Goal: Task Accomplishment & Management: Manage account settings

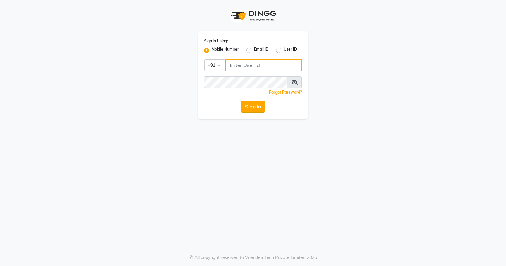
type input "9168825076"
click at [261, 109] on button "Sign In" at bounding box center [253, 107] width 24 height 12
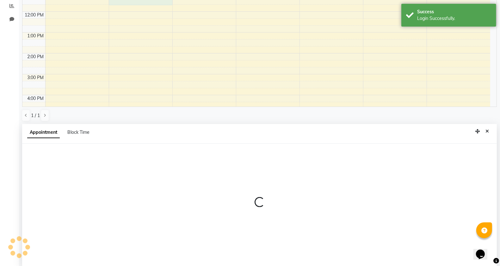
select select "11854"
select select "675"
select select "tentative"
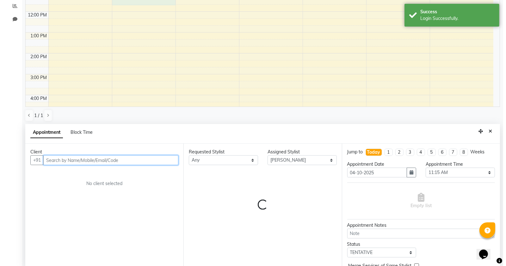
scroll to position [123, 0]
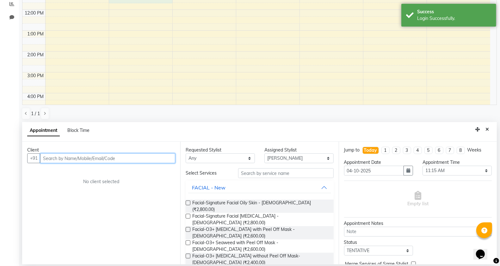
click at [94, 154] on input "text" at bounding box center [107, 158] width 135 height 10
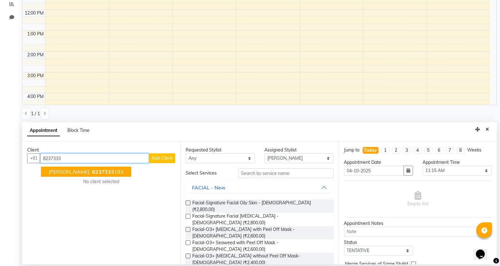
click at [111, 171] on ngb-highlight "8237333 193" at bounding box center [107, 172] width 33 height 6
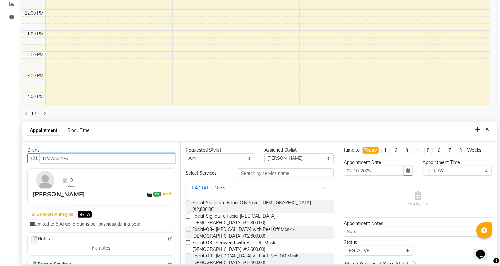
drag, startPoint x: 92, startPoint y: 160, endPoint x: 9, endPoint y: 165, distance: 84.0
click at [9, 165] on app-home "08047224946 Select Location × 1993 A Salon Company, Prabhat Road Default Panel …" at bounding box center [250, 71] width 500 height 389
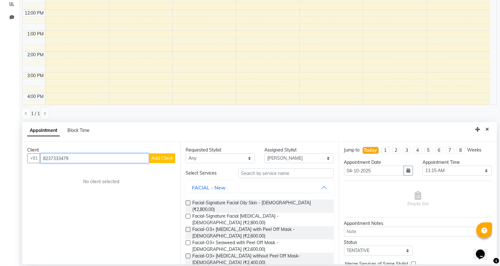
type input "8237333479"
click at [154, 155] on button "Add Client" at bounding box center [162, 158] width 26 height 10
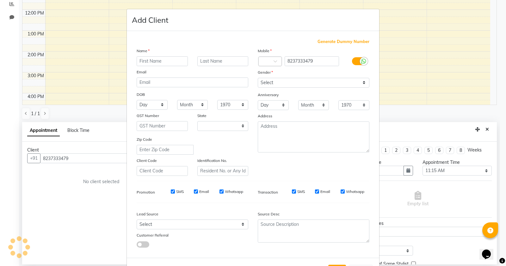
select select "22"
click at [150, 63] on input "text" at bounding box center [162, 61] width 51 height 10
type input "r"
type input "[PERSON_NAME]"
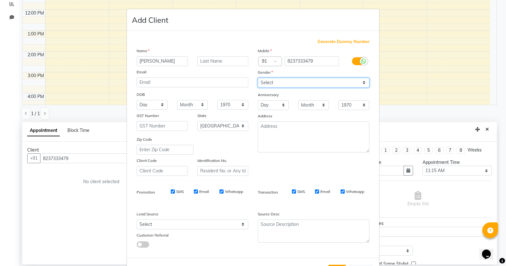
click at [276, 80] on select "Select Male Female Other Prefer Not To Say" at bounding box center [314, 83] width 112 height 10
select select "female"
click at [258, 78] on select "Select Male Female Other Prefer Not To Say" at bounding box center [314, 83] width 112 height 10
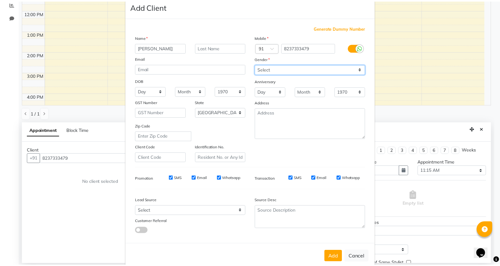
scroll to position [24, 0]
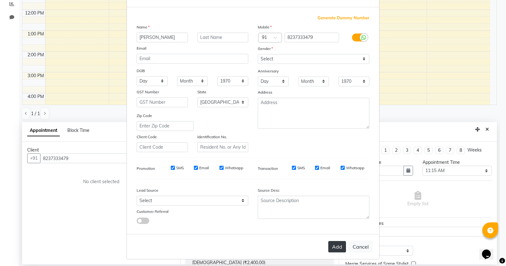
click at [336, 241] on button "Add" at bounding box center [337, 246] width 18 height 11
select select
select select "null"
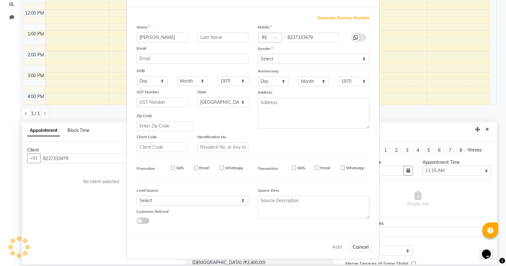
select select
checkbox input "false"
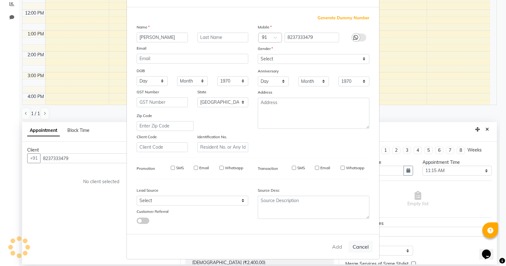
checkbox input "false"
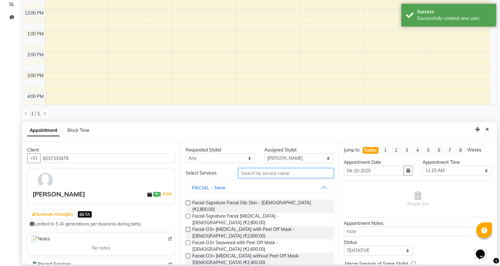
click at [247, 174] on input "text" at bounding box center [286, 173] width 96 height 10
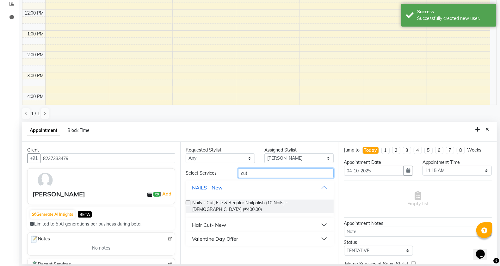
type input "cut"
click at [233, 221] on button "Hair Cut- New" at bounding box center [259, 224] width 143 height 11
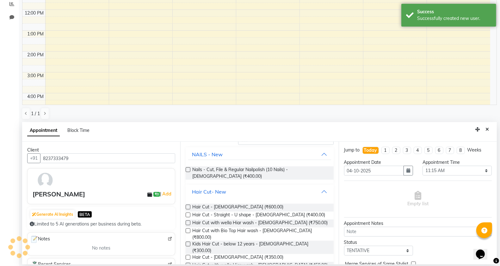
scroll to position [59, 0]
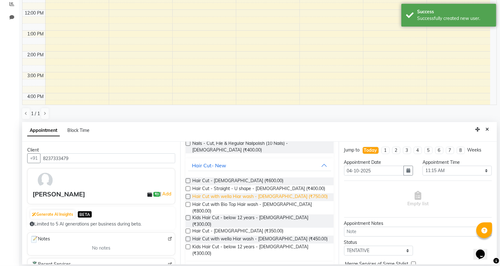
click at [281, 198] on span "Hair Cut with wella Hiar wash - Female (₹750.00)" at bounding box center [259, 197] width 135 height 8
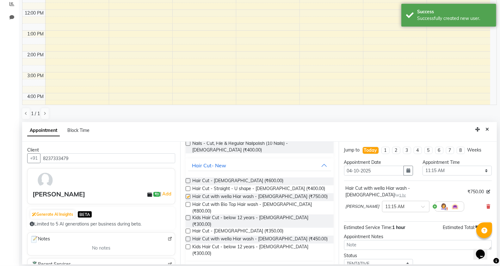
checkbox input "false"
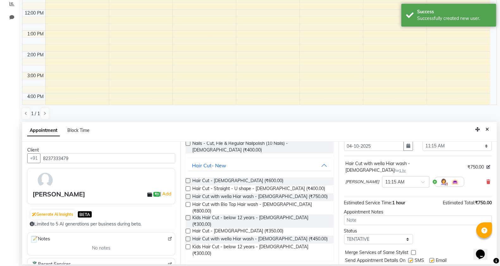
scroll to position [38, 0]
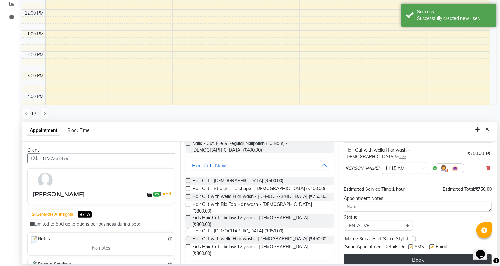
click at [395, 254] on button "Book" at bounding box center [418, 259] width 148 height 11
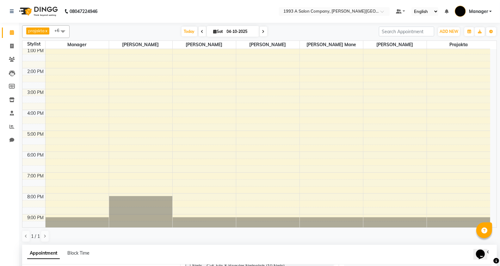
scroll to position [116, 0]
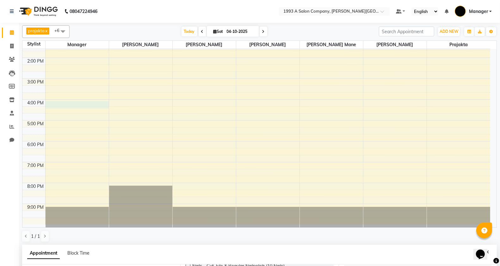
click at [69, 102] on div "8:00 AM 9:00 AM 10:00 AM 11:00 AM 12:00 PM 1:00 PM 2:00 PM 3:00 PM 4:00 PM 5:00…" at bounding box center [256, 79] width 468 height 292
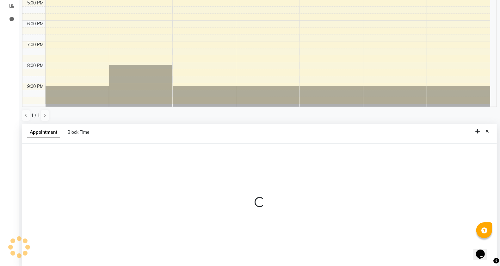
scroll to position [123, 0]
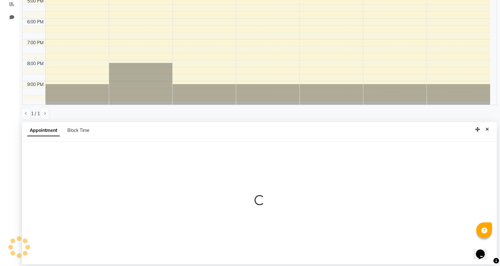
select select "58501"
select select "960"
select select "tentative"
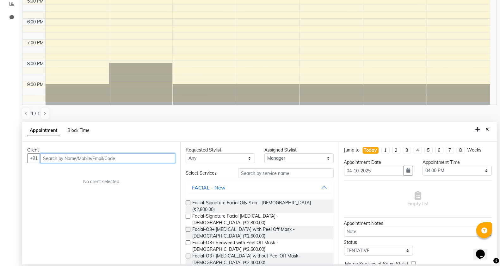
click at [72, 153] on input "text" at bounding box center [107, 158] width 135 height 10
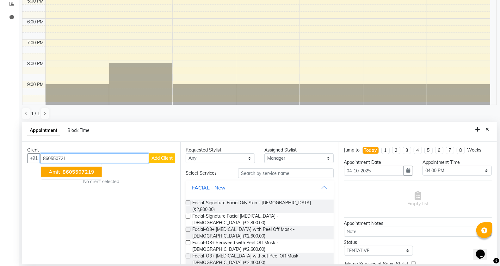
click at [88, 169] on span "860550721" at bounding box center [77, 172] width 28 height 6
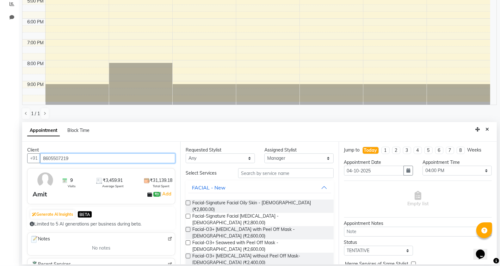
type input "8605507219"
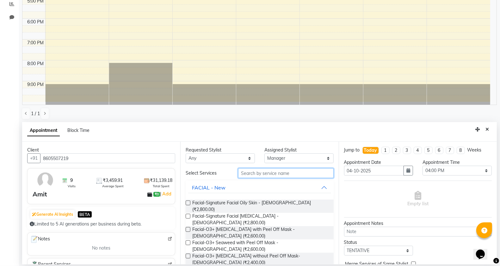
click at [242, 173] on input "text" at bounding box center [286, 173] width 96 height 10
click at [286, 155] on select "Select Bhagyashri Kaifee Khan Manager Max Ansari Prachi Mahamuni prajakta Shita…" at bounding box center [298, 158] width 69 height 10
select select "11854"
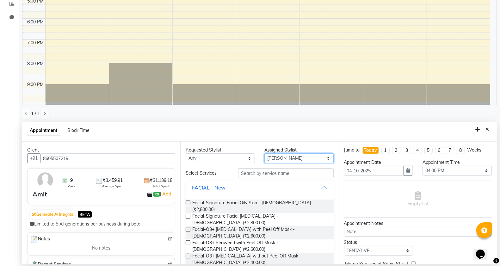
click at [264, 153] on select "Select Bhagyashri Kaifee Khan Manager Max Ansari Prachi Mahamuni prajakta Shita…" at bounding box center [298, 158] width 69 height 10
click at [268, 172] on input "text" at bounding box center [286, 173] width 96 height 10
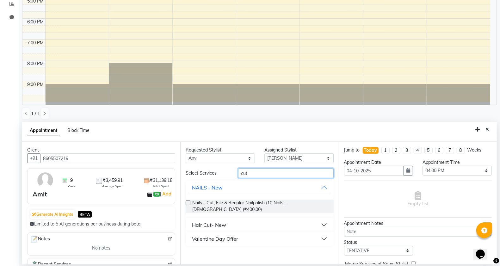
type input "cut"
click at [240, 219] on button "Hair Cut- New" at bounding box center [259, 224] width 143 height 11
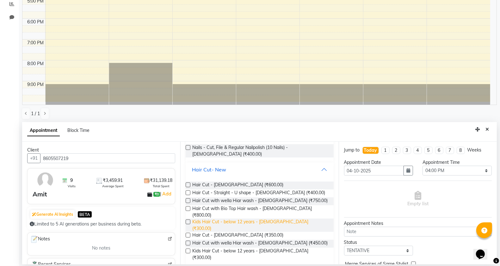
scroll to position [57, 0]
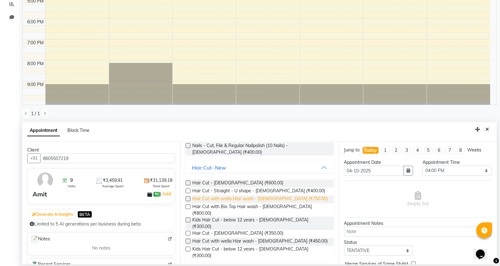
click at [262, 202] on span "Hair Cut with wella Hiar wash - Female (₹750.00)" at bounding box center [259, 199] width 135 height 8
checkbox input "false"
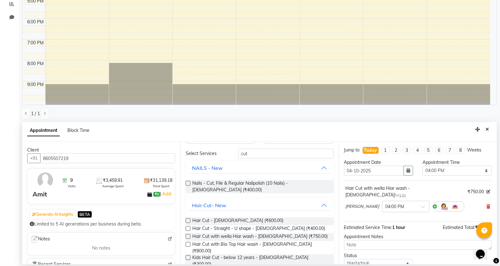
scroll to position [0, 0]
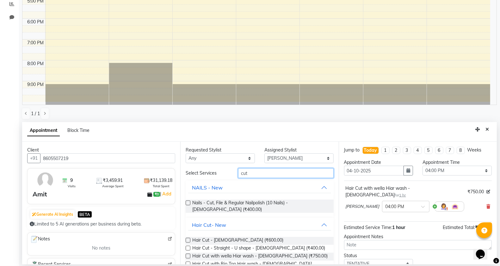
drag, startPoint x: 189, startPoint y: 176, endPoint x: 177, endPoint y: 176, distance: 11.4
click at [177, 176] on div "Client +91 8605507219 9 Visits ₹3,459.91 Average Spent ₹31,139.18 Total Spent A…" at bounding box center [259, 203] width 475 height 123
click at [295, 155] on select "Select Bhagyashri Kaifee Khan Manager Max Ansari Prachi Mahamuni prajakta Shita…" at bounding box center [298, 158] width 69 height 10
select select "58501"
click at [264, 153] on select "Select Bhagyashri Kaifee Khan Manager Max Ansari Prachi Mahamuni prajakta Shita…" at bounding box center [298, 158] width 69 height 10
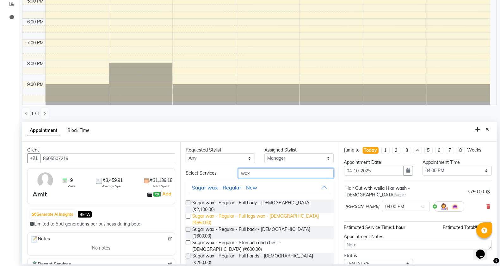
type input "wax"
click at [263, 213] on span "Sugar wax - Regular - Full legs wax - Female (₹650.00)" at bounding box center [260, 219] width 136 height 13
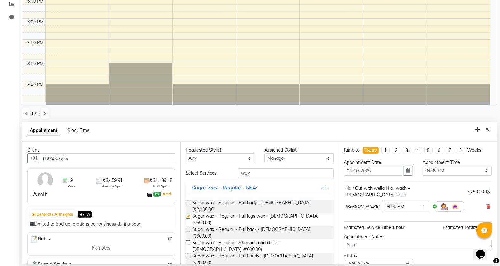
checkbox input "false"
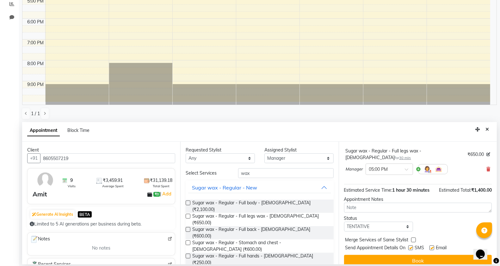
scroll to position [73, 0]
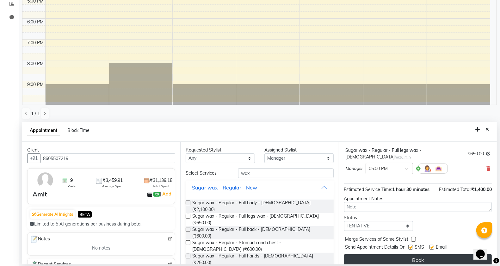
click at [410, 254] on button "Book" at bounding box center [418, 259] width 148 height 11
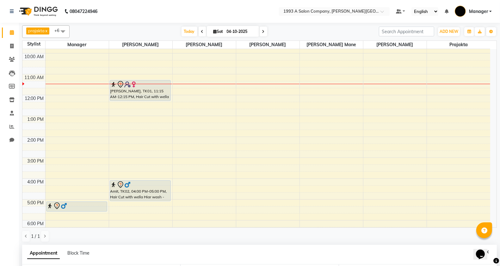
scroll to position [0, 0]
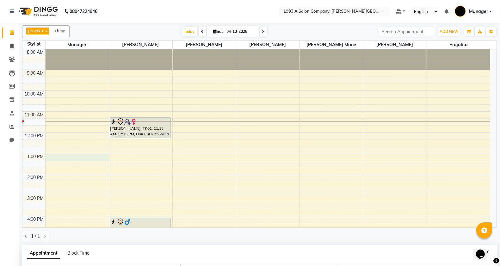
click at [79, 160] on div "8:00 AM 9:00 AM 10:00 AM 11:00 AM 12:00 PM 1:00 PM 2:00 PM 3:00 PM 4:00 PM 5:00…" at bounding box center [256, 195] width 468 height 292
select select "58501"
select select "tentative"
select select "780"
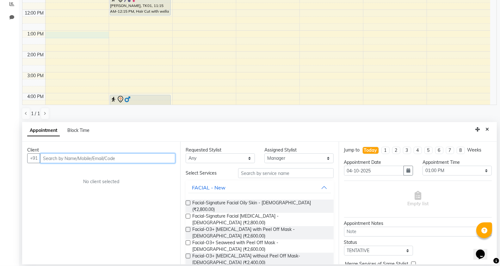
click at [105, 160] on input "text" at bounding box center [107, 158] width 135 height 10
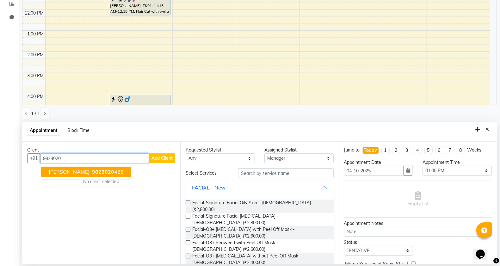
click at [105, 175] on button "Rajshree 9823020 426" at bounding box center [86, 172] width 90 height 10
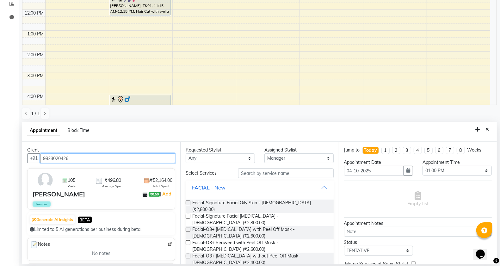
type input "9823020426"
click at [254, 182] on button "FACIAL - New" at bounding box center [259, 187] width 143 height 11
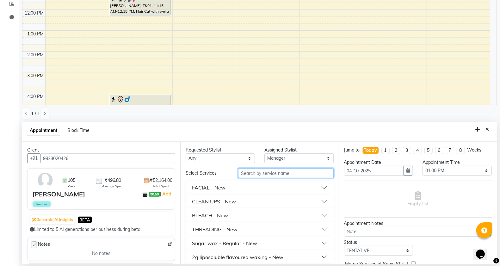
click at [252, 178] on input "text" at bounding box center [286, 173] width 96 height 10
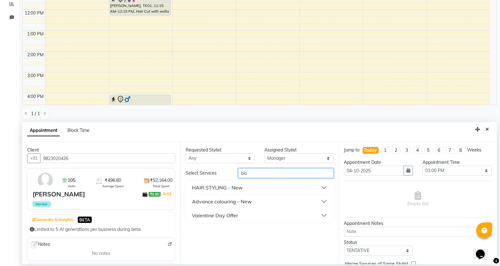
type input "blo"
click at [254, 189] on button "HAIR STYLING - New" at bounding box center [259, 187] width 143 height 11
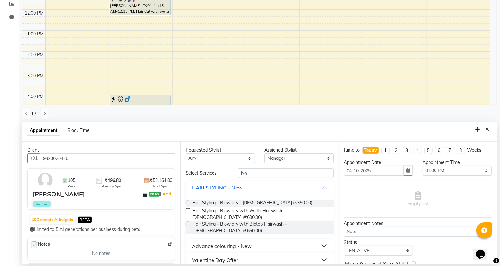
drag, startPoint x: 201, startPoint y: 206, endPoint x: 335, endPoint y: 200, distance: 133.3
click at [202, 206] on span "Hair Styling - Blow dry - Female (₹350.00)" at bounding box center [252, 204] width 120 height 8
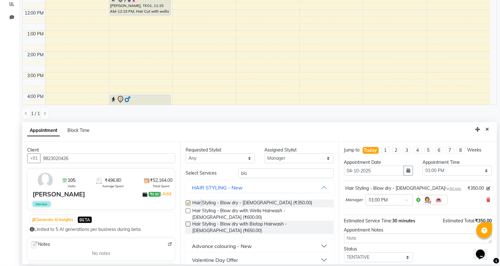
checkbox input "false"
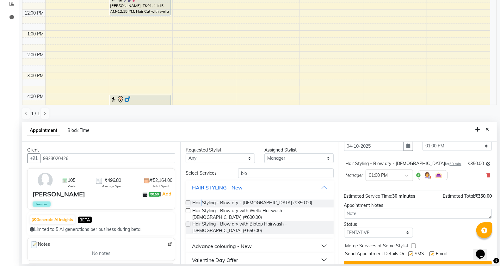
scroll to position [38, 0]
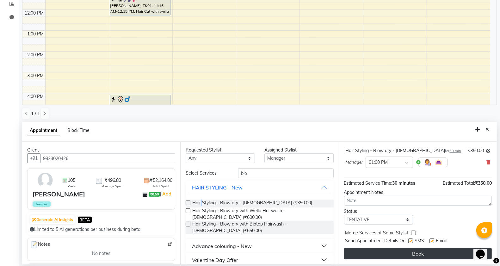
click at [377, 252] on button "Book" at bounding box center [418, 253] width 148 height 11
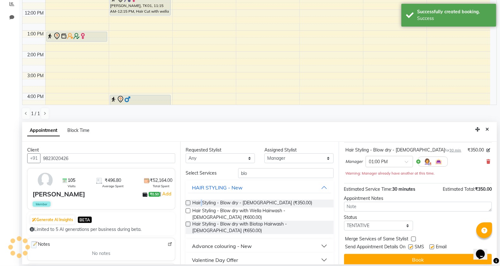
scroll to position [0, 0]
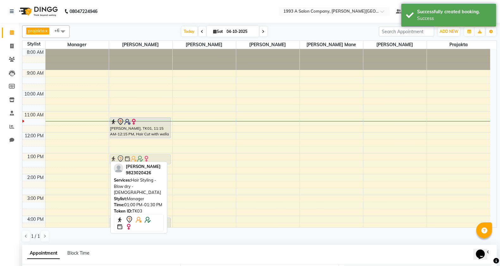
drag, startPoint x: 76, startPoint y: 160, endPoint x: 144, endPoint y: 163, distance: 68.4
click at [144, 163] on div "prajakta x Manager x Kaifee Khan x Max Ansari x Shital Dhamane x Prachi Mahamun…" at bounding box center [259, 134] width 475 height 222
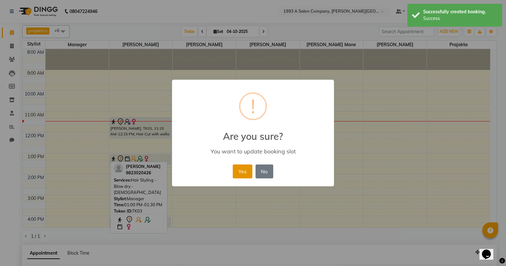
click at [247, 171] on button "Yes" at bounding box center [242, 171] width 19 height 14
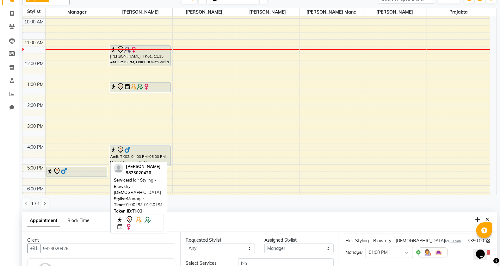
scroll to position [40, 0]
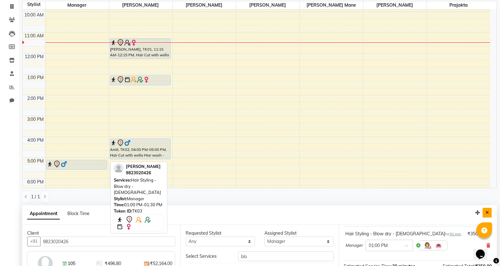
click at [486, 214] on icon "Close" at bounding box center [486, 212] width 3 height 4
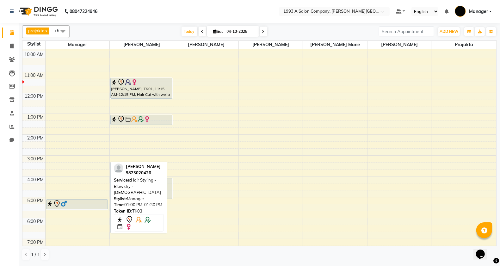
scroll to position [0, 0]
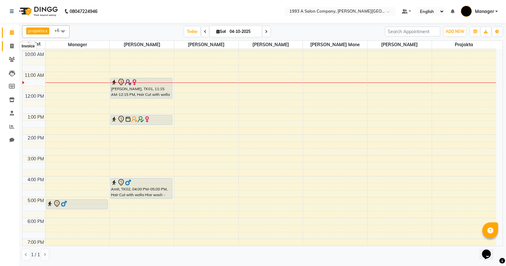
click at [9, 43] on span at bounding box center [11, 46] width 11 height 7
select select "service"
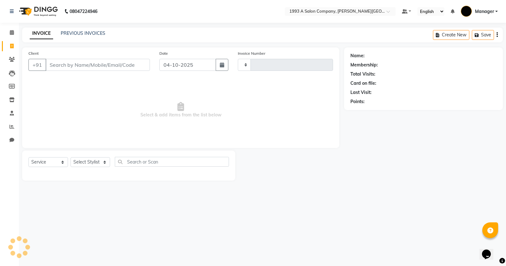
type input "3388"
select select "613"
click at [220, 64] on icon "button" at bounding box center [222, 64] width 4 height 5
select select "10"
select select "2025"
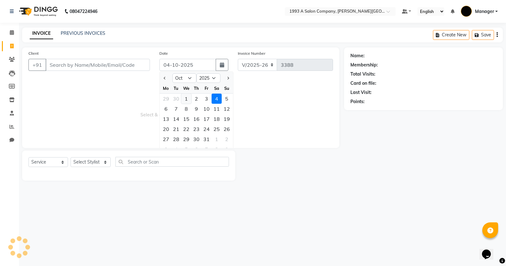
click at [186, 100] on div "1" at bounding box center [186, 99] width 10 height 10
type input "01-10-2025"
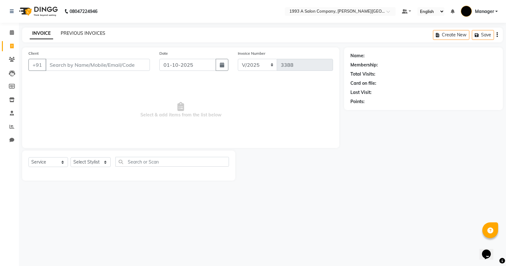
click at [92, 35] on link "PREVIOUS INVOICES" at bounding box center [83, 33] width 45 height 6
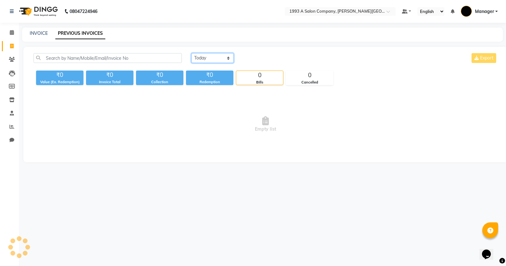
click at [217, 61] on select "Today Yesterday Custom Range" at bounding box center [212, 58] width 42 height 10
select select "range"
click at [191, 53] on select "Today Yesterday Custom Range" at bounding box center [212, 58] width 42 height 10
click at [257, 60] on input "04-10-2025" at bounding box center [264, 58] width 44 height 9
select select "10"
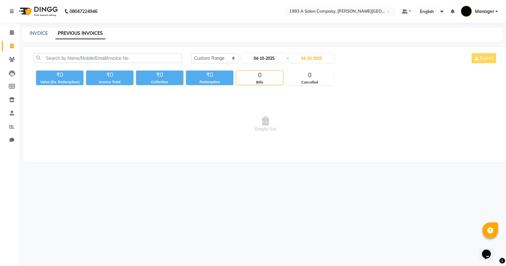
select select "2025"
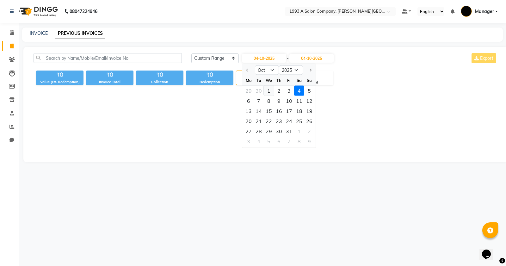
click at [270, 93] on div "1" at bounding box center [269, 91] width 10 height 10
type input "01-10-2025"
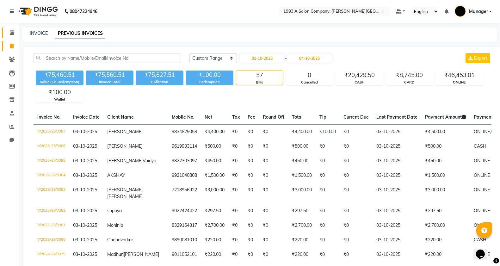
click at [10, 36] on link "Calendar" at bounding box center [9, 33] width 15 height 10
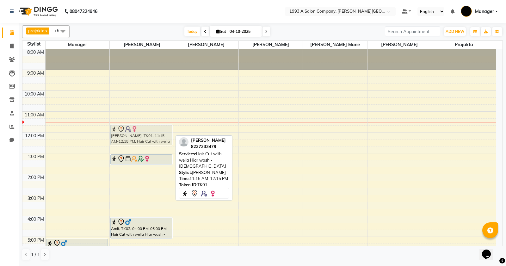
drag, startPoint x: 143, startPoint y: 135, endPoint x: 147, endPoint y: 145, distance: 10.9
click at [147, 145] on div "Rucha, TK01, 11:15 AM-12:15 PM, Hair Cut with wella Hiar wash - Female Rajshree…" at bounding box center [142, 195] width 64 height 292
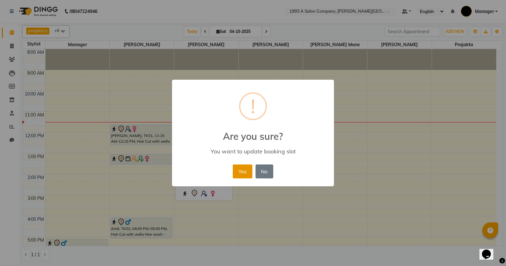
click at [241, 169] on button "Yes" at bounding box center [242, 171] width 19 height 14
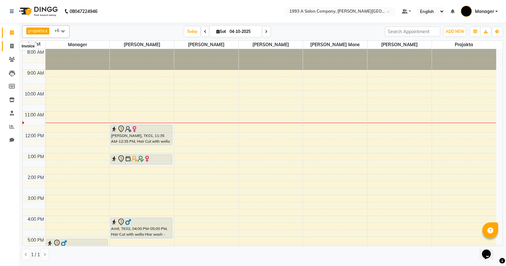
click at [11, 43] on span at bounding box center [11, 46] width 11 height 7
select select "service"
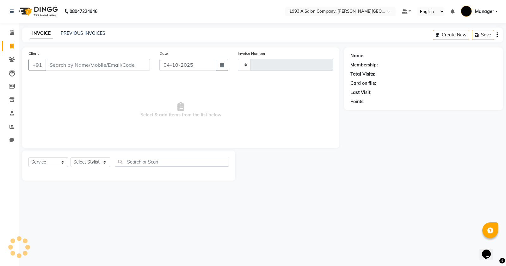
type input "3388"
select select "613"
click at [68, 65] on input "Client" at bounding box center [98, 65] width 104 height 12
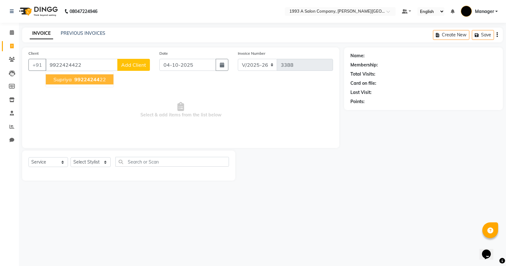
type input "9922424422"
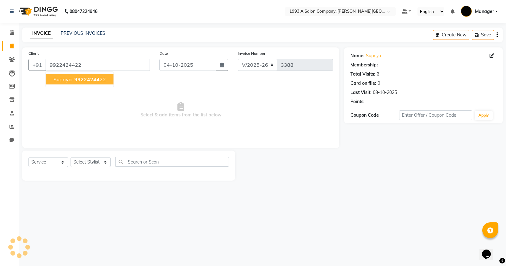
select select "1: Object"
click at [68, 80] on span "supriya" at bounding box center [62, 79] width 18 height 6
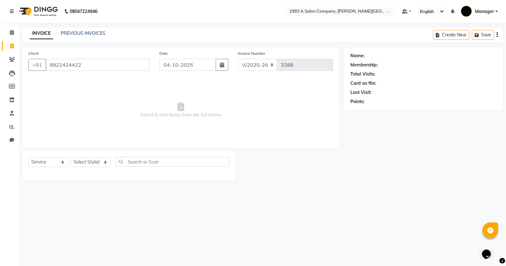
select select "1: Object"
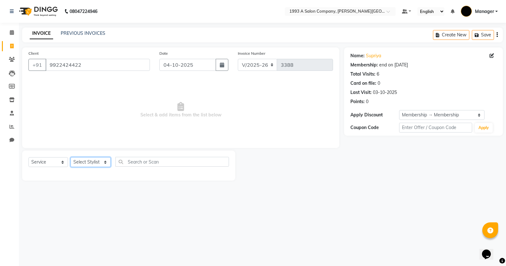
click at [92, 164] on select "Select Stylist Bhagyashri Kaifee Khan Manager Max Ansari Mr Shirish (owner) Pra…" at bounding box center [91, 162] width 40 height 10
select select "82880"
click at [71, 157] on select "Select Stylist Bhagyashri Kaifee Khan Manager Max Ansari Mr Shirish (owner) Pra…" at bounding box center [91, 162] width 40 height 10
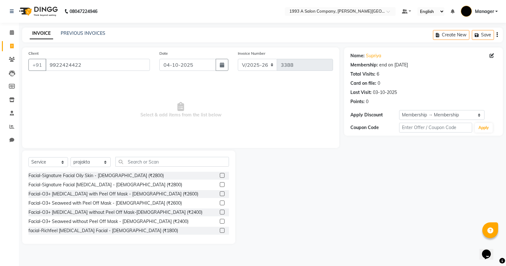
click at [138, 167] on div "Select Service Product Membership Package Voucher Prepaid Gift Card Select Styl…" at bounding box center [128, 164] width 201 height 15
click at [138, 164] on input "text" at bounding box center [172, 162] width 114 height 10
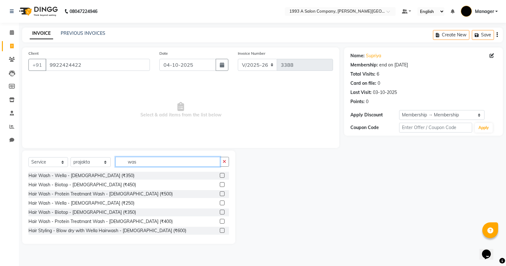
type input "was"
click at [220, 185] on label at bounding box center [222, 184] width 5 height 5
click at [220, 185] on input "checkbox" at bounding box center [222, 185] width 4 height 4
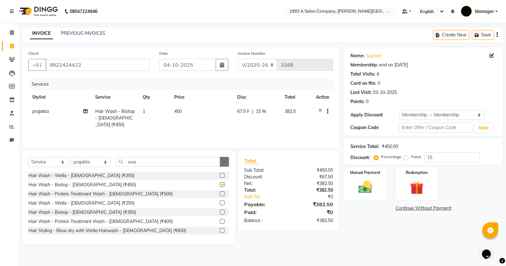
checkbox input "false"
click at [227, 160] on button "button" at bounding box center [224, 162] width 9 height 10
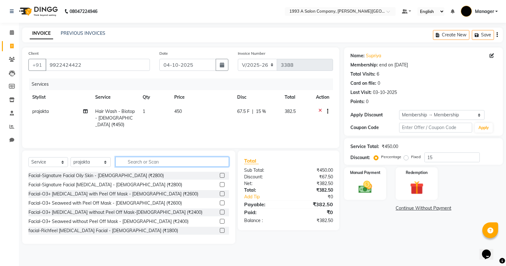
click at [196, 165] on input "text" at bounding box center [172, 162] width 114 height 10
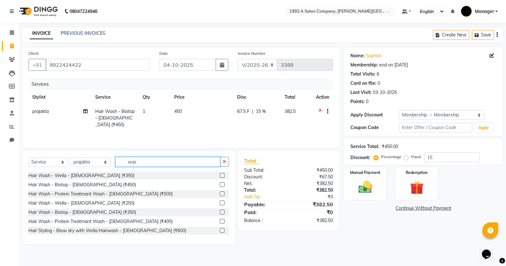
type input "was"
click at [220, 175] on label at bounding box center [222, 175] width 5 height 5
click at [220, 175] on input "checkbox" at bounding box center [222, 176] width 4 height 4
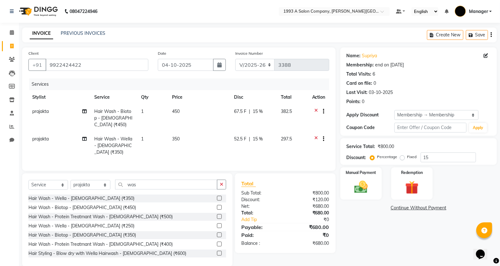
checkbox input "false"
click at [220, 180] on button "button" at bounding box center [221, 185] width 9 height 10
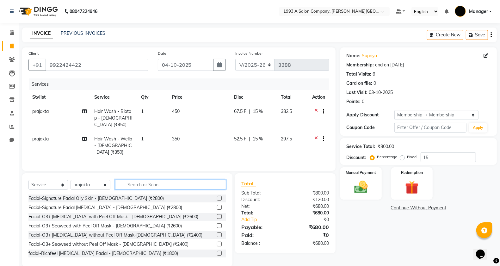
click at [194, 180] on input "text" at bounding box center [170, 185] width 111 height 10
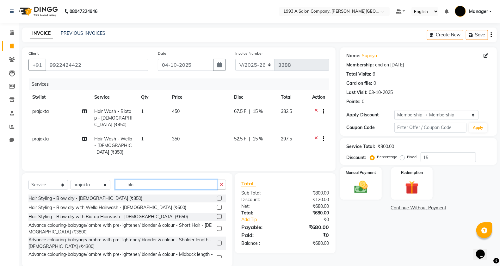
type input "blo"
click at [217, 196] on label at bounding box center [219, 198] width 5 height 5
click at [217, 196] on input "checkbox" at bounding box center [219, 198] width 4 height 4
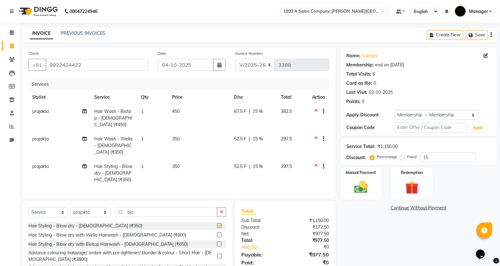
checkbox input "false"
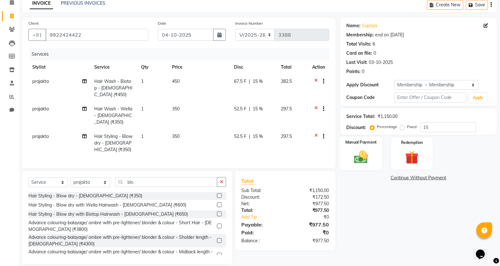
click at [349, 154] on div "Manual Payment" at bounding box center [360, 154] width 43 height 34
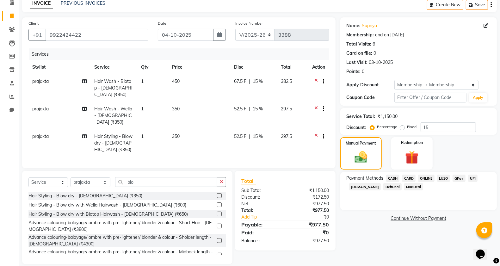
click at [420, 176] on span "ONLINE" at bounding box center [426, 178] width 16 height 7
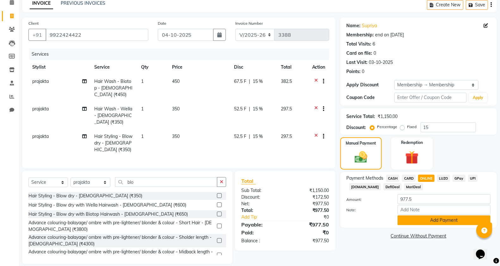
click at [421, 222] on button "Add Payment" at bounding box center [444, 220] width 93 height 10
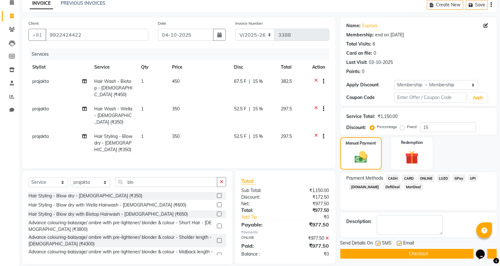
scroll to position [32, 0]
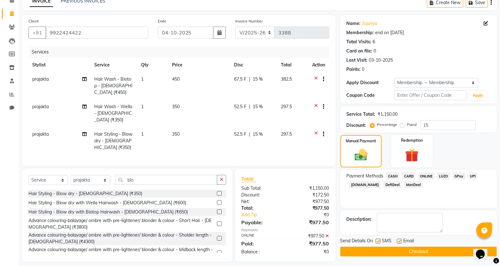
click at [37, 103] on td "prajakta" at bounding box center [59, 114] width 62 height 28
select select "82880"
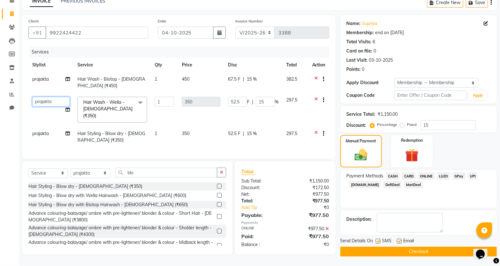
click at [45, 98] on select "Bhagyashri Kaifee Khan Manager Max Ansari Mr Shirish (owner) Prachi Mahamuni pr…" at bounding box center [51, 102] width 38 height 10
select select "11854"
click at [40, 131] on span "prajakta" at bounding box center [40, 134] width 16 height 6
select select "82880"
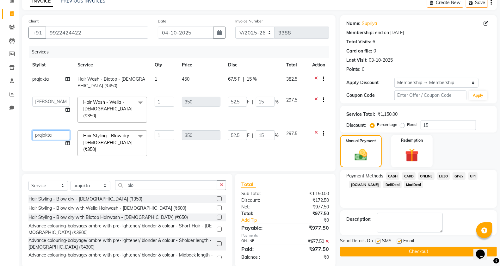
click at [43, 130] on select "Bhagyashri Kaifee Khan Manager Max Ansari Mr Shirish (owner) Prachi Mahamuni pr…" at bounding box center [51, 135] width 38 height 10
select select "11854"
click at [374, 250] on button "Checkout" at bounding box center [418, 252] width 157 height 10
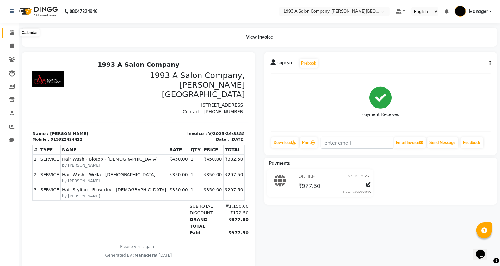
click at [13, 30] on icon at bounding box center [12, 32] width 4 height 5
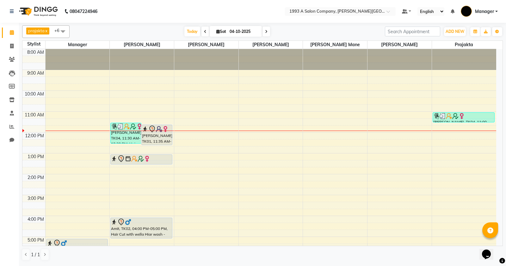
click at [265, 30] on icon at bounding box center [266, 32] width 3 height 4
type input "05-10-2025"
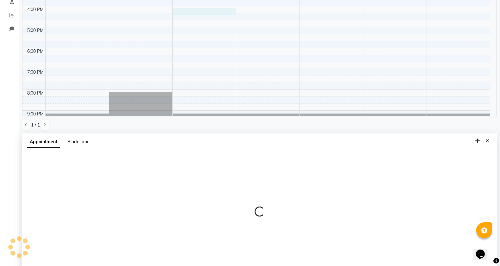
scroll to position [123, 0]
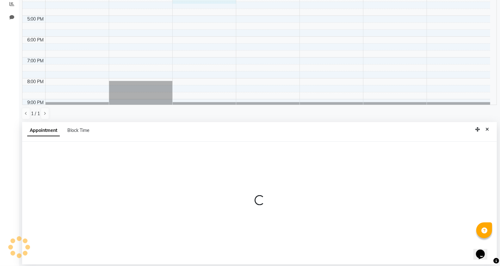
select select "70852"
select select "tentative"
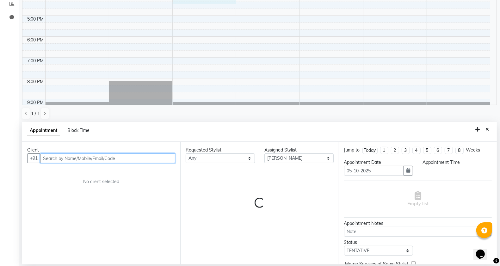
select select "960"
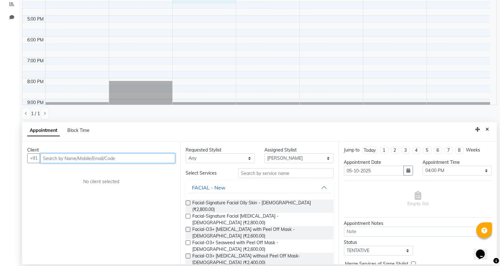
click at [82, 158] on input "text" at bounding box center [107, 158] width 135 height 10
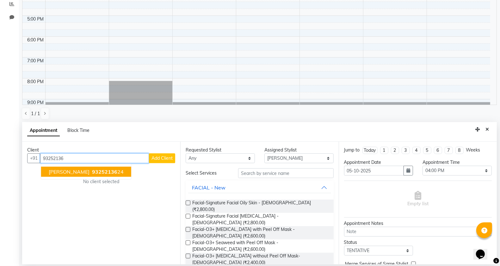
click at [109, 178] on ngb-typeahead-window "Vaishali Pathak 93252136 24" at bounding box center [86, 172] width 91 height 16
click at [111, 171] on span "93252136" at bounding box center [104, 172] width 25 height 6
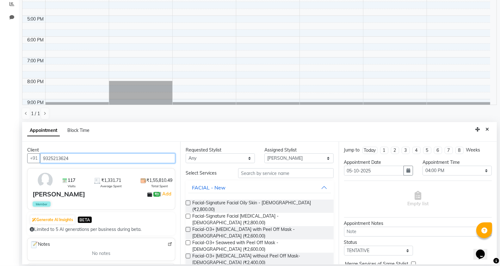
type input "9325213624"
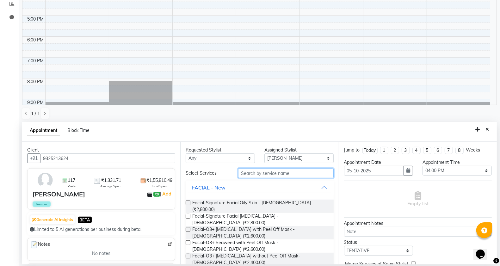
click at [266, 168] on input "text" at bounding box center [286, 173] width 96 height 10
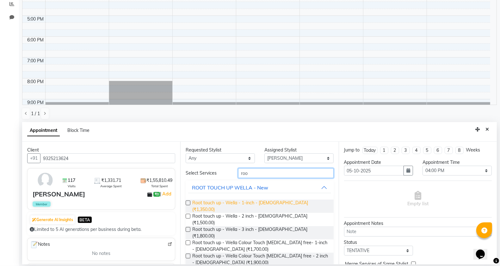
type input "roo"
click at [274, 202] on span "Root touch up - Wella - 1-inch - Female (₹1,350.00)" at bounding box center [260, 206] width 136 height 13
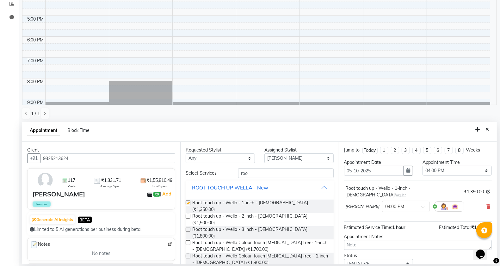
checkbox input "false"
drag, startPoint x: 286, startPoint y: 173, endPoint x: 209, endPoint y: 175, distance: 76.9
click at [229, 174] on div "Select Services roo" at bounding box center [259, 173] width 157 height 10
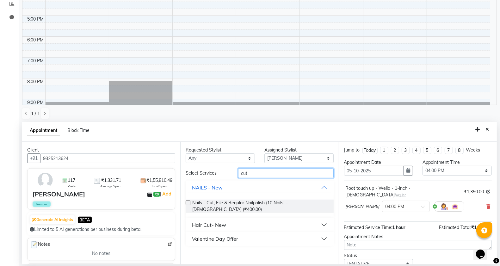
type input "cut"
click at [228, 220] on button "Hair Cut- New" at bounding box center [259, 224] width 143 height 11
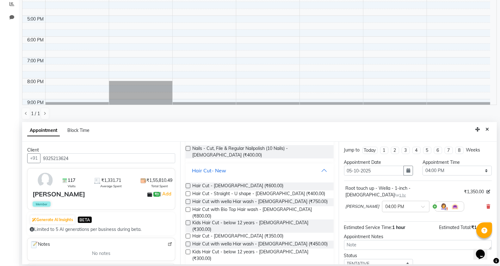
scroll to position [58, 0]
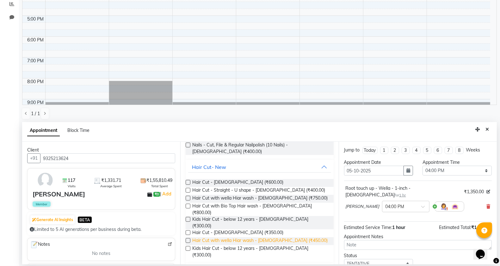
click at [273, 237] on span "Hair Cut with wella Hiar wash - Male (₹450.00)" at bounding box center [259, 241] width 135 height 8
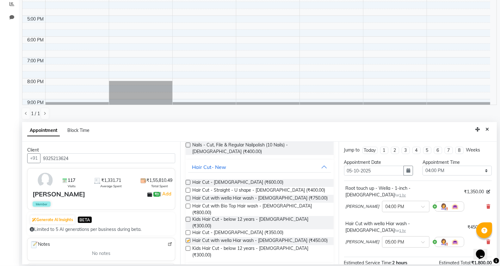
checkbox input "false"
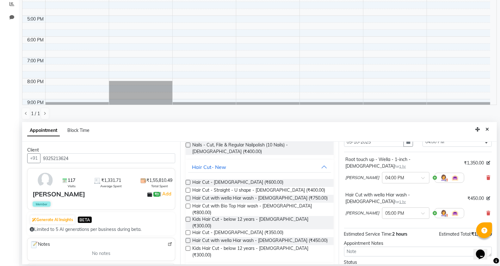
scroll to position [67, 0]
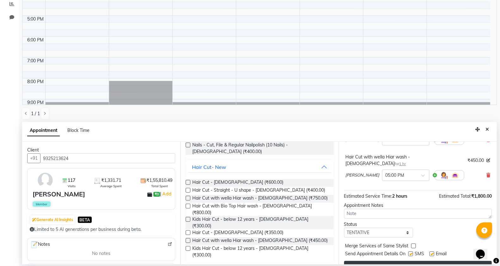
click at [413, 261] on button "Book" at bounding box center [418, 266] width 148 height 11
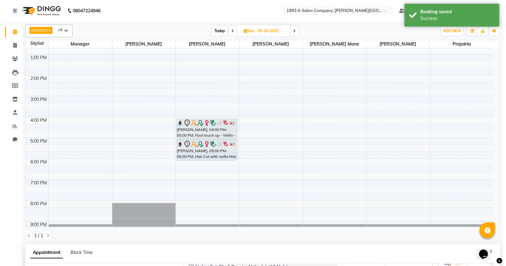
scroll to position [0, 0]
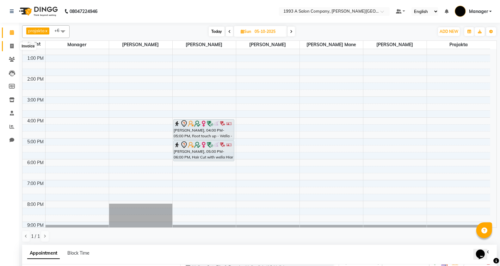
click at [6, 46] on span at bounding box center [11, 46] width 11 height 7
select select "service"
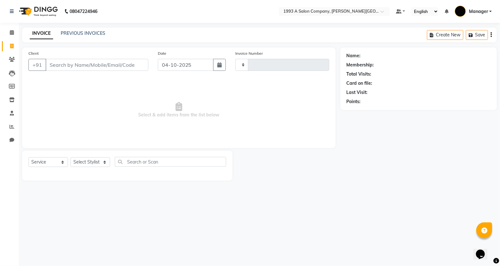
type input "3389"
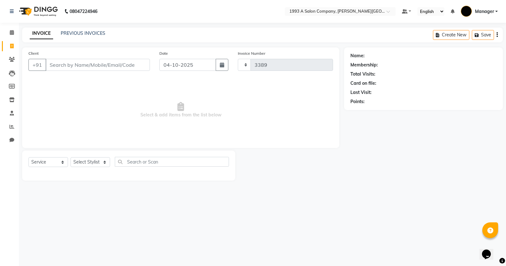
select select "613"
click at [103, 66] on input "Client" at bounding box center [98, 65] width 104 height 12
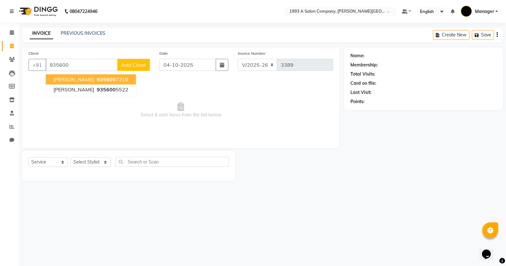
click at [88, 78] on span "AARYA GONDKAR" at bounding box center [73, 79] width 41 height 6
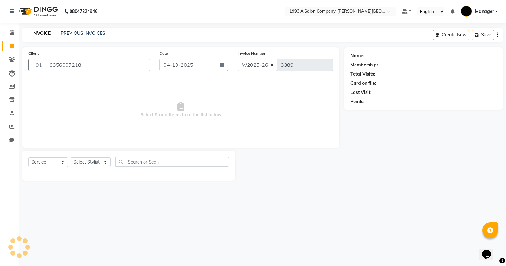
type input "9356007218"
select select "1: Object"
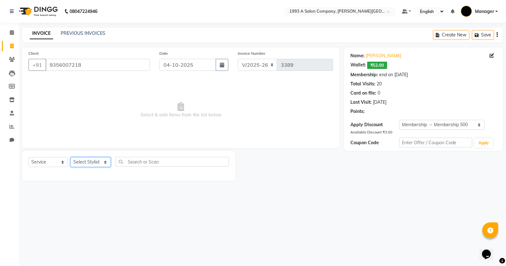
click at [81, 164] on select "Select Stylist Bhagyashri Kaifee Khan Manager Max Ansari Mr Shirish (owner) Pra…" at bounding box center [91, 162] width 40 height 10
select select "70852"
click at [71, 157] on select "Select Stylist Bhagyashri Kaifee Khan Manager Max Ansari Mr Shirish (owner) Pra…" at bounding box center [91, 162] width 40 height 10
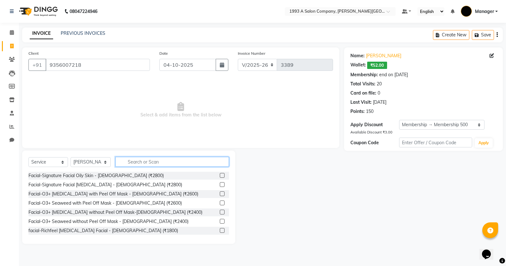
click at [160, 164] on input "text" at bounding box center [172, 162] width 114 height 10
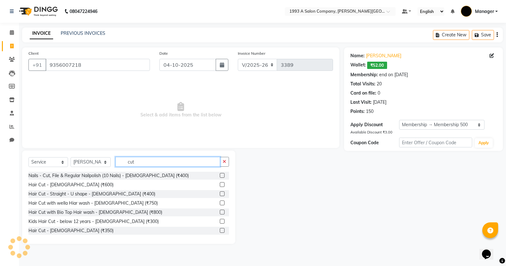
scroll to position [34, 0]
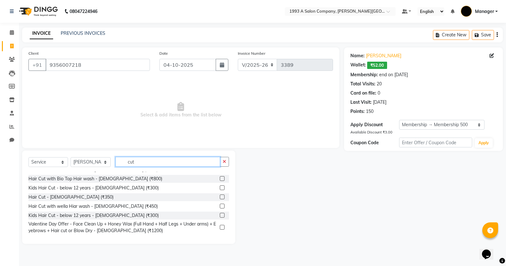
type input "cut"
click at [213, 203] on div "Hair Cut with wella Hiar wash - Male (₹450)" at bounding box center [128, 206] width 201 height 8
click at [220, 206] on label at bounding box center [222, 206] width 5 height 5
click at [220, 206] on input "checkbox" at bounding box center [222, 206] width 4 height 4
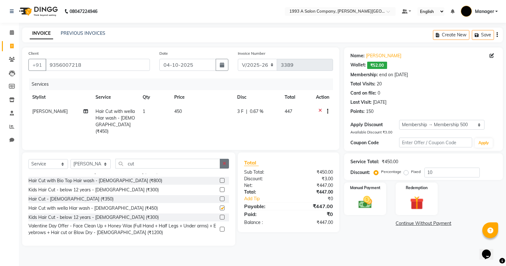
checkbox input "false"
click at [220, 162] on button "button" at bounding box center [224, 164] width 9 height 10
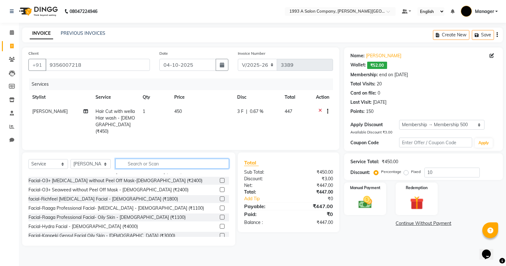
drag, startPoint x: 195, startPoint y: 163, endPoint x: 192, endPoint y: 166, distance: 4.7
click at [192, 166] on input "text" at bounding box center [172, 164] width 114 height 10
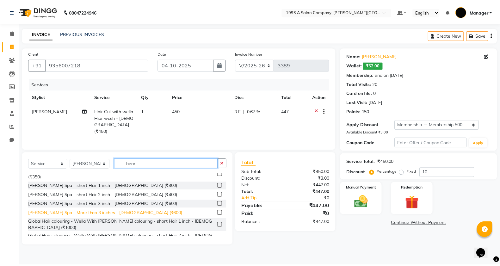
scroll to position [0, 0]
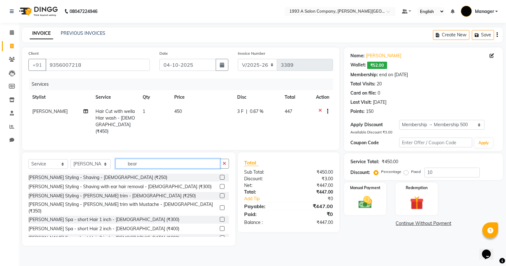
type input "bear"
click at [220, 186] on label at bounding box center [222, 186] width 5 height 5
click at [220, 186] on input "checkbox" at bounding box center [222, 187] width 4 height 4
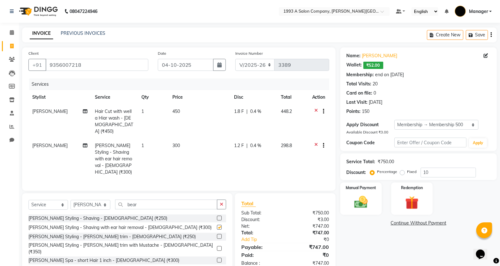
checkbox input "false"
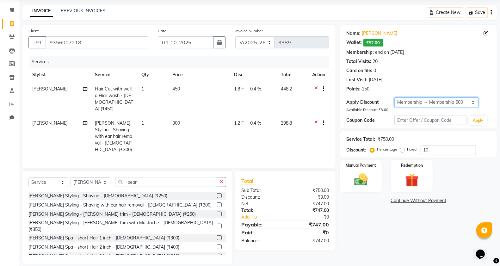
click at [440, 98] on select "Select Membership → Membership 500" at bounding box center [436, 102] width 84 height 10
select select "0:"
click at [394, 97] on select "Select Membership → Membership 500" at bounding box center [436, 102] width 84 height 10
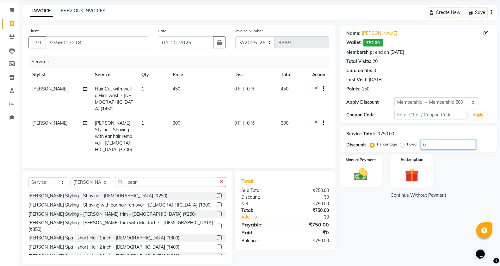
drag, startPoint x: 445, startPoint y: 149, endPoint x: 410, endPoint y: 155, distance: 35.4
click at [410, 155] on div "Name: Aarya Gondkar Wallet: ₹52.00 Membership: end on 22-10-2025 Total Visits: …" at bounding box center [420, 144] width 161 height 239
type input "10"
click at [365, 177] on img at bounding box center [361, 174] width 22 height 16
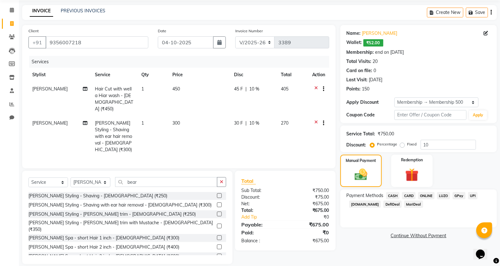
click at [426, 196] on span "ONLINE" at bounding box center [426, 195] width 16 height 7
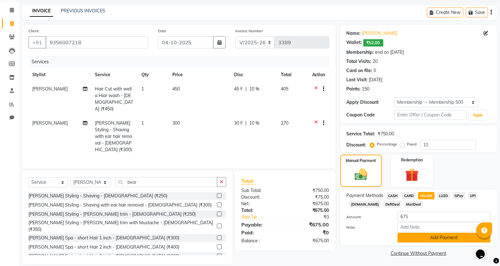
click at [423, 236] on button "Add Payment" at bounding box center [444, 238] width 93 height 10
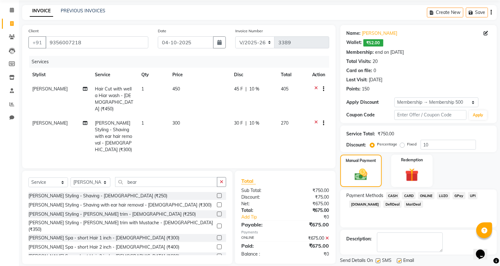
scroll to position [42, 0]
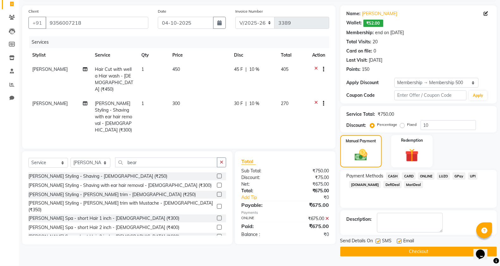
click at [396, 255] on button "Checkout" at bounding box center [418, 252] width 157 height 10
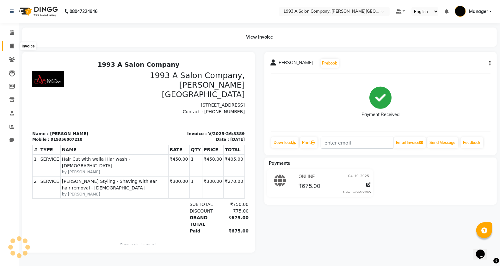
click at [12, 43] on span at bounding box center [11, 46] width 11 height 7
select select "service"
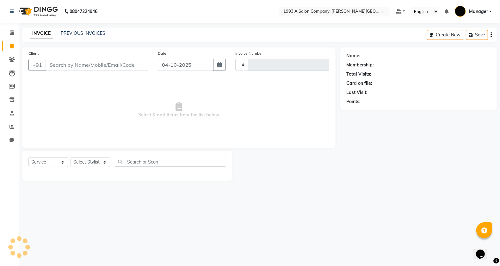
type input "3390"
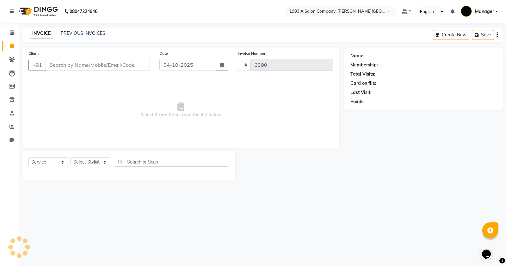
select select "613"
click at [9, 33] on span at bounding box center [11, 32] width 11 height 7
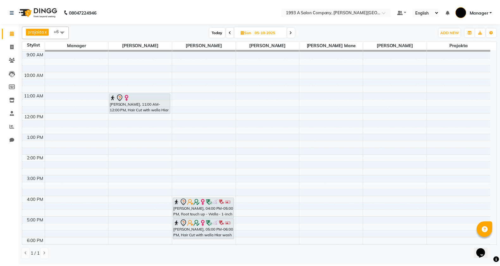
scroll to position [59, 0]
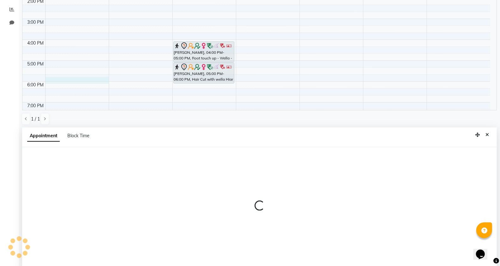
select select "58501"
select select "tentative"
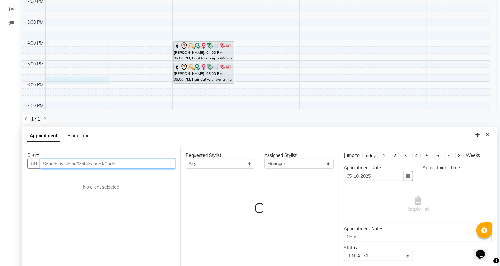
scroll to position [123, 0]
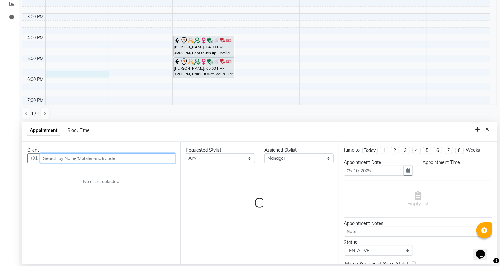
select select "1065"
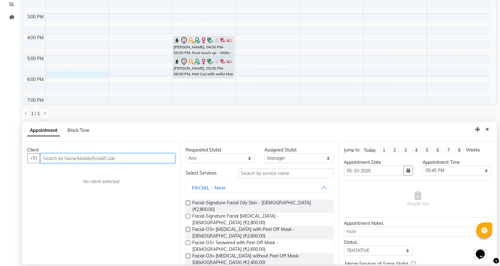
click at [50, 158] on input "text" at bounding box center [107, 158] width 135 height 10
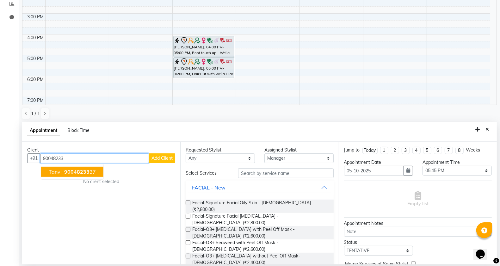
click at [62, 172] on button "Tanvi 90048233 37" at bounding box center [72, 172] width 62 height 10
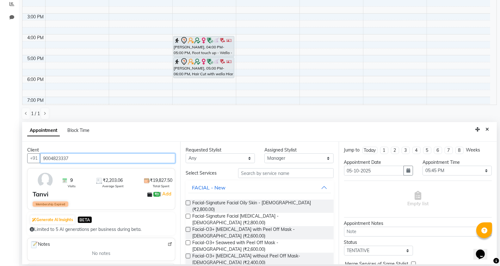
type input "9004823337"
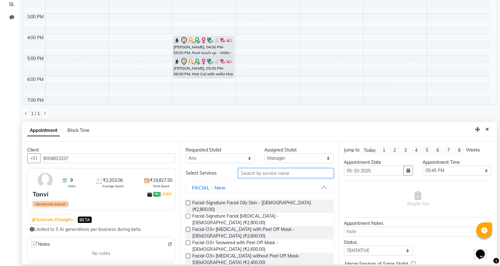
click at [251, 172] on input "text" at bounding box center [286, 173] width 96 height 10
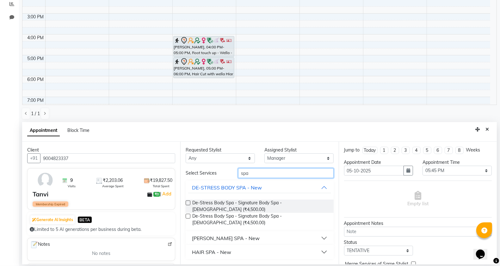
type input "spa"
click at [220, 248] on div "HAIR SPA - New" at bounding box center [211, 252] width 39 height 8
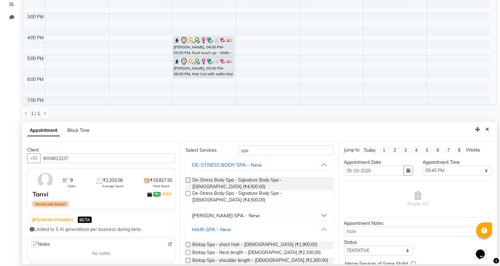
scroll to position [79, 0]
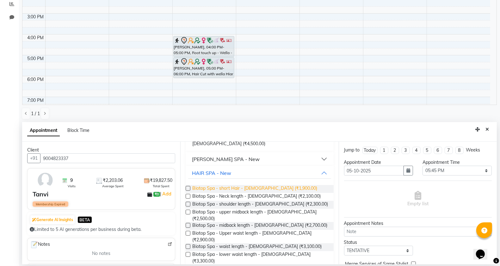
click at [213, 185] on span "Biotop Spa - short Hair - Female (₹1,900.00)" at bounding box center [254, 189] width 125 height 8
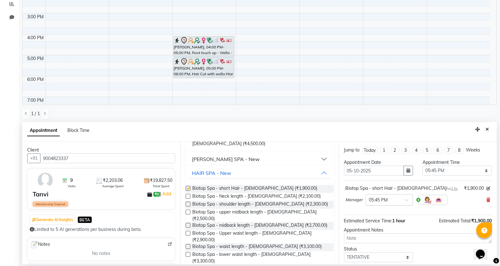
checkbox input "false"
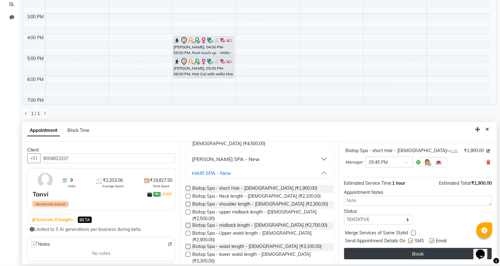
click at [387, 250] on button "Book" at bounding box center [418, 253] width 148 height 11
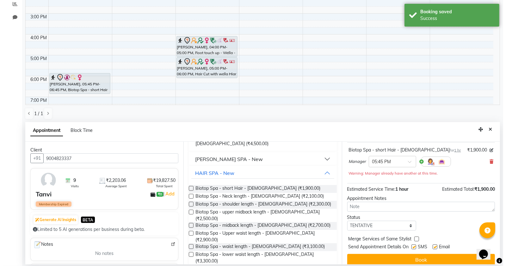
scroll to position [0, 0]
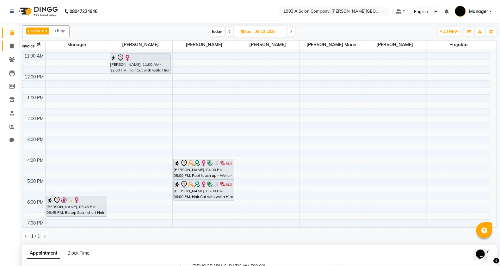
click at [7, 46] on span at bounding box center [11, 46] width 11 height 7
select select "service"
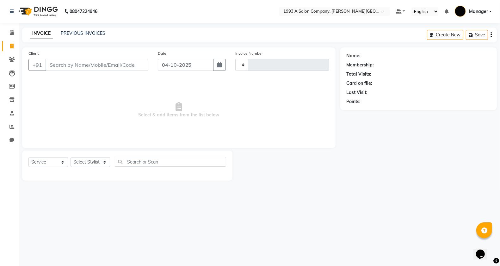
type input "3390"
select select "613"
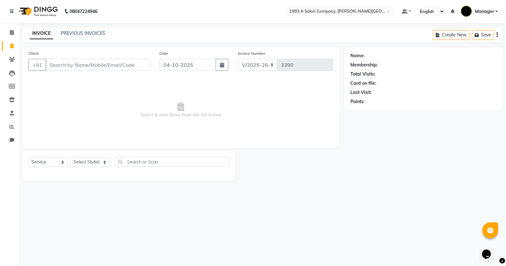
click at [103, 66] on input "Client" at bounding box center [98, 65] width 104 height 12
click at [5, 34] on link "Calendar" at bounding box center [9, 33] width 15 height 10
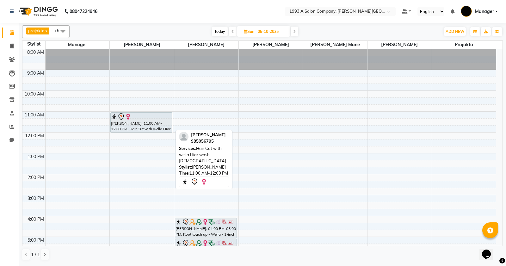
click at [145, 124] on div "ruhi sidhaye, 11:00 AM-12:00 PM, Hair Cut with wella Hiar wash - Female" at bounding box center [141, 123] width 61 height 20
select select "7"
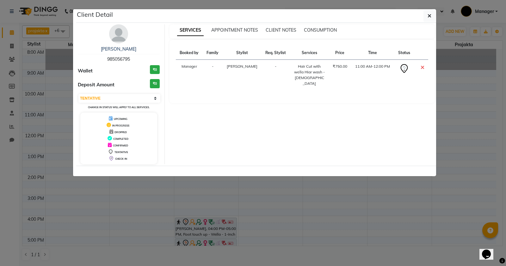
click at [65, 96] on ngb-modal-window "Client Detail ruhi sidhaye 985056795 Wallet ₹0 Deposit Amount ₹0 Select CONFIRM…" at bounding box center [253, 133] width 506 height 266
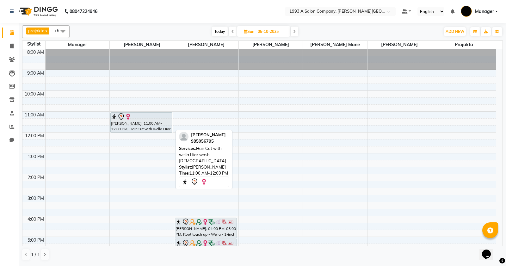
click at [127, 117] on img at bounding box center [128, 117] width 6 height 6
select select "7"
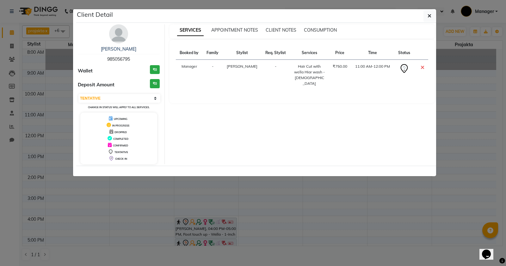
click at [338, 71] on td "₹750.00" at bounding box center [340, 75] width 22 height 31
click at [430, 18] on icon "button" at bounding box center [430, 15] width 4 height 5
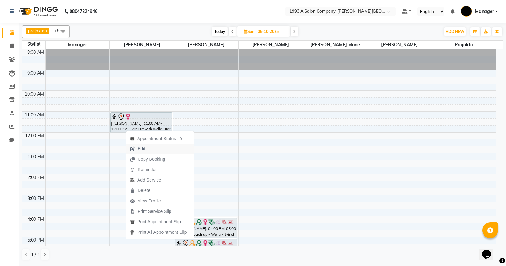
click at [151, 150] on button "Edit" at bounding box center [160, 149] width 68 height 10
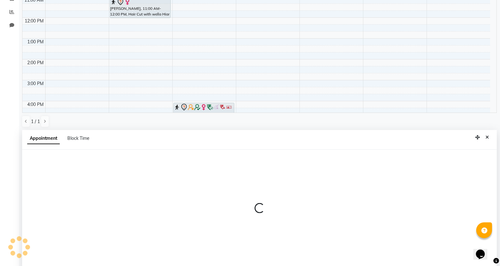
scroll to position [123, 0]
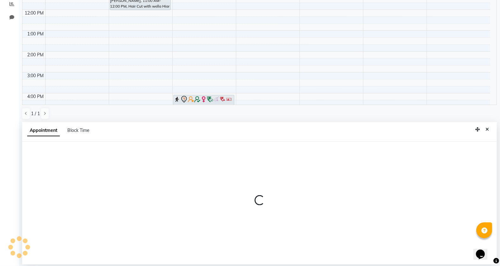
select select "tentative"
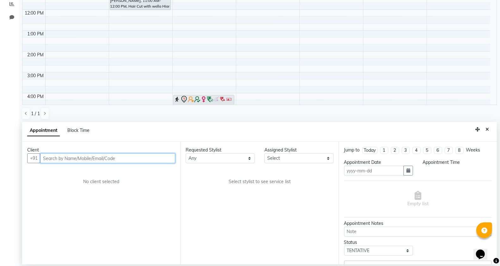
type input "05-10-2025"
select select "660"
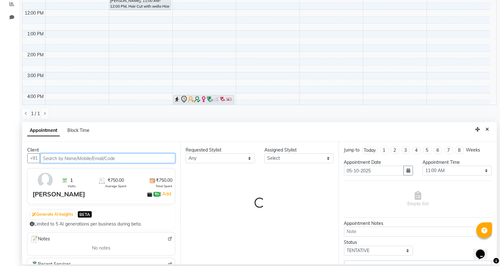
select select "11854"
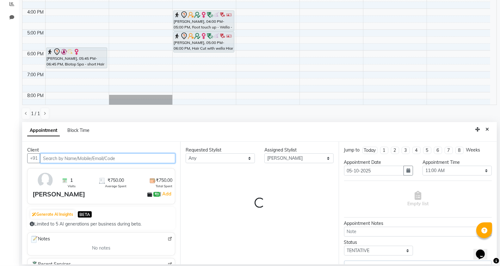
select select "178"
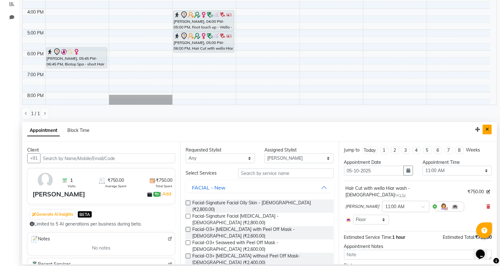
click at [486, 128] on icon "Close" at bounding box center [486, 129] width 3 height 4
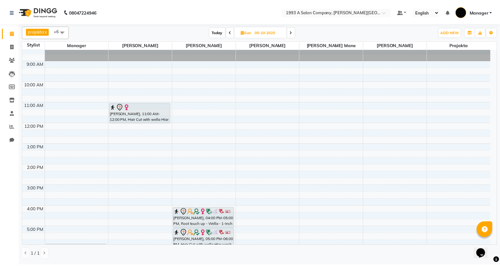
scroll to position [0, 0]
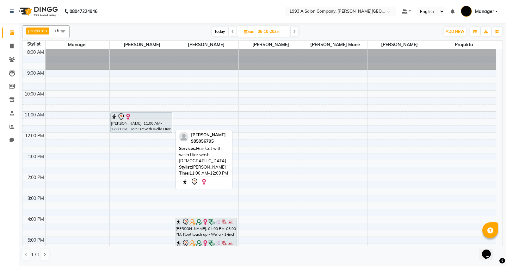
click at [139, 127] on div "ruhi sidhaye, 11:00 AM-12:00 PM, Hair Cut with wella Hiar wash - Female" at bounding box center [141, 123] width 61 height 20
select select "7"
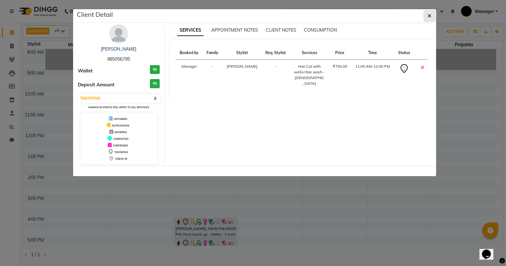
click at [431, 18] on icon "button" at bounding box center [430, 15] width 4 height 5
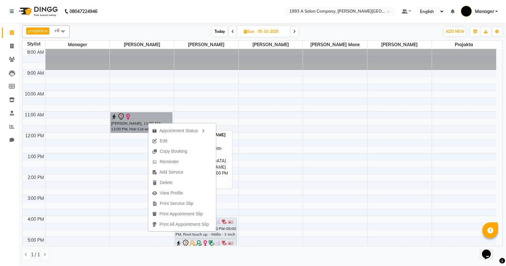
click at [122, 119] on link "ruhi sidhaye, 11:00 AM-12:00 PM, Hair Cut with wella Hiar wash - Female" at bounding box center [141, 122] width 62 height 21
select select "7"
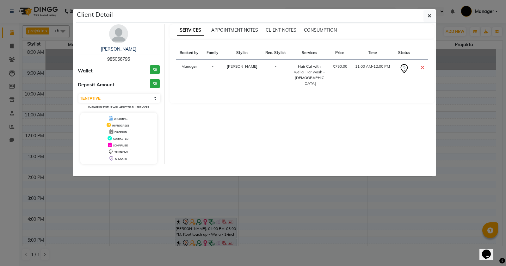
click at [190, 65] on td "Manager" at bounding box center [189, 75] width 27 height 31
click at [191, 65] on td "Manager" at bounding box center [189, 75] width 27 height 31
drag, startPoint x: 347, startPoint y: 59, endPoint x: 352, endPoint y: 59, distance: 4.8
click at [350, 59] on tr "Booked by Family Stylist Req. Stylist Services Price Time Status" at bounding box center [302, 53] width 253 height 14
click at [404, 66] on icon at bounding box center [404, 69] width 10 height 10
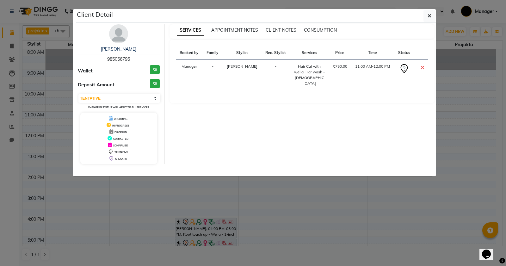
click at [424, 66] on td at bounding box center [421, 75] width 14 height 31
click at [421, 66] on icon at bounding box center [423, 67] width 4 height 5
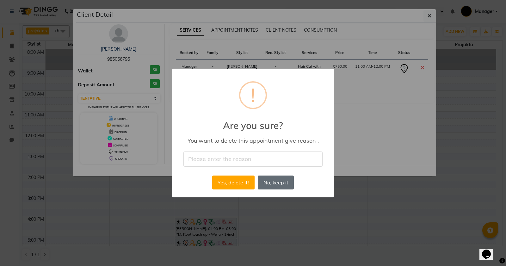
click at [263, 187] on button "No, keep it" at bounding box center [276, 183] width 36 height 14
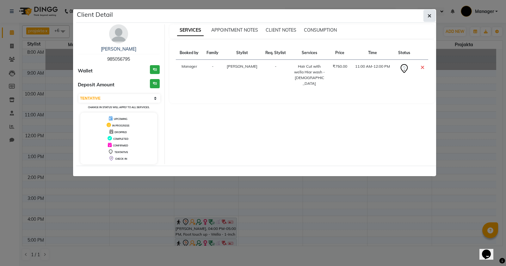
click at [426, 17] on button "button" at bounding box center [430, 16] width 12 height 12
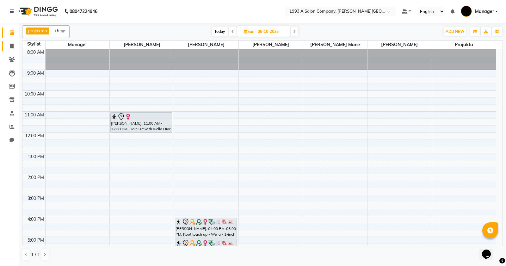
click at [12, 41] on link "Invoice" at bounding box center [9, 46] width 15 height 10
select select "613"
select select "service"
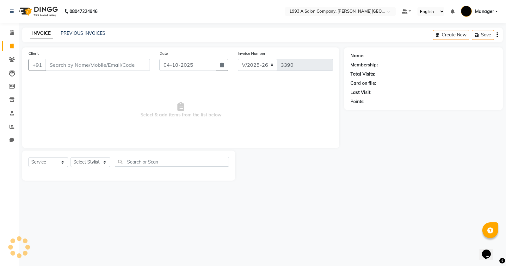
click at [103, 70] on input "Client" at bounding box center [98, 65] width 104 height 12
click at [73, 66] on input "82373333479" at bounding box center [82, 65] width 72 height 12
type input "8237333479"
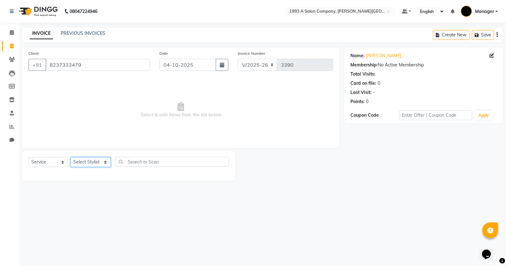
click at [108, 157] on select "Select Stylist Bhagyashri Kaifee Khan Manager Max Ansari Mr Shirish (owner) Pra…" at bounding box center [91, 162] width 40 height 10
select select "57487"
click at [71, 157] on select "Select Stylist Bhagyashri Kaifee Khan Manager Max Ansari Mr Shirish (owner) Pra…" at bounding box center [91, 162] width 40 height 10
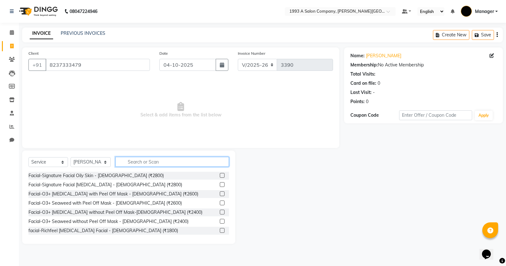
click at [134, 160] on input "text" at bounding box center [172, 162] width 114 height 10
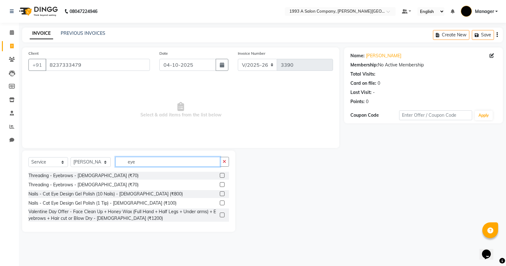
type input "eye"
click at [222, 174] on label at bounding box center [222, 175] width 5 height 5
click at [222, 174] on input "checkbox" at bounding box center [222, 176] width 4 height 4
checkbox input "true"
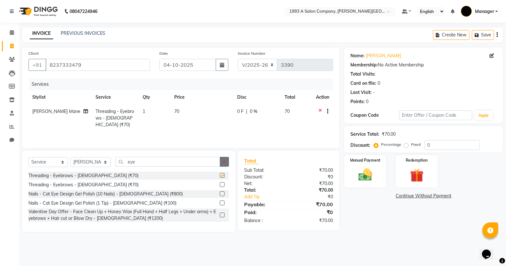
click at [227, 164] on button "button" at bounding box center [224, 162] width 9 height 10
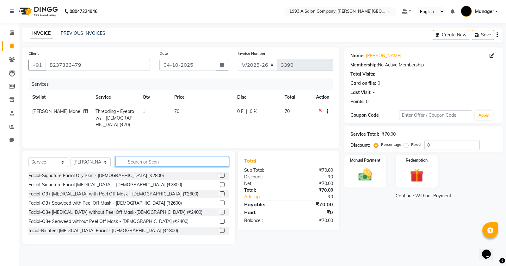
click at [186, 159] on input "text" at bounding box center [172, 162] width 114 height 10
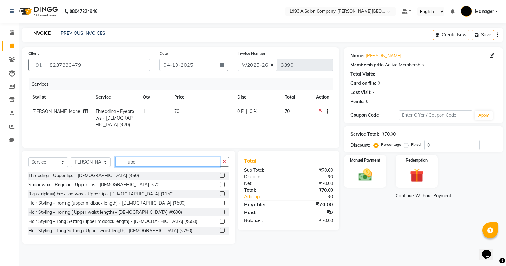
type input "upp"
click at [220, 175] on label at bounding box center [222, 175] width 5 height 5
click at [220, 175] on input "checkbox" at bounding box center [222, 176] width 4 height 4
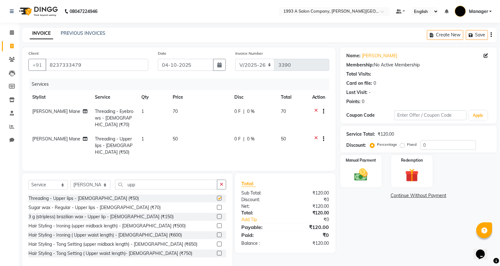
click at [228, 166] on div "Client +91 8237333479 Date 04-10-2025 Invoice Number V/2025 V/2025-26 3390 Serv…" at bounding box center [178, 108] width 313 height 123
checkbox input "false"
click at [225, 183] on button "button" at bounding box center [221, 185] width 9 height 10
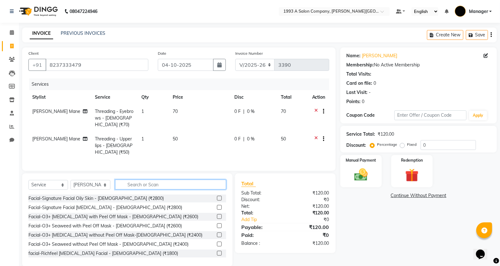
click at [201, 182] on input "text" at bounding box center [170, 185] width 111 height 10
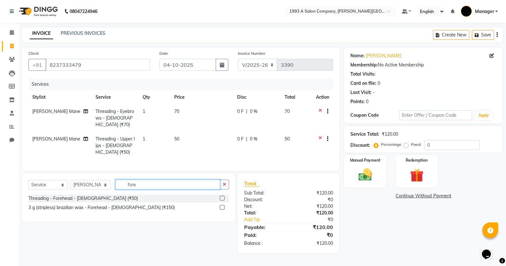
type input "fore"
click at [221, 196] on label at bounding box center [222, 198] width 5 height 5
click at [221, 196] on input "checkbox" at bounding box center [222, 198] width 4 height 4
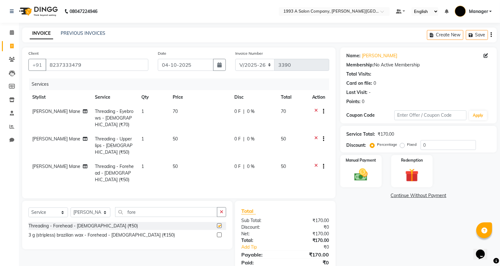
checkbox input "false"
click at [56, 111] on span "[PERSON_NAME] Mane" at bounding box center [56, 111] width 48 height 6
select select "57487"
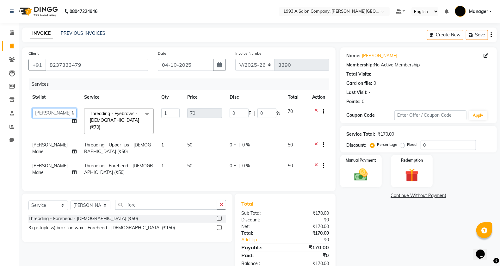
click at [56, 111] on select "Bhagyashri Kaifee Khan Manager Max Ansari Mr Shirish (owner) Prachi Mahamuni pr…" at bounding box center [54, 113] width 44 height 10
select select "67605"
click at [57, 142] on td "[PERSON_NAME] Mane" at bounding box center [54, 148] width 52 height 21
select select "57487"
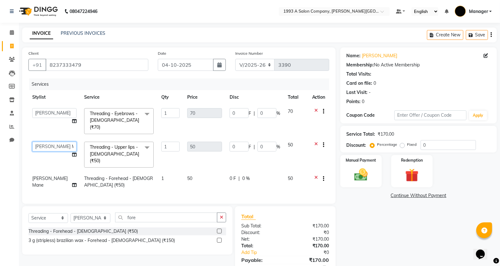
click at [55, 142] on select "Bhagyashri Kaifee Khan Manager Max Ansari Mr Shirish (owner) Prachi Mahamuni pr…" at bounding box center [54, 147] width 44 height 10
select select "67605"
click at [53, 178] on td "[PERSON_NAME] Mane" at bounding box center [54, 181] width 52 height 21
select select "57487"
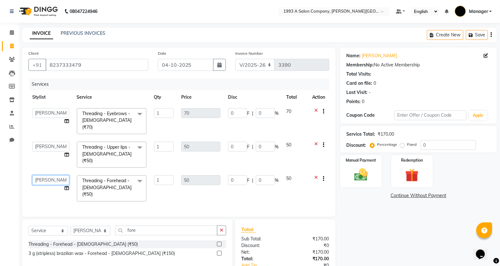
click at [52, 175] on select "Bhagyashri Kaifee Khan Manager Max Ansari Mr Shirish (owner) Prachi Mahamuni pr…" at bounding box center [50, 180] width 37 height 10
select select "67605"
click at [89, 226] on select "Select Stylist Bhagyashri Kaifee Khan Manager Max Ansari Mr Shirish (owner) Pra…" at bounding box center [91, 231] width 40 height 10
select select "11854"
click at [71, 226] on select "Select Stylist Bhagyashri Kaifee Khan Manager Max Ansari Mr Shirish (owner) Pra…" at bounding box center [91, 231] width 40 height 10
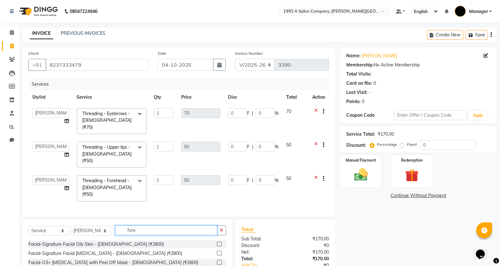
click at [89, 226] on div "Select Service Product Membership Package Voucher Prepaid Gift Card Select Styl…" at bounding box center [127, 233] width 198 height 15
type input "cut"
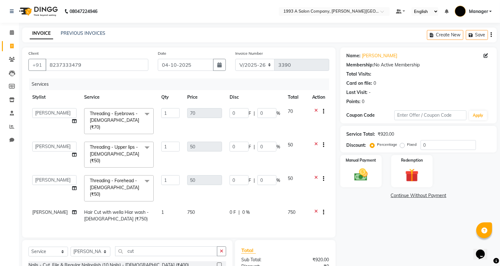
checkbox input "false"
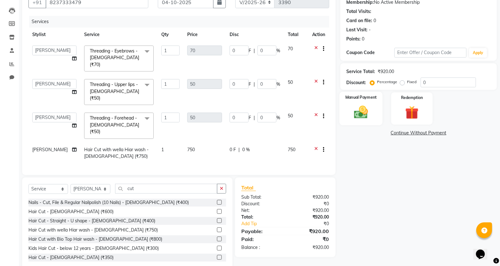
click at [367, 111] on img at bounding box center [361, 112] width 22 height 16
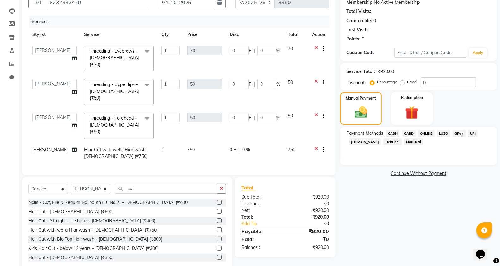
click at [429, 136] on span "ONLINE" at bounding box center [426, 133] width 16 height 7
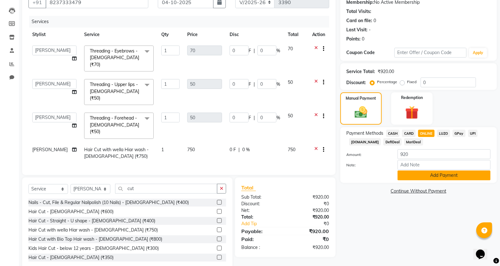
click at [409, 179] on button "Add Payment" at bounding box center [444, 175] width 93 height 10
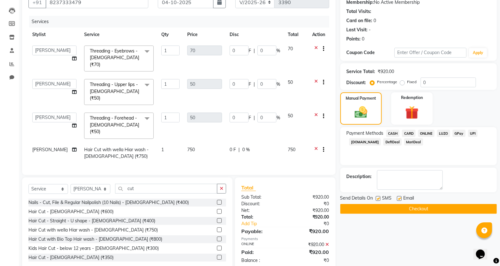
click at [377, 200] on label at bounding box center [378, 198] width 5 height 5
click at [377, 200] on input "checkbox" at bounding box center [378, 199] width 4 height 4
checkbox input "false"
click at [380, 206] on button "Checkout" at bounding box center [418, 209] width 157 height 10
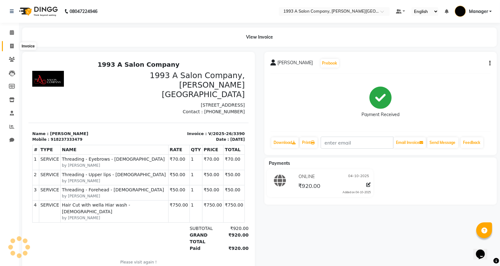
click at [9, 43] on span at bounding box center [11, 46] width 11 height 7
select select "service"
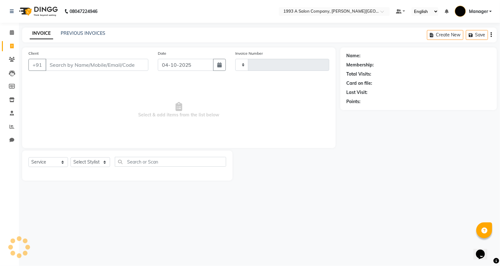
type input "3391"
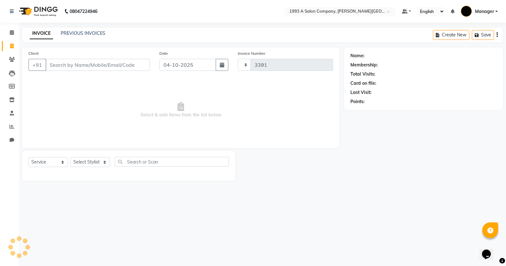
select select "613"
click at [111, 65] on input "Client" at bounding box center [98, 65] width 104 height 12
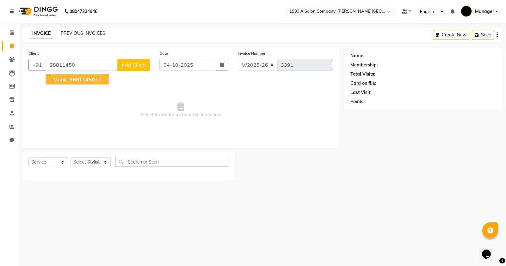
drag, startPoint x: 75, startPoint y: 86, endPoint x: 75, endPoint y: 79, distance: 7.0
click at [75, 84] on ngb-typeahead-window "Mahir 98811450 77" at bounding box center [78, 79] width 64 height 16
click at [75, 77] on span "98811450" at bounding box center [82, 79] width 25 height 6
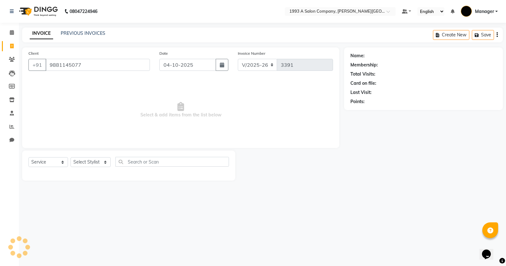
type input "9881145077"
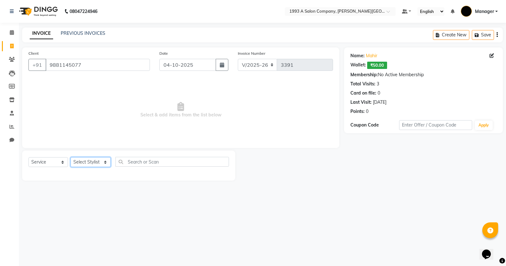
click at [107, 160] on select "Select Stylist Bhagyashri Kaifee Khan Manager Max Ansari Mr Shirish (owner) Pra…" at bounding box center [91, 162] width 40 height 10
select select "70852"
click at [71, 157] on select "Select Stylist Bhagyashri Kaifee Khan Manager Max Ansari Mr Shirish (owner) Pra…" at bounding box center [91, 162] width 40 height 10
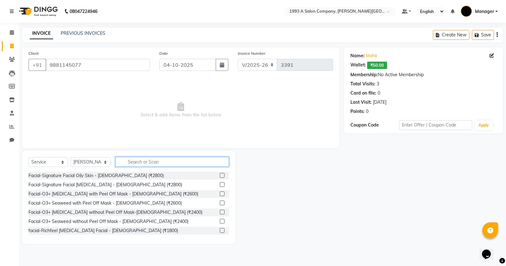
click at [149, 160] on input "text" at bounding box center [172, 162] width 114 height 10
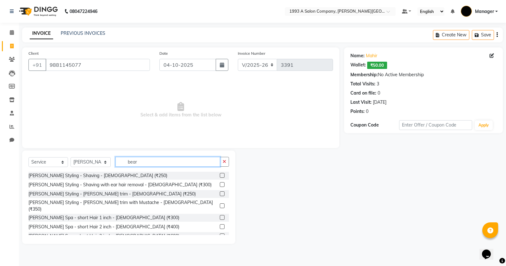
type input "bear"
click at [220, 182] on label at bounding box center [222, 184] width 5 height 5
click at [220, 183] on input "checkbox" at bounding box center [222, 185] width 4 height 4
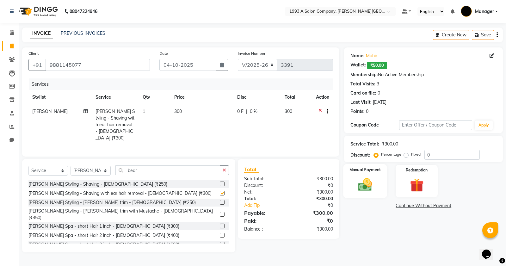
checkbox input "false"
click at [368, 177] on img at bounding box center [365, 184] width 23 height 16
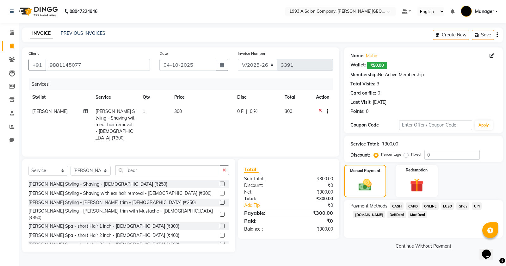
click at [434, 203] on span "ONLINE" at bounding box center [430, 205] width 16 height 7
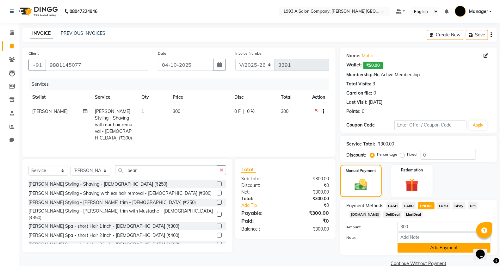
click at [425, 249] on button "Add Payment" at bounding box center [444, 248] width 93 height 10
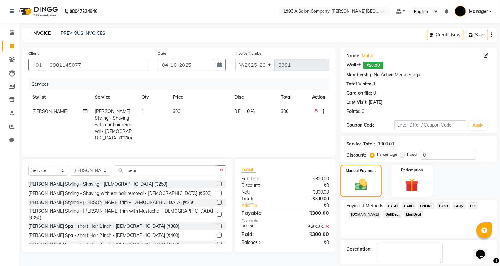
scroll to position [30, 0]
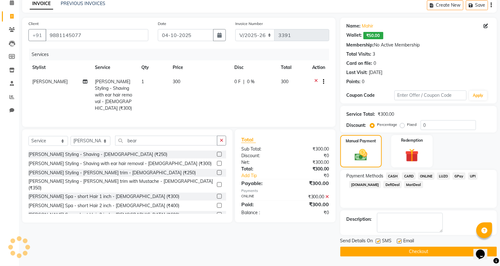
click at [375, 248] on button "Checkout" at bounding box center [418, 252] width 157 height 10
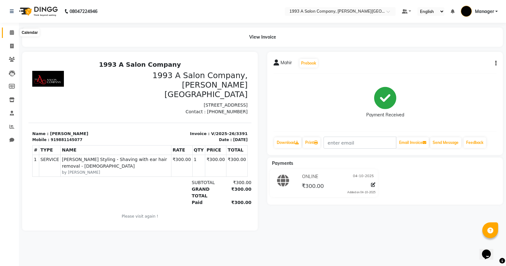
click at [13, 35] on icon at bounding box center [12, 32] width 4 height 5
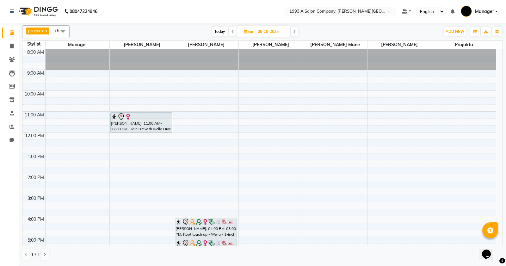
click at [293, 31] on span at bounding box center [295, 32] width 8 height 10
type input "06-10-2025"
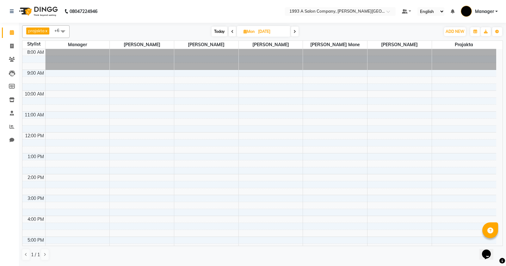
scroll to position [79, 0]
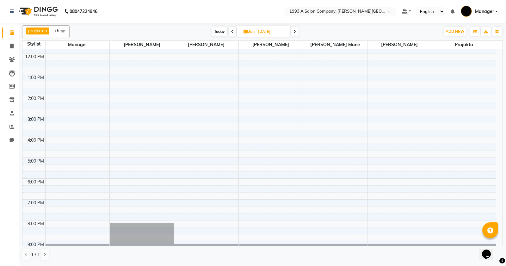
click at [268, 31] on input "06-10-2025" at bounding box center [272, 31] width 32 height 9
select select "10"
select select "2025"
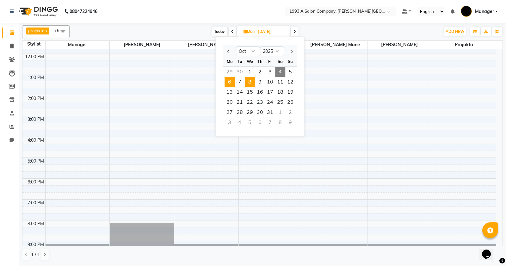
click at [249, 81] on span "8" at bounding box center [250, 82] width 10 height 10
type input "08-10-2025"
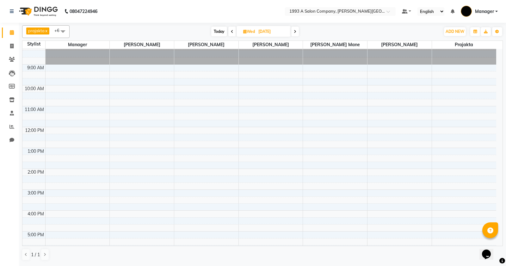
scroll to position [0, 0]
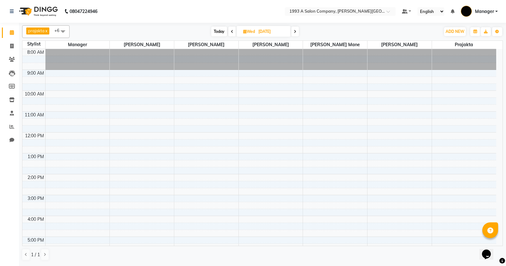
click at [271, 32] on input "08-10-2025" at bounding box center [273, 31] width 32 height 9
select select "10"
select select "2025"
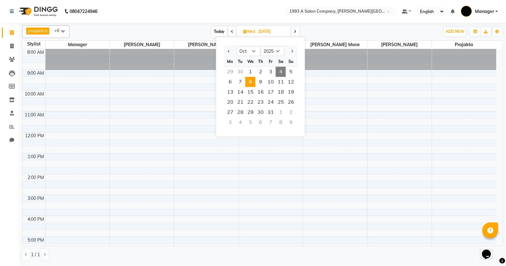
click at [250, 82] on span "8" at bounding box center [250, 82] width 10 height 10
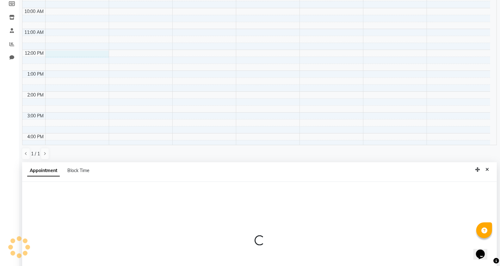
scroll to position [123, 0]
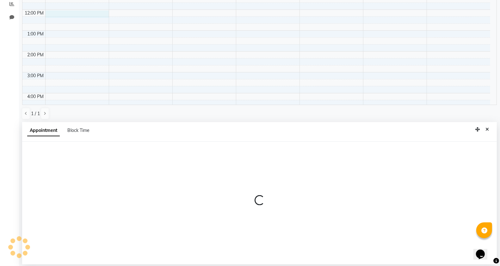
select select "58501"
select select "tentative"
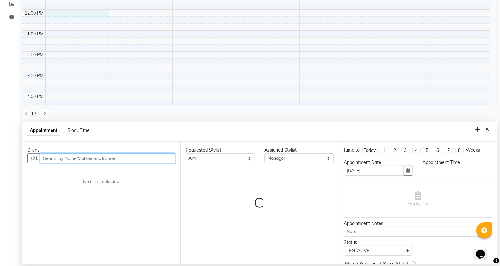
select select "720"
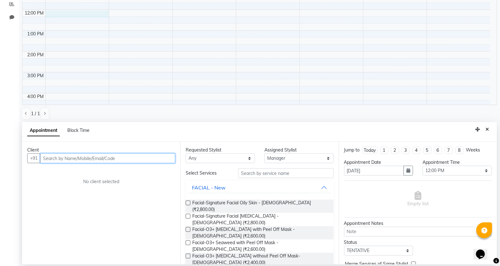
drag, startPoint x: 107, startPoint y: 156, endPoint x: 160, endPoint y: 156, distance: 53.5
click at [108, 156] on input "text" at bounding box center [107, 158] width 135 height 10
click at [149, 157] on input "text" at bounding box center [107, 158] width 135 height 10
click at [117, 162] on input "text" at bounding box center [107, 158] width 135 height 10
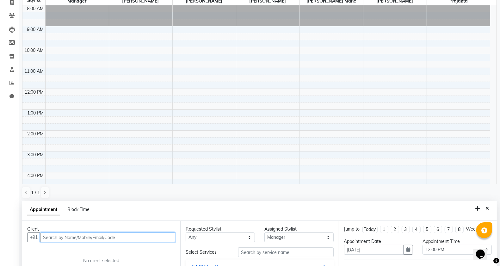
scroll to position [0, 0]
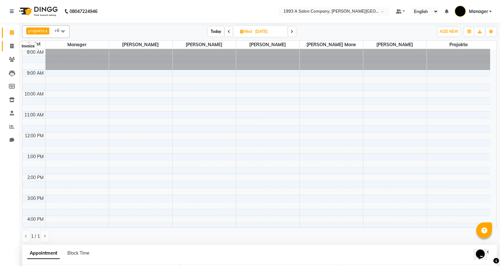
click at [9, 45] on span at bounding box center [11, 46] width 11 height 7
select select "service"
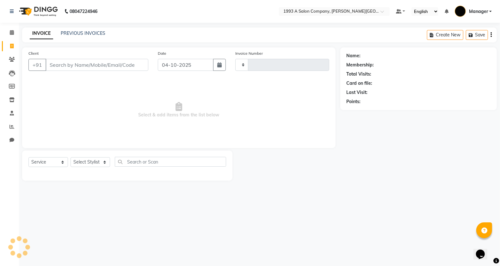
type input "3392"
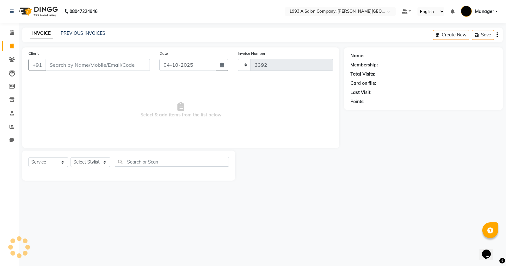
select select "613"
click at [69, 70] on input "Client" at bounding box center [98, 65] width 104 height 12
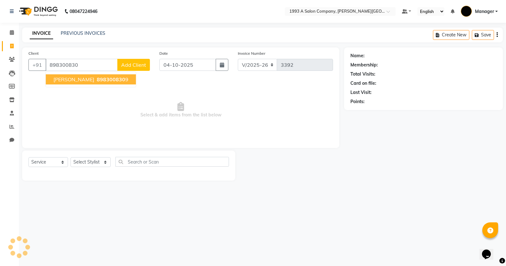
click at [108, 78] on button "Samita 898300830 9" at bounding box center [91, 79] width 90 height 10
type input "8983008309"
select select "1: Object"
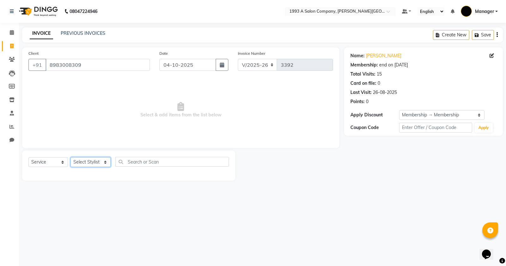
drag, startPoint x: 108, startPoint y: 159, endPoint x: 97, endPoint y: 160, distance: 10.8
click at [108, 162] on select "Select Stylist Bhagyashri Kaifee Khan Manager Max Ansari Mr Shirish (owner) Pra…" at bounding box center [91, 162] width 40 height 10
select select "67605"
click at [71, 157] on select "Select Stylist Bhagyashri Kaifee Khan Manager Max Ansari Mr Shirish (owner) Pra…" at bounding box center [91, 162] width 40 height 10
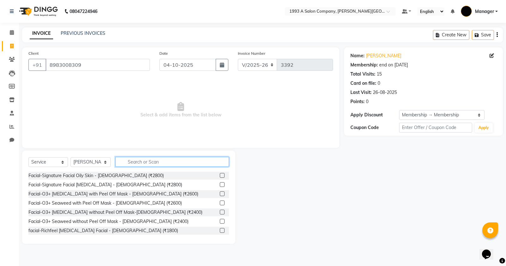
click at [135, 162] on input "text" at bounding box center [172, 162] width 114 height 10
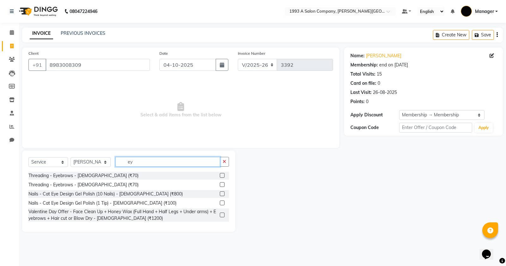
type input "ey"
click at [219, 176] on div "Threading - Eyebrows - Female (₹70)" at bounding box center [128, 176] width 201 height 8
click at [219, 175] on div "Threading - Eyebrows - Female (₹70)" at bounding box center [128, 176] width 201 height 8
click at [220, 176] on label at bounding box center [222, 175] width 5 height 5
click at [220, 176] on input "checkbox" at bounding box center [222, 176] width 4 height 4
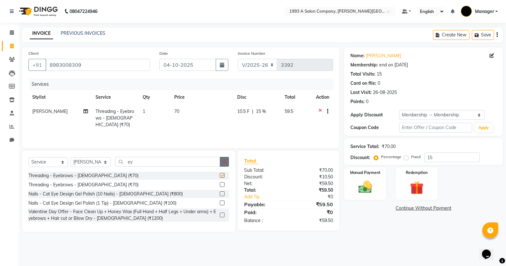
checkbox input "false"
click at [220, 164] on button "button" at bounding box center [224, 162] width 9 height 10
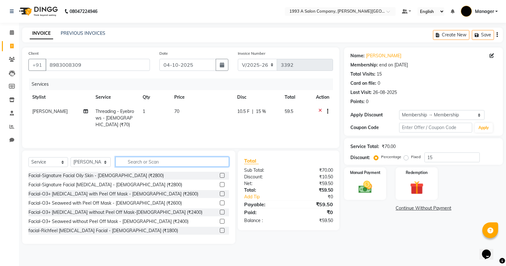
click at [206, 162] on input "text" at bounding box center [172, 162] width 114 height 10
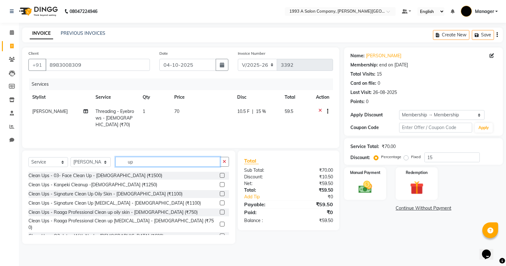
type input "u"
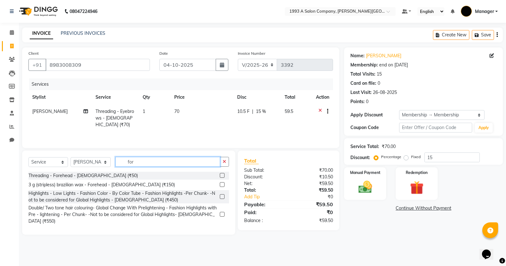
type input "for"
click at [221, 176] on label at bounding box center [222, 175] width 5 height 5
click at [221, 176] on input "checkbox" at bounding box center [222, 176] width 4 height 4
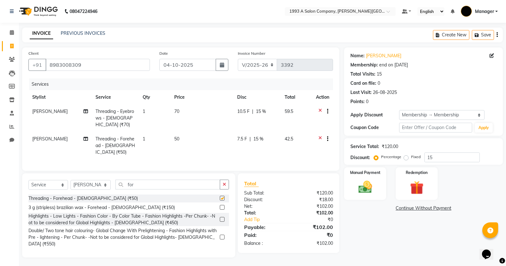
checkbox input "false"
drag, startPoint x: 437, startPoint y: 157, endPoint x: 415, endPoint y: 160, distance: 22.6
click at [415, 160] on div "Percentage Fixed 15" at bounding box center [427, 157] width 105 height 10
drag, startPoint x: 361, startPoint y: 187, endPoint x: 367, endPoint y: 184, distance: 6.9
click at [362, 187] on img at bounding box center [365, 187] width 23 height 16
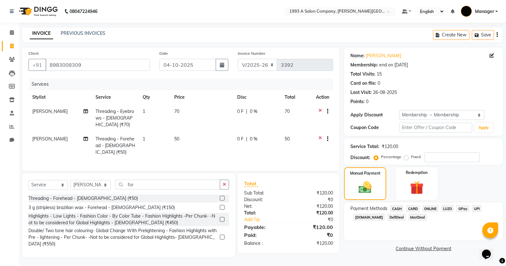
click at [431, 209] on span "ONLINE" at bounding box center [430, 208] width 16 height 7
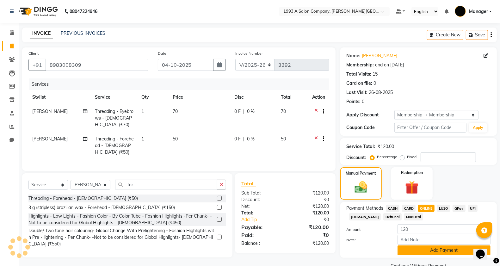
click at [446, 254] on button "Add Payment" at bounding box center [444, 250] width 93 height 10
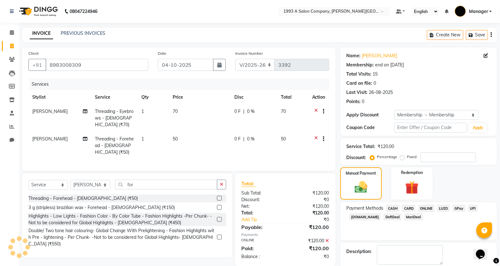
scroll to position [32, 0]
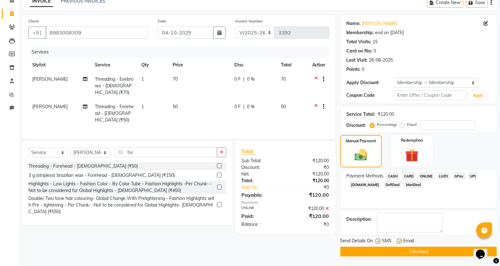
click at [377, 241] on label at bounding box center [378, 241] width 5 height 5
click at [377, 241] on input "checkbox" at bounding box center [378, 241] width 4 height 4
checkbox input "false"
click at [220, 150] on icon "button" at bounding box center [221, 152] width 3 height 4
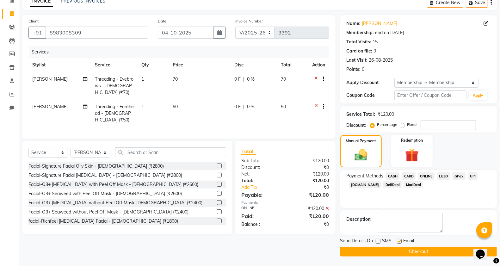
click at [384, 250] on button "Checkout" at bounding box center [418, 252] width 157 height 10
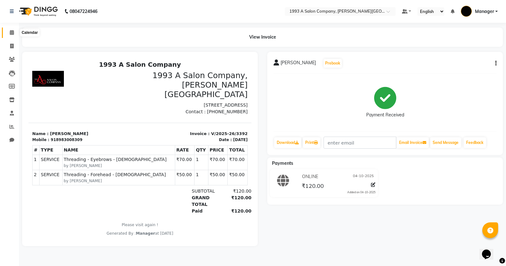
click at [15, 34] on span at bounding box center [11, 32] width 11 height 7
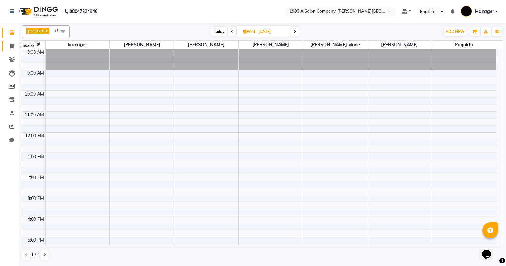
click at [16, 48] on span at bounding box center [11, 46] width 11 height 7
select select "613"
select select "service"
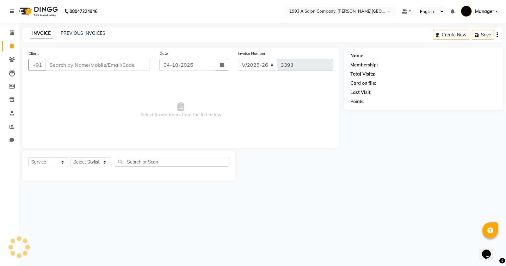
click at [85, 70] on input "Client" at bounding box center [98, 65] width 104 height 12
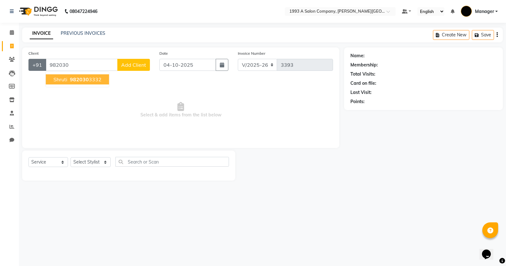
drag, startPoint x: 73, startPoint y: 65, endPoint x: 33, endPoint y: 68, distance: 40.6
click at [44, 70] on div "+91 982030 Shruti 982030 3332 Add Client" at bounding box center [88, 65] width 121 height 12
type input "982030"
click at [5, 31] on link "Calendar" at bounding box center [9, 33] width 15 height 10
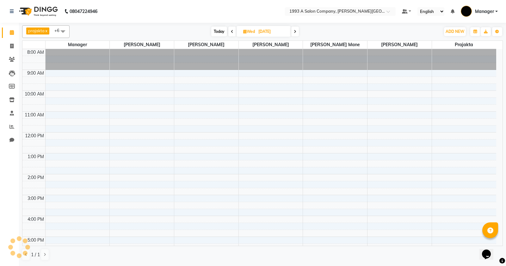
scroll to position [86, 0]
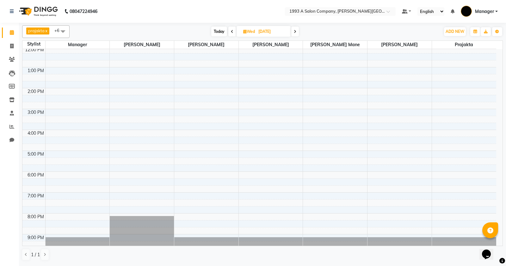
click at [255, 28] on span "Wed 08-10-2025" at bounding box center [264, 31] width 54 height 11
click at [268, 35] on input "08-10-2025" at bounding box center [273, 31] width 32 height 9
select select "10"
select select "2025"
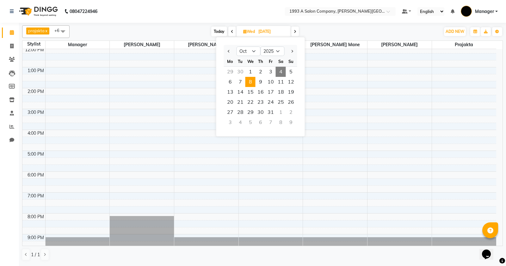
click at [282, 70] on span "4" at bounding box center [281, 72] width 10 height 10
type input "04-10-2025"
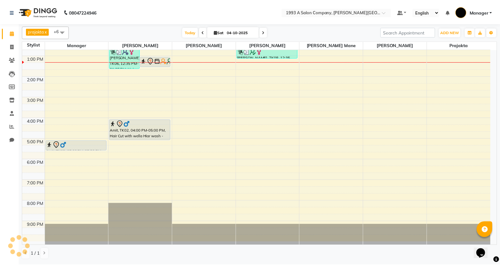
scroll to position [0, 0]
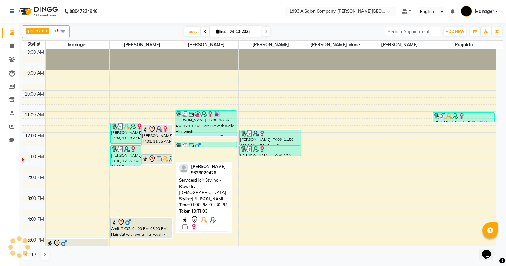
click at [151, 156] on icon at bounding box center [152, 159] width 8 height 8
select select "7"
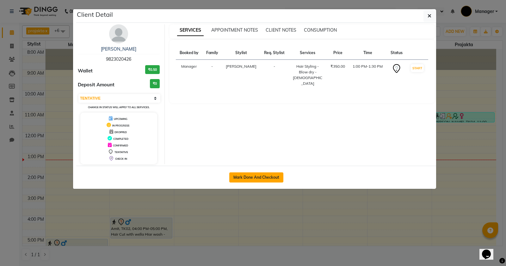
click at [236, 173] on button "Mark Done And Checkout" at bounding box center [256, 177] width 54 height 10
select select "service"
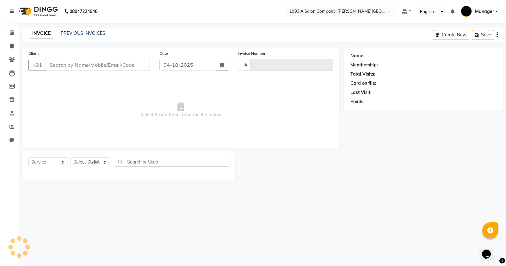
type input "3393"
select select "613"
type input "9823020426"
select select "11854"
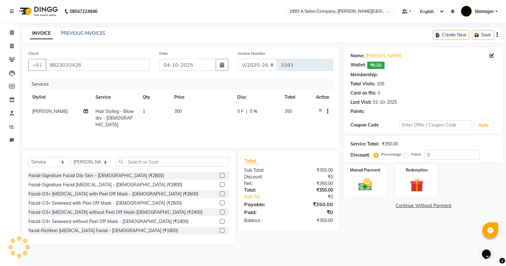
select select "1: Object"
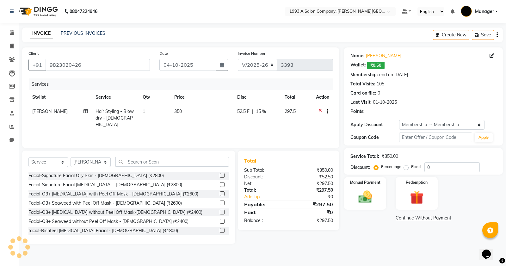
type input "15"
click at [369, 203] on img at bounding box center [365, 197] width 23 height 16
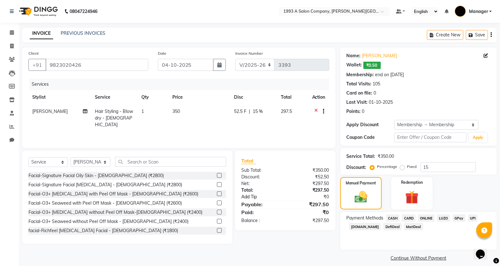
click at [251, 198] on link "Add Tip" at bounding box center [265, 197] width 57 height 7
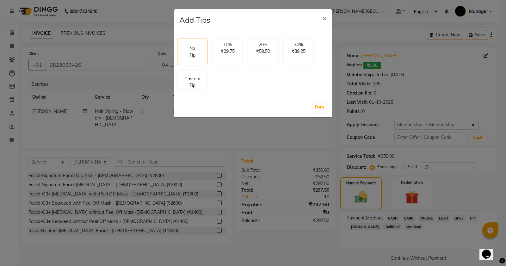
click at [193, 90] on div "No Tip 10% ₹29.75 20% ₹59.50 30% ₹89.25 Custom Tip" at bounding box center [253, 64] width 157 height 56
click at [189, 85] on p "Custom Tip" at bounding box center [192, 80] width 22 height 13
select select "11854"
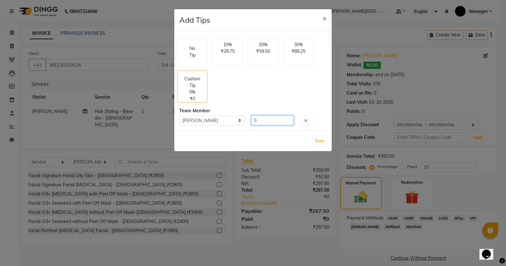
drag, startPoint x: 274, startPoint y: 118, endPoint x: 231, endPoint y: 127, distance: 43.7
click at [231, 127] on div "No Tip 10% ₹29.75 20% ₹59.50 30% ₹89.25 Custom Tip 0% ₹0 Team Member Select Kai…" at bounding box center [253, 81] width 158 height 100
type input "50"
click at [320, 143] on button "Done" at bounding box center [319, 141] width 13 height 9
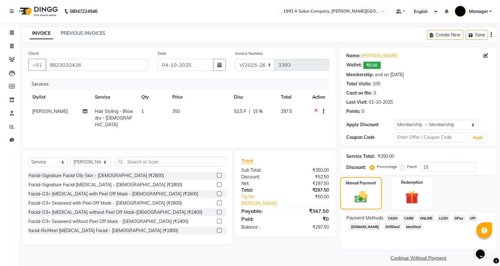
drag, startPoint x: 426, startPoint y: 217, endPoint x: 438, endPoint y: 233, distance: 20.6
click at [426, 217] on span "ONLINE" at bounding box center [426, 217] width 16 height 7
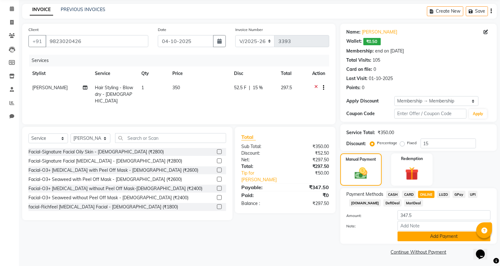
click at [406, 234] on button "Add Payment" at bounding box center [444, 237] width 93 height 10
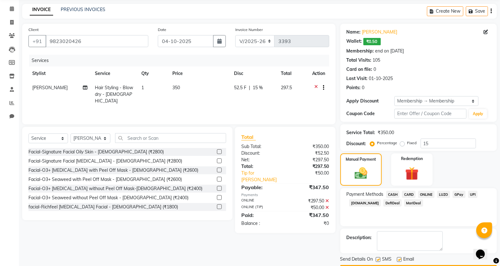
scroll to position [42, 0]
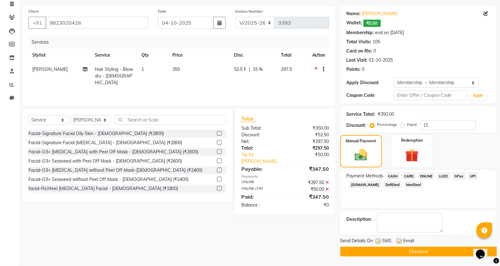
click at [377, 241] on label at bounding box center [378, 241] width 5 height 5
click at [377, 241] on input "checkbox" at bounding box center [378, 241] width 4 height 4
checkbox input "false"
click at [391, 252] on button "Checkout" at bounding box center [418, 252] width 157 height 10
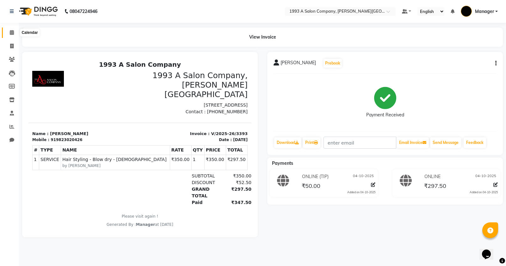
click at [16, 31] on span at bounding box center [11, 32] width 11 height 7
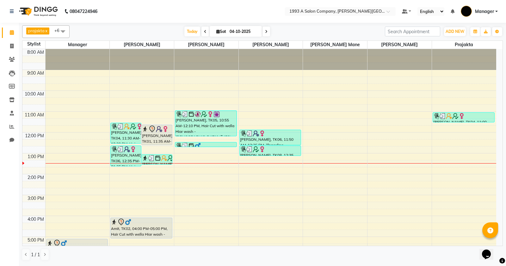
click at [235, 30] on input "04-10-2025" at bounding box center [244, 31] width 32 height 9
select select "10"
select select "2025"
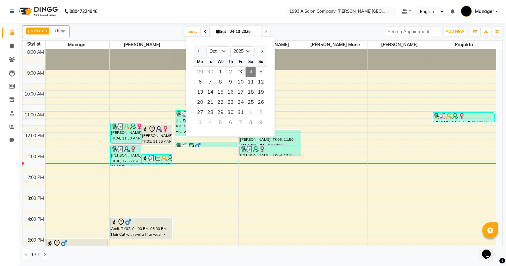
click at [250, 72] on span "4" at bounding box center [251, 72] width 10 height 10
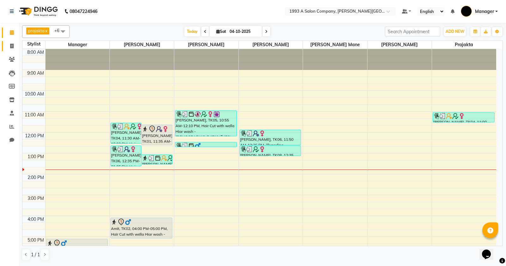
click at [2, 41] on link "Invoice" at bounding box center [9, 46] width 15 height 10
select select "service"
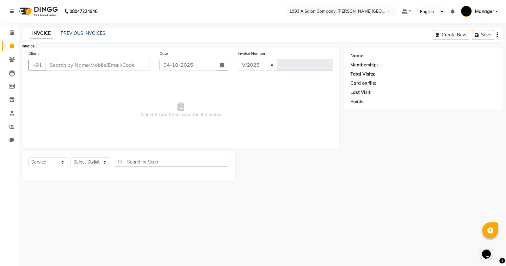
select select "613"
type input "3394"
click at [91, 62] on input "Client" at bounding box center [98, 65] width 104 height 12
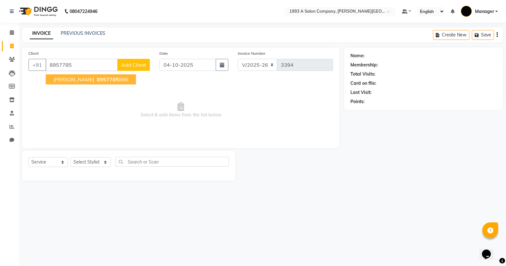
click at [77, 75] on button "Ritika Shukla 8957785 898" at bounding box center [91, 79] width 90 height 10
type input "8957785898"
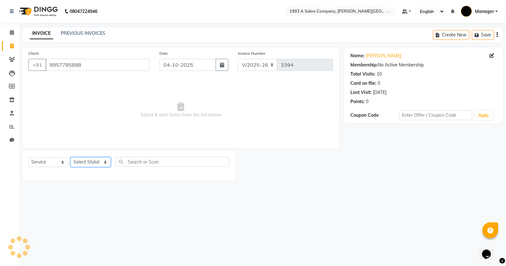
click at [90, 163] on select "Select Stylist Bhagyashri Kaifee Khan Manager Max Ansari Mr Shirish (owner) Pra…" at bounding box center [91, 162] width 40 height 10
select select "57488"
click at [71, 157] on select "Select Stylist Bhagyashri Kaifee Khan Manager Max Ansari Mr Shirish (owner) Pra…" at bounding box center [91, 162] width 40 height 10
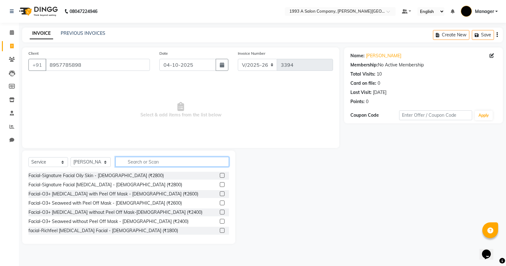
click at [133, 158] on input "text" at bounding box center [172, 162] width 114 height 10
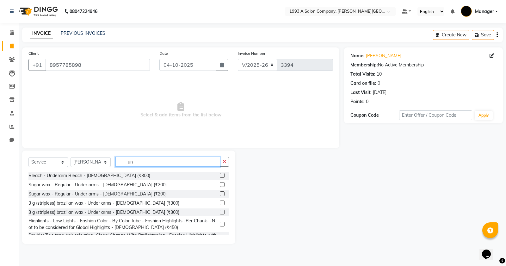
type input "un"
click at [220, 182] on label at bounding box center [222, 184] width 5 height 5
click at [220, 183] on input "checkbox" at bounding box center [222, 185] width 4 height 4
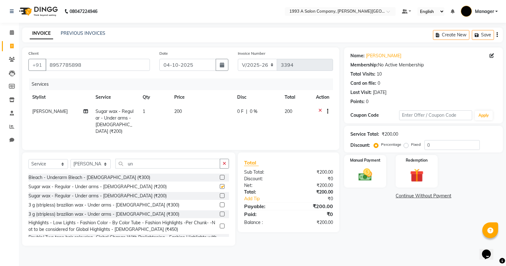
checkbox input "false"
click at [144, 111] on span "1" at bounding box center [144, 111] width 3 height 6
select select "57488"
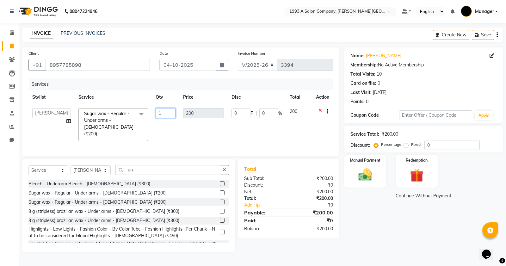
drag, startPoint x: 156, startPoint y: 114, endPoint x: 141, endPoint y: 113, distance: 14.6
click at [142, 113] on tr "Bhagyashri Kaifee Khan Manager Max Ansari Mr Shirish (owner) Prachi Mahamuni pr…" at bounding box center [180, 124] width 305 height 40
type input "3"
click at [165, 121] on td "3" at bounding box center [166, 124] width 28 height 40
select select "57488"
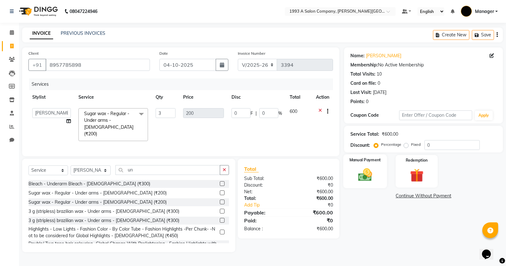
click at [376, 176] on img at bounding box center [365, 175] width 23 height 16
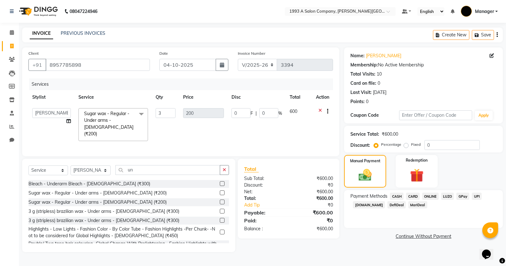
click at [426, 195] on span "ONLINE" at bounding box center [430, 196] width 16 height 7
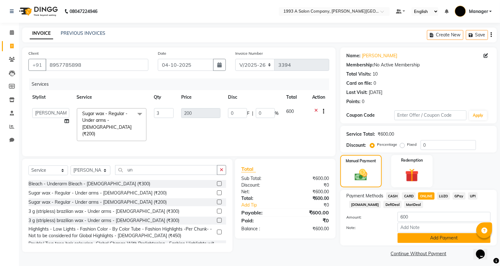
click at [423, 238] on button "Add Payment" at bounding box center [444, 238] width 93 height 10
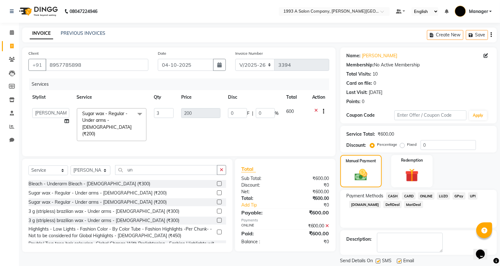
scroll to position [20, 0]
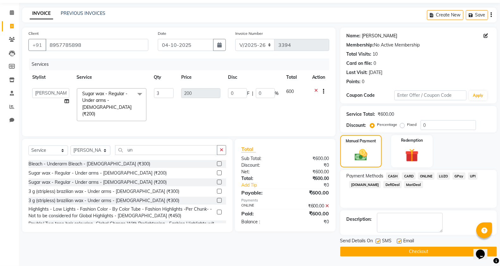
click at [377, 35] on link "Ritika Shukla" at bounding box center [379, 36] width 35 height 7
click at [419, 176] on span "ONLINE" at bounding box center [426, 175] width 16 height 7
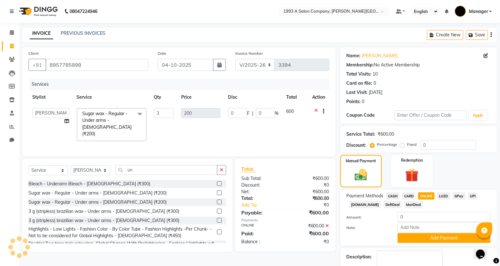
scroll to position [37, 0]
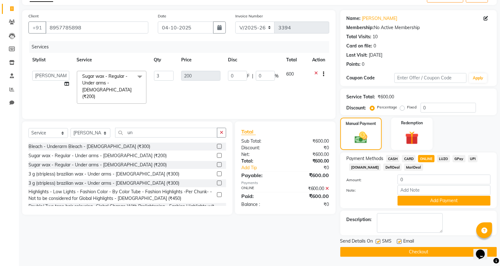
click at [386, 248] on button "Checkout" at bounding box center [418, 252] width 157 height 10
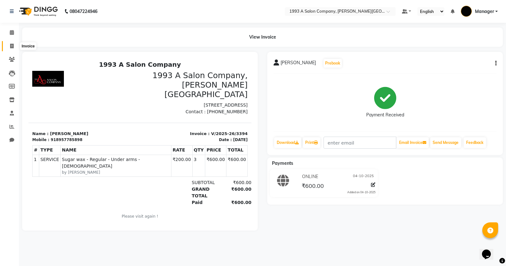
click at [8, 43] on span at bounding box center [11, 46] width 11 height 7
select select "service"
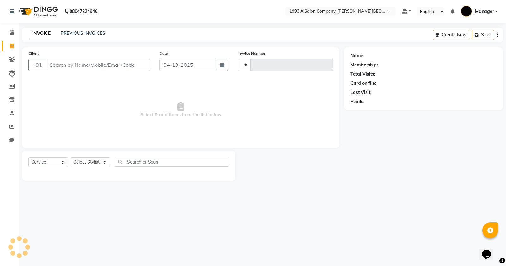
type input "3395"
select select "613"
click at [96, 64] on input "Client" at bounding box center [98, 65] width 104 height 12
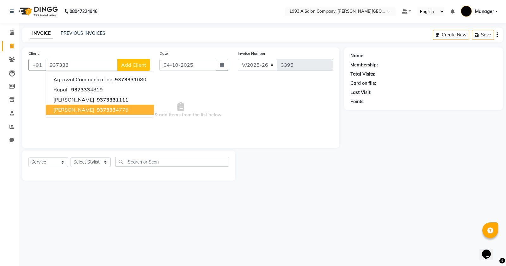
click at [105, 112] on button "Nilima 937333 4775" at bounding box center [100, 110] width 108 height 10
type input "9373334775"
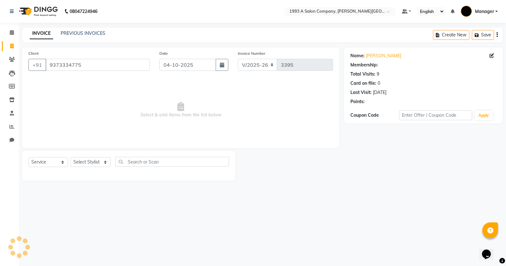
select select "1: Object"
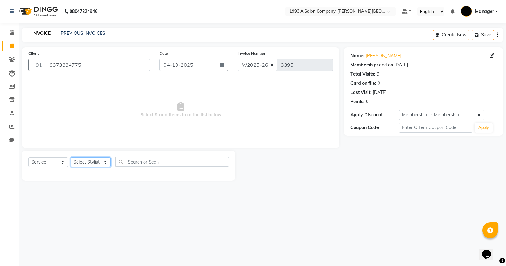
click at [96, 160] on select "Select Stylist Bhagyashri Kaifee Khan Manager Max Ansari Mr Shirish (owner) Pra…" at bounding box center [91, 162] width 40 height 10
select select "70852"
click at [71, 157] on select "Select Stylist Bhagyashri Kaifee Khan Manager Max Ansari Mr Shirish (owner) Pra…" at bounding box center [91, 162] width 40 height 10
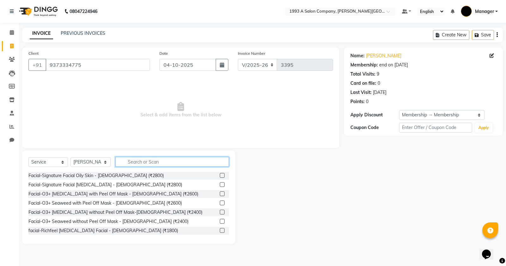
click at [150, 162] on input "text" at bounding box center [172, 162] width 114 height 10
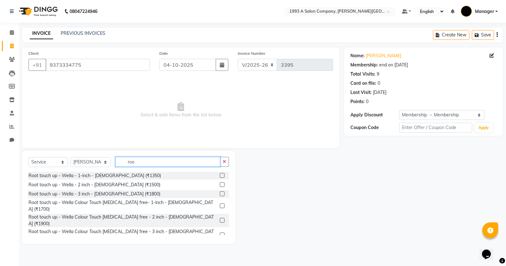
type input "roo"
click at [220, 218] on label at bounding box center [222, 220] width 5 height 5
click at [220, 219] on input "checkbox" at bounding box center [222, 221] width 4 height 4
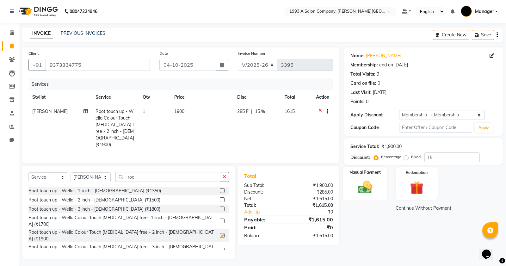
checkbox input "false"
click at [355, 184] on img at bounding box center [365, 187] width 23 height 16
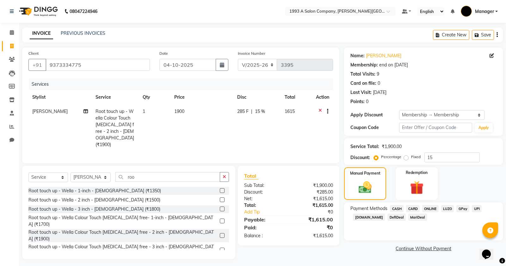
click at [397, 211] on span "CASH" at bounding box center [397, 208] width 14 height 7
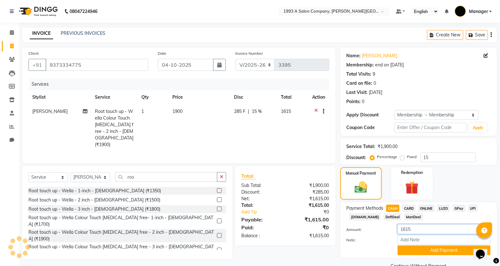
drag, startPoint x: 393, startPoint y: 229, endPoint x: 383, endPoint y: 231, distance: 10.1
click at [383, 231] on div "Amount: 1615" at bounding box center [418, 229] width 153 height 11
type input "115"
click at [437, 253] on button "Add Payment" at bounding box center [444, 250] width 93 height 10
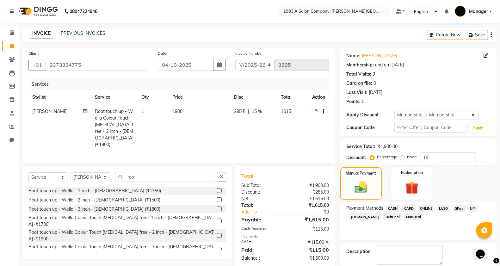
click at [427, 211] on span "ONLINE" at bounding box center [426, 208] width 16 height 7
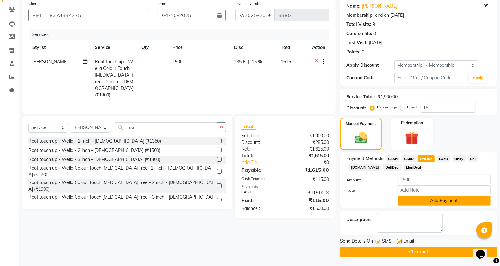
click at [414, 202] on button "Add Payment" at bounding box center [444, 201] width 93 height 10
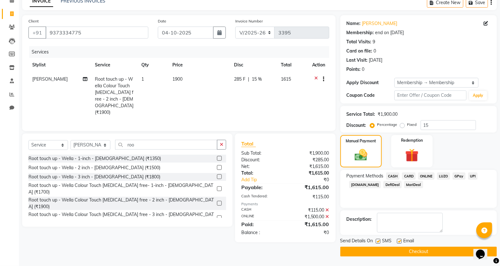
click at [388, 252] on button "Checkout" at bounding box center [418, 252] width 157 height 10
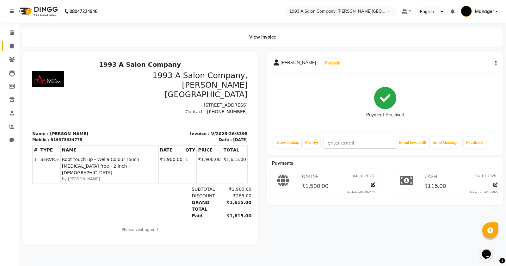
click at [4, 44] on link "Invoice" at bounding box center [9, 46] width 15 height 10
select select "service"
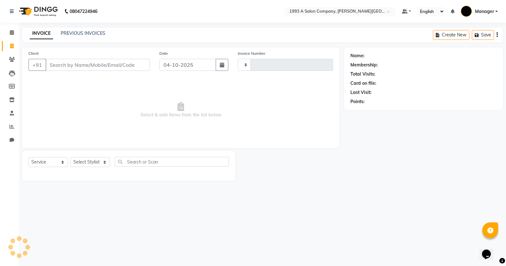
type input "3396"
click at [13, 32] on icon at bounding box center [12, 32] width 4 height 5
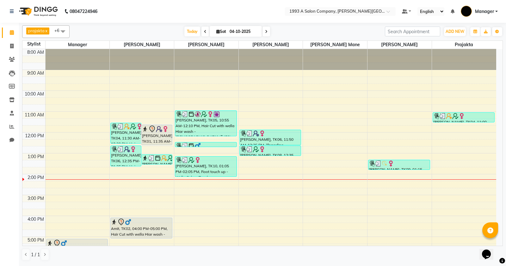
click at [266, 27] on span at bounding box center [267, 32] width 8 height 10
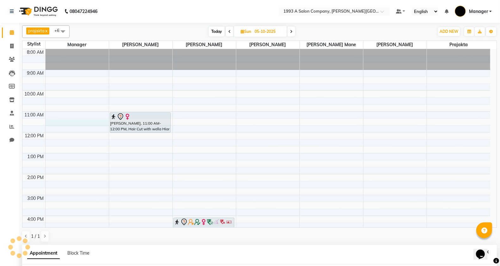
scroll to position [123, 0]
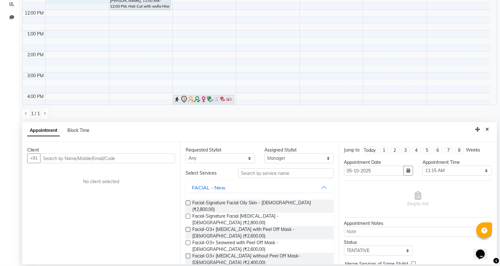
click at [89, 158] on input "text" at bounding box center [107, 158] width 135 height 10
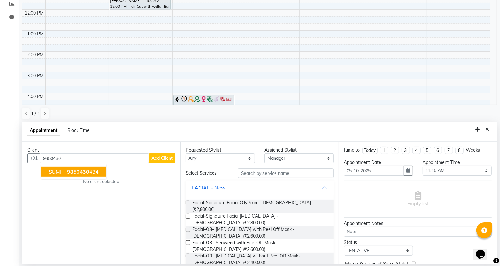
click at [73, 172] on span "9850430" at bounding box center [78, 172] width 22 height 6
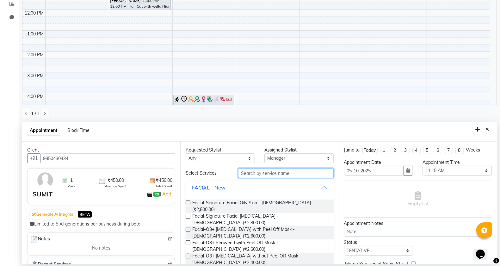
click at [257, 173] on input "text" at bounding box center [286, 173] width 96 height 10
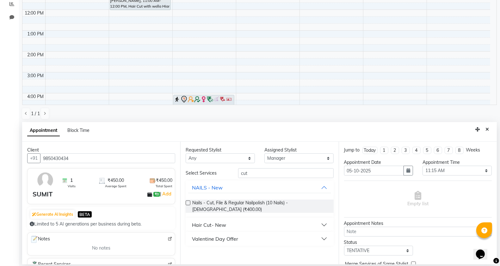
click at [235, 222] on button "Hair Cut- New" at bounding box center [259, 224] width 143 height 11
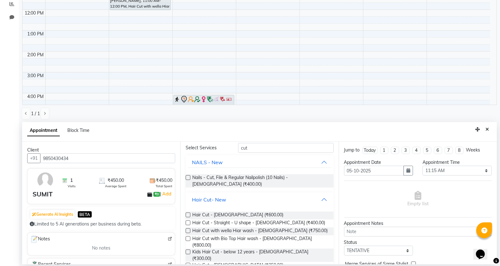
scroll to position [59, 0]
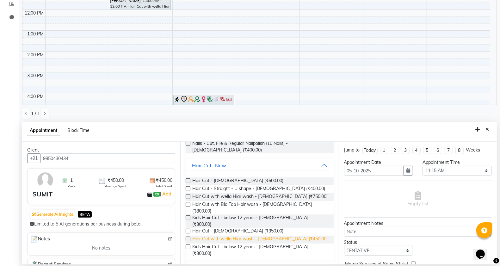
click at [274, 236] on span "Hair Cut with wella Hiar wash - Male (₹450.00)" at bounding box center [259, 240] width 135 height 8
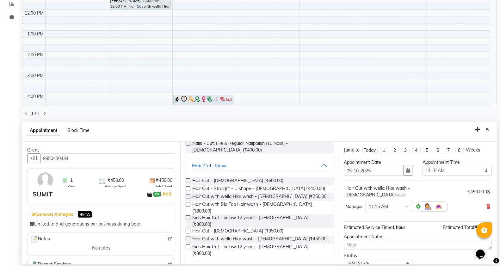
scroll to position [38, 0]
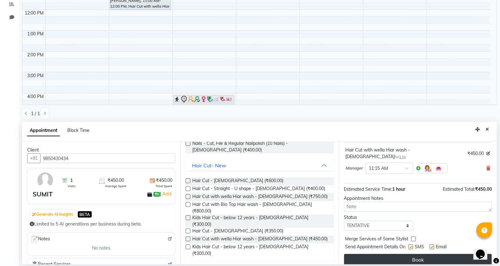
click at [390, 254] on button "Book" at bounding box center [418, 259] width 148 height 11
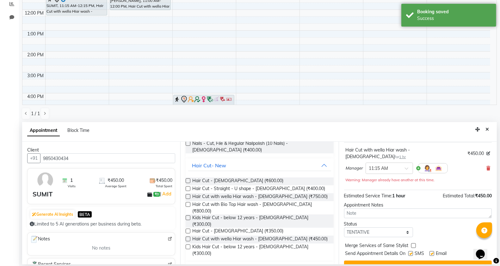
scroll to position [0, 0]
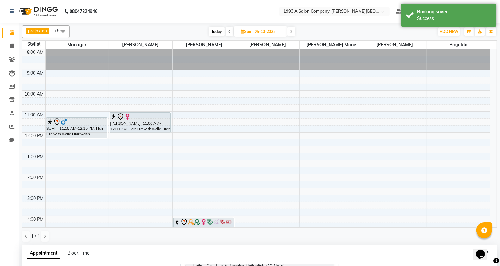
click at [255, 33] on input "05-10-2025" at bounding box center [269, 31] width 32 height 9
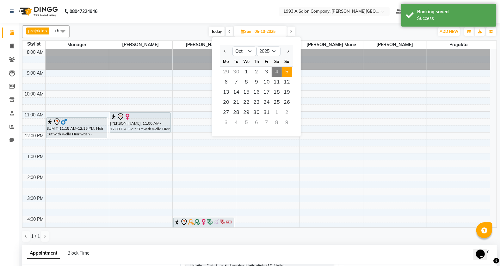
click at [275, 74] on span "4" at bounding box center [277, 72] width 10 height 10
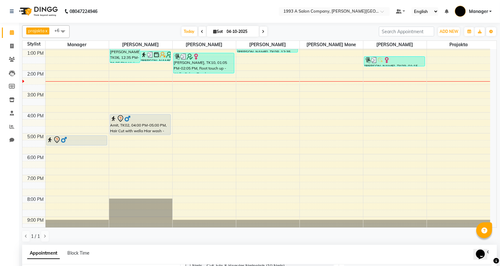
scroll to position [116, 0]
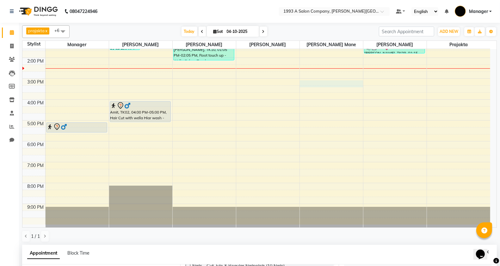
click at [321, 87] on div "8:00 AM 9:00 AM 10:00 AM 11:00 AM 12:00 PM 1:00 PM 2:00 PM 3:00 PM 4:00 PM 5:00…" at bounding box center [256, 79] width 468 height 292
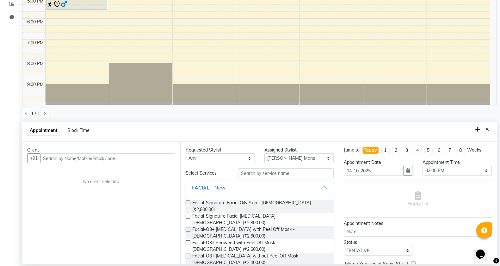
click at [102, 152] on div "Client" at bounding box center [101, 150] width 148 height 7
click at [103, 160] on input "text" at bounding box center [107, 158] width 135 height 10
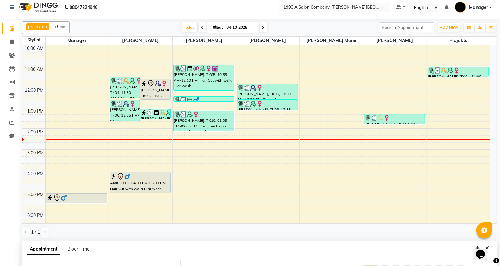
scroll to position [116, 0]
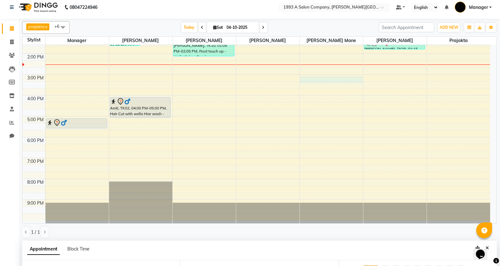
click at [305, 79] on div "8:00 AM 9:00 AM 10:00 AM 11:00 AM 12:00 PM 1:00 PM 2:00 PM 3:00 PM 4:00 PM 5:00…" at bounding box center [256, 75] width 468 height 292
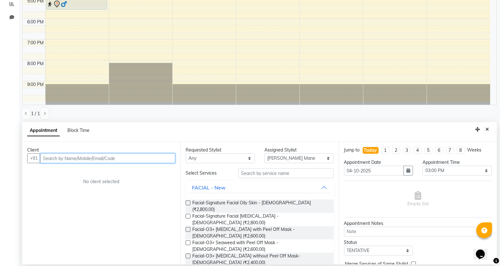
click at [71, 158] on input "text" at bounding box center [107, 158] width 135 height 10
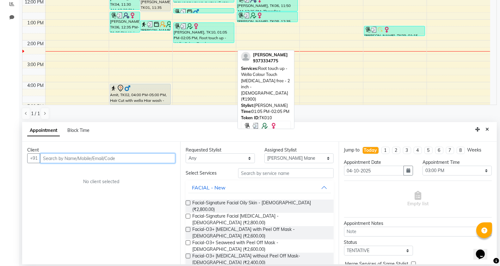
scroll to position [0, 0]
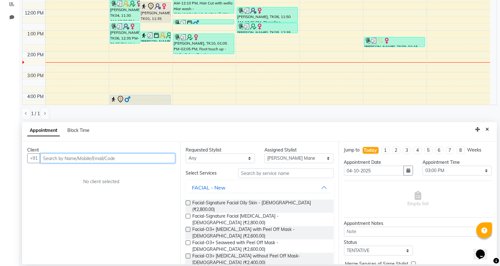
click at [88, 161] on input "text" at bounding box center [107, 158] width 135 height 10
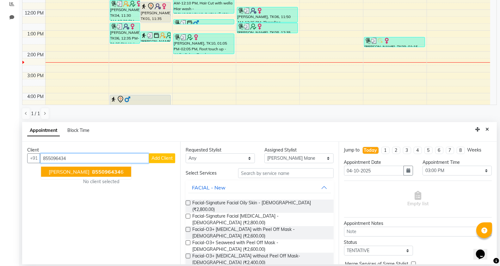
click at [104, 169] on span "855096434" at bounding box center [106, 172] width 28 height 6
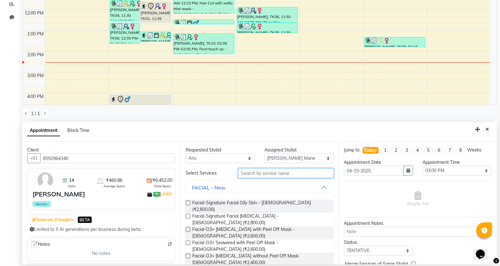
click at [256, 169] on input "text" at bounding box center [286, 173] width 96 height 10
click at [260, 171] on input "text" at bounding box center [286, 173] width 96 height 10
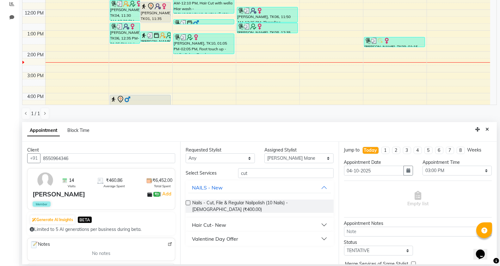
click at [229, 222] on button "Hair Cut- New" at bounding box center [259, 224] width 143 height 11
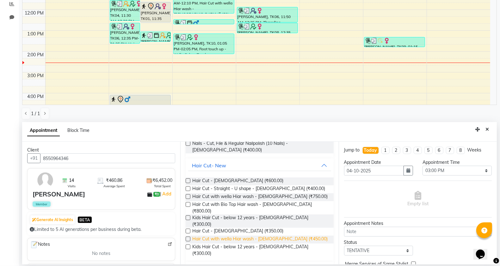
click at [287, 236] on span "Hair Cut with wella Hiar wash - Male (₹450.00)" at bounding box center [259, 240] width 135 height 8
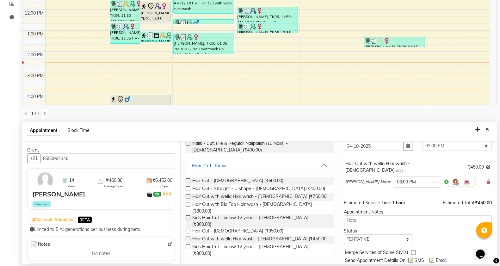
scroll to position [38, 0]
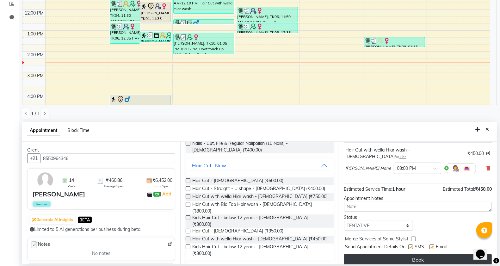
click at [396, 254] on button "Book" at bounding box center [418, 259] width 148 height 11
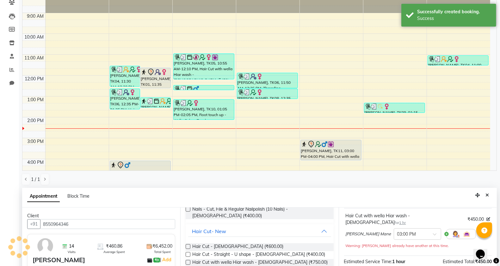
scroll to position [0, 0]
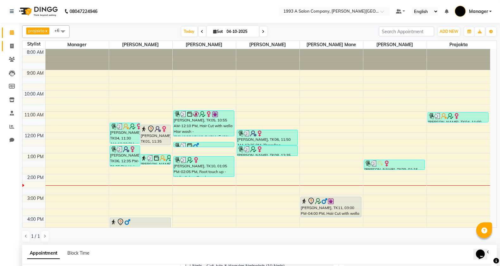
click at [10, 41] on link "Invoice" at bounding box center [9, 46] width 15 height 10
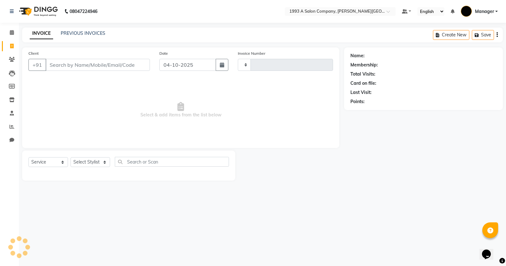
click at [79, 68] on input "Client" at bounding box center [98, 65] width 104 height 12
click at [68, 30] on link "PREVIOUS INVOICES" at bounding box center [83, 33] width 45 height 6
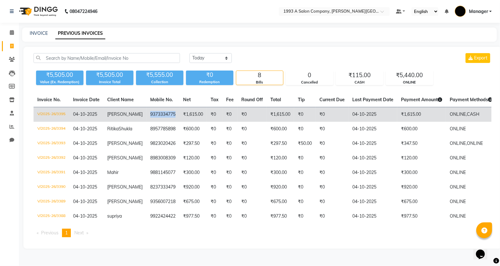
drag, startPoint x: 138, startPoint y: 115, endPoint x: 170, endPoint y: 117, distance: 32.0
click at [170, 117] on td "9373334775" at bounding box center [162, 114] width 33 height 15
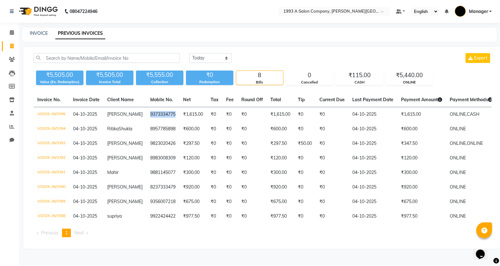
copy td "9373334775"
click at [9, 44] on span at bounding box center [11, 46] width 11 height 7
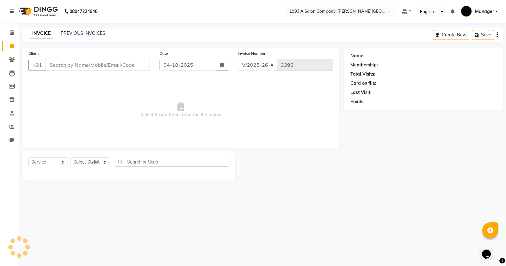
click at [70, 61] on input "Client" at bounding box center [98, 65] width 104 height 12
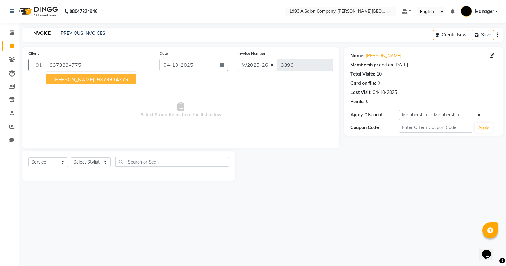
click at [82, 83] on button "Nilima 9373334775" at bounding box center [91, 79] width 90 height 10
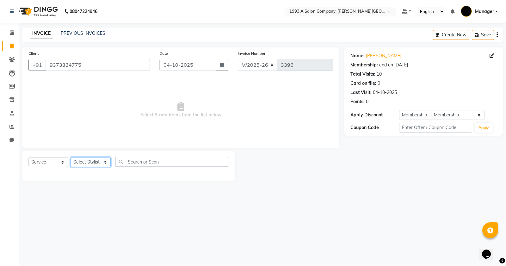
click at [95, 162] on select "Select Stylist Bhagyashri Kaifee Khan Manager Max Ansari Mr Shirish (owner) Pra…" at bounding box center [91, 162] width 40 height 10
click at [155, 162] on input "text" at bounding box center [172, 162] width 114 height 10
click at [99, 161] on select "Select Stylist Bhagyashri Kaifee Khan Manager Max Ansari Mr Shirish (owner) Pra…" at bounding box center [91, 162] width 40 height 10
click at [71, 157] on select "Select Stylist Bhagyashri Kaifee Khan Manager Max Ansari Mr Shirish (owner) Pra…" at bounding box center [91, 162] width 40 height 10
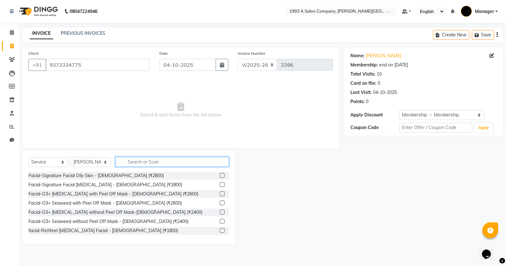
click at [146, 160] on input "text" at bounding box center [172, 162] width 114 height 10
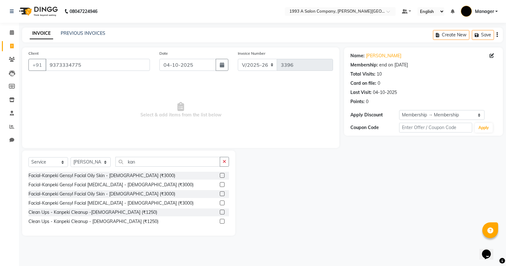
click at [220, 173] on label at bounding box center [222, 175] width 5 height 5
click at [220, 174] on input "checkbox" at bounding box center [222, 176] width 4 height 4
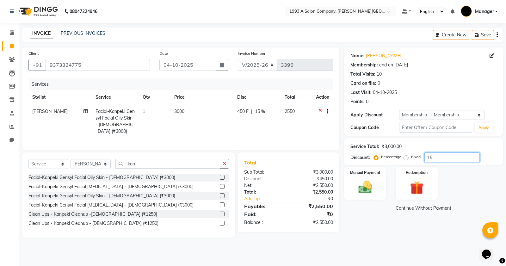
drag, startPoint x: 429, startPoint y: 160, endPoint x: 415, endPoint y: 165, distance: 15.3
click at [415, 165] on div "Name: Nilima Membership: end on 29-03-2026 Total Visits: 10 Card on file: 0 Las…" at bounding box center [426, 142] width 164 height 190
click at [411, 159] on label "Fixed" at bounding box center [415, 157] width 9 height 6
click at [405, 159] on input "Fixed" at bounding box center [407, 157] width 4 height 4
drag, startPoint x: 436, startPoint y: 154, endPoint x: 422, endPoint y: 159, distance: 14.3
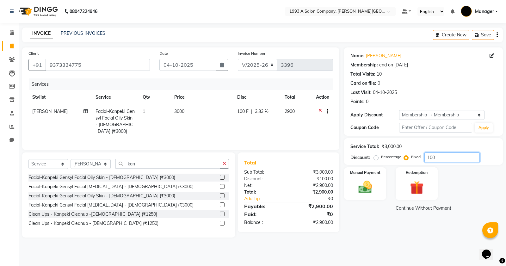
click at [422, 159] on div "Percentage Fixed 100" at bounding box center [427, 157] width 105 height 10
click at [377, 184] on div "Manual Payment" at bounding box center [365, 184] width 44 height 34
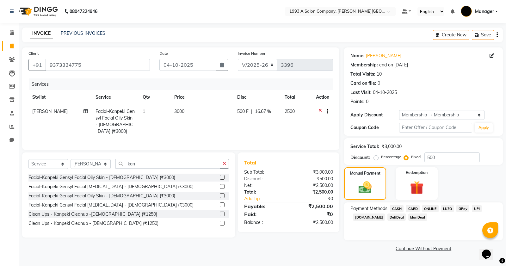
click at [430, 209] on span "ONLINE" at bounding box center [430, 208] width 16 height 7
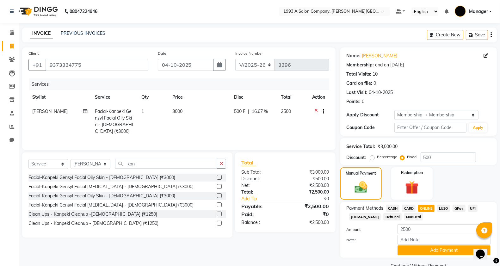
scroll to position [14, 0]
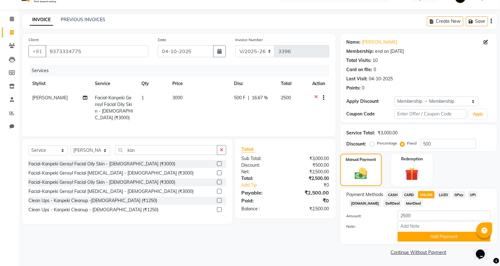
click at [393, 194] on span "CASH" at bounding box center [393, 194] width 14 height 7
click at [425, 239] on button "Add Payment" at bounding box center [444, 237] width 93 height 10
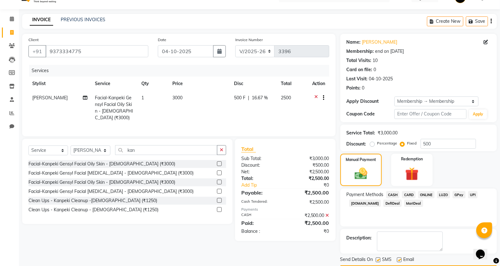
scroll to position [32, 0]
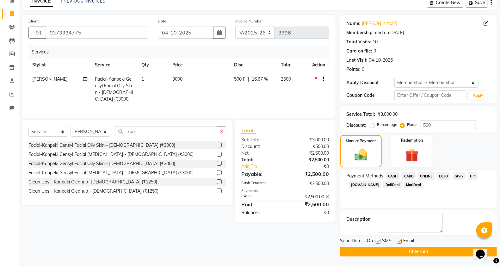
click at [377, 240] on label at bounding box center [378, 241] width 5 height 5
click at [377, 240] on input "checkbox" at bounding box center [378, 241] width 4 height 4
click at [377, 240] on label at bounding box center [378, 241] width 5 height 5
click at [377, 240] on input "checkbox" at bounding box center [378, 241] width 4 height 4
click at [377, 248] on button "Checkout" at bounding box center [418, 252] width 157 height 10
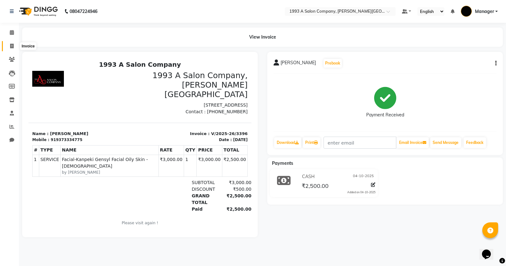
click at [13, 46] on icon at bounding box center [11, 46] width 3 height 5
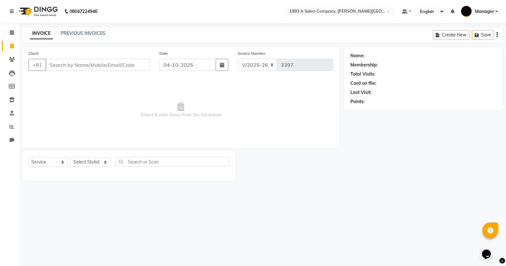
click at [87, 70] on input "Client" at bounding box center [98, 65] width 104 height 12
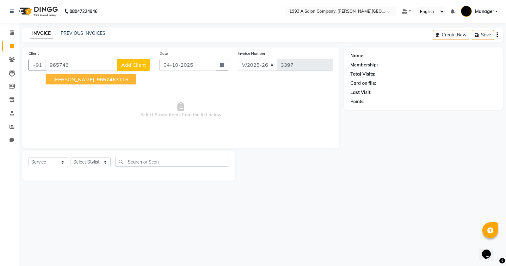
click at [97, 81] on span "965746" at bounding box center [106, 79] width 19 height 6
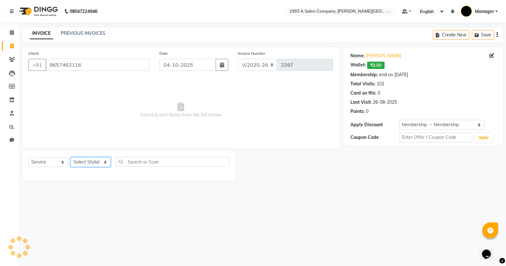
click at [89, 165] on select "Select Stylist Bhagyashri Kaifee Khan Manager Max Ansari Mr Shirish (owner) Pra…" at bounding box center [91, 162] width 40 height 10
click at [71, 157] on select "Select Stylist Bhagyashri Kaifee Khan Manager Max Ansari Mr Shirish (owner) Pra…" at bounding box center [91, 162] width 40 height 10
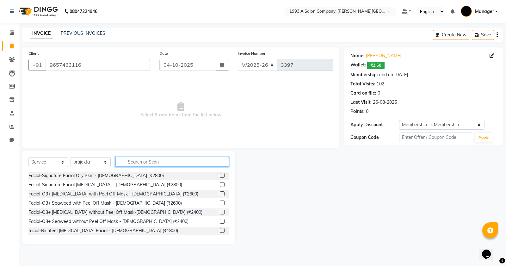
click at [162, 161] on input "text" at bounding box center [172, 162] width 114 height 10
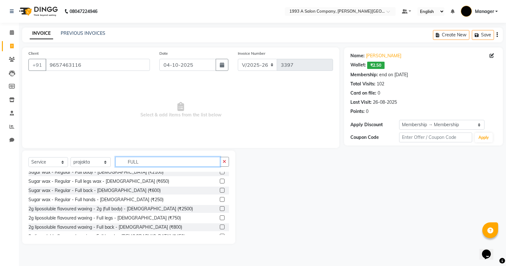
scroll to position [198, 0]
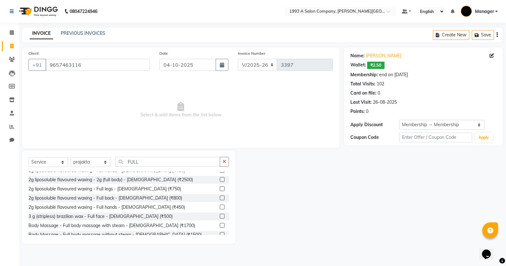
click at [220, 189] on label at bounding box center [222, 188] width 5 height 5
click at [220, 189] on input "checkbox" at bounding box center [222, 189] width 4 height 4
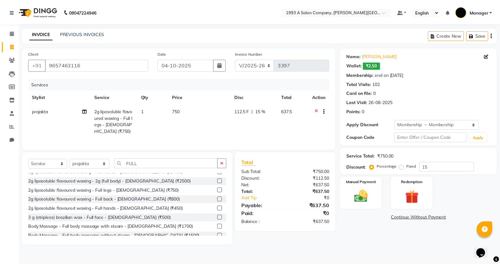
scroll to position [158, 0]
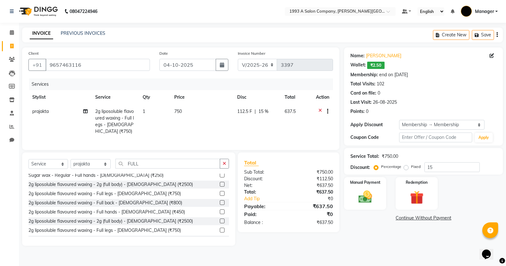
click at [220, 191] on label at bounding box center [222, 193] width 5 height 5
click at [220, 192] on input "checkbox" at bounding box center [222, 194] width 4 height 4
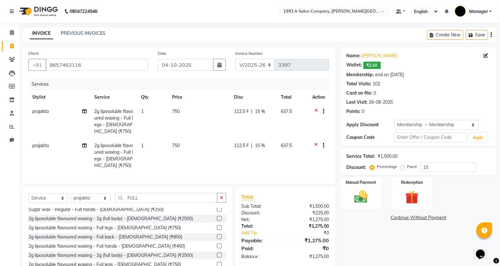
click at [217, 248] on label at bounding box center [219, 246] width 5 height 5
click at [217, 248] on input "checkbox" at bounding box center [219, 246] width 4 height 4
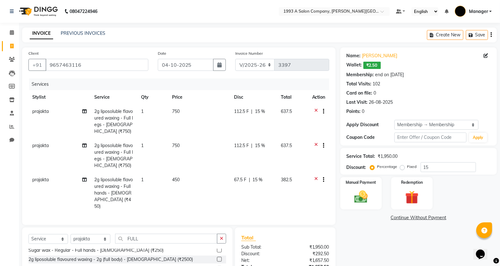
click at [316, 144] on icon at bounding box center [316, 146] width 3 height 8
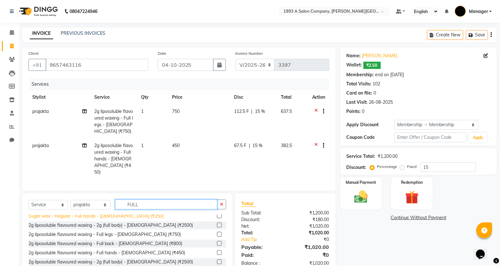
drag, startPoint x: 170, startPoint y: 202, endPoint x: 81, endPoint y: 214, distance: 89.1
click at [81, 214] on div "Select Service Product Membership Package Voucher Prepaid Gift Card Select Styl…" at bounding box center [127, 239] width 210 height 93
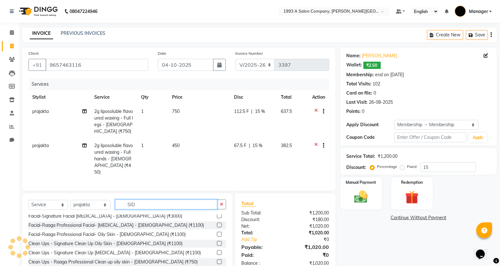
scroll to position [0, 0]
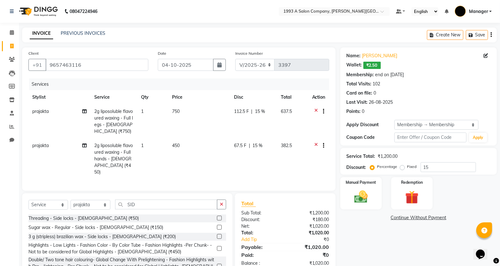
click at [219, 227] on label at bounding box center [219, 227] width 5 height 5
click at [219, 227] on input "checkbox" at bounding box center [219, 228] width 4 height 4
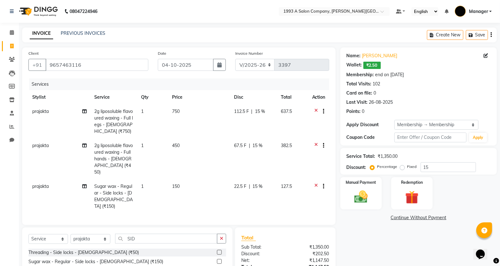
click at [220, 236] on div "Select Service Product Membership Package Voucher Prepaid Gift Card Select Styl…" at bounding box center [127, 241] width 198 height 15
click at [225, 234] on button "button" at bounding box center [221, 239] width 9 height 10
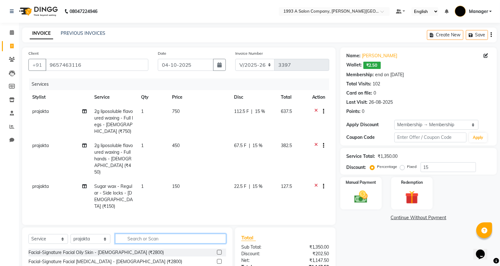
click at [192, 234] on input "text" at bounding box center [170, 239] width 111 height 10
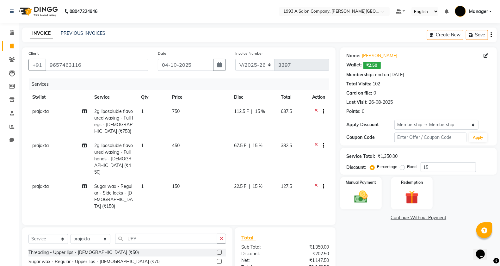
click at [217, 266] on label at bounding box center [219, 270] width 5 height 5
click at [217, 266] on input "checkbox" at bounding box center [219, 271] width 4 height 4
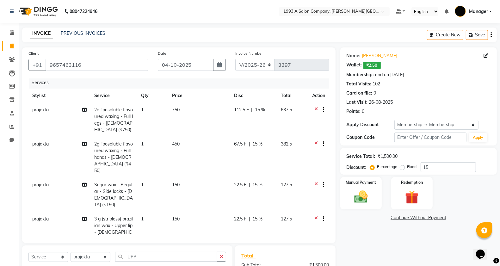
scroll to position [2, 0]
drag, startPoint x: 151, startPoint y: 256, endPoint x: 102, endPoint y: 256, distance: 49.0
click at [102, 256] on div "Select Service Product Membership Package Voucher Prepaid Gift Card Select Styl…" at bounding box center [127, 259] width 198 height 15
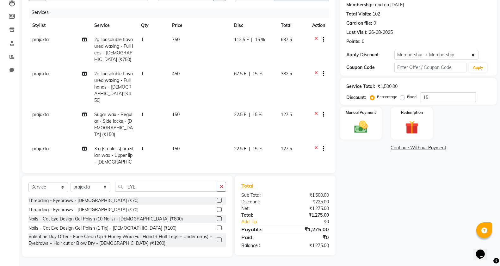
click at [220, 200] on label at bounding box center [219, 200] width 5 height 5
click at [220, 200] on input "checkbox" at bounding box center [219, 201] width 4 height 4
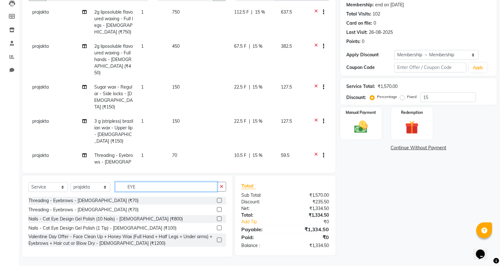
drag, startPoint x: 132, startPoint y: 188, endPoint x: 122, endPoint y: 189, distance: 10.2
click at [122, 189] on input "EYE" at bounding box center [166, 187] width 102 height 10
click at [118, 84] on span "Sugar wax - Regular - Side locks - Female (₹150)" at bounding box center [113, 97] width 39 height 26
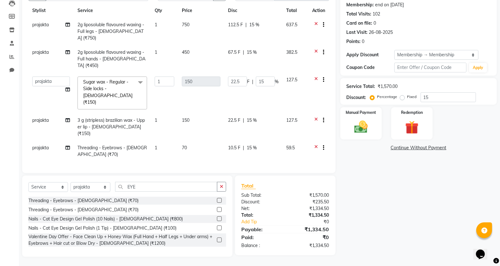
scroll to position [60, 0]
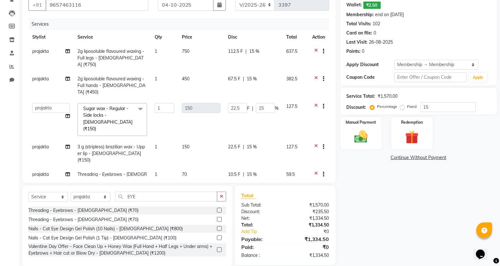
drag, startPoint x: 123, startPoint y: 109, endPoint x: 116, endPoint y: 114, distance: 8.4
click at [124, 109] on span "Sugar wax - Regular - Side locks - Female (₹150) x" at bounding box center [110, 118] width 56 height 27
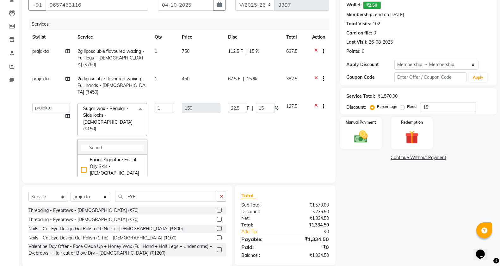
click at [102, 139] on div "Facial-Signature Facial Oily Skin - Female (₹2800) Facial-Signature Facial Dry …" at bounding box center [112, 178] width 70 height 78
click at [101, 145] on input "multiselect-search" at bounding box center [112, 148] width 63 height 7
click at [129, 105] on span "Sugar wax - Regular - Side locks - Female (₹150) x" at bounding box center [110, 118] width 56 height 27
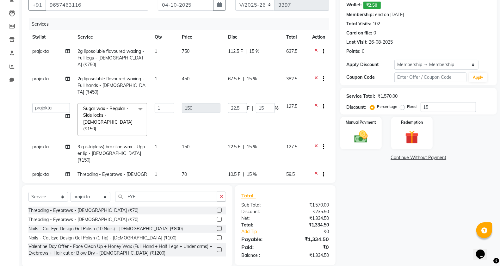
click at [315, 103] on icon at bounding box center [316, 107] width 3 height 8
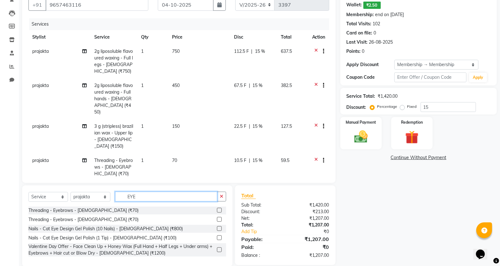
drag, startPoint x: 163, startPoint y: 194, endPoint x: 96, endPoint y: 201, distance: 67.1
click at [97, 201] on div "Select Service Product Membership Package Voucher Prepaid Gift Card Select Styl…" at bounding box center [127, 199] width 198 height 15
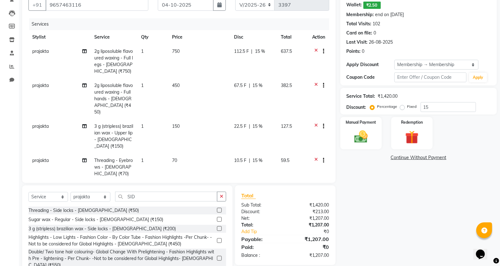
click at [219, 228] on label at bounding box center [219, 228] width 5 height 5
click at [219, 228] on input "checkbox" at bounding box center [219, 229] width 4 height 4
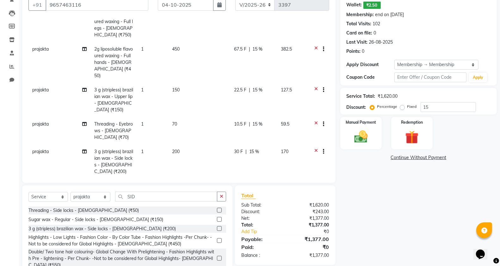
scroll to position [75, 0]
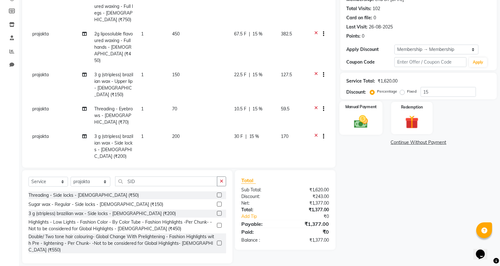
click at [366, 127] on img at bounding box center [361, 122] width 22 height 16
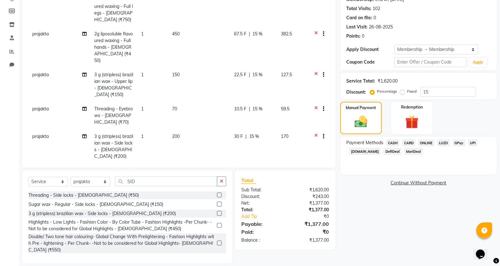
click at [424, 141] on span "ONLINE" at bounding box center [426, 142] width 16 height 7
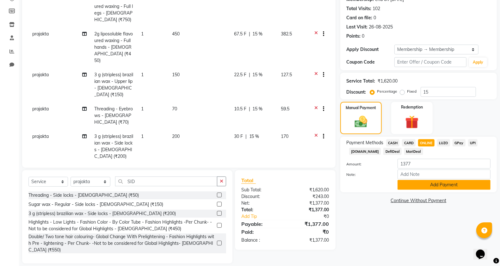
click at [413, 186] on button "Add Payment" at bounding box center [444, 185] width 93 height 10
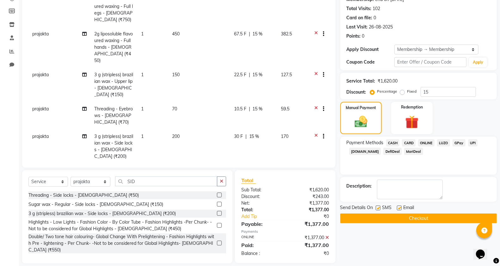
click at [379, 207] on label at bounding box center [378, 208] width 5 height 5
click at [379, 207] on input "checkbox" at bounding box center [378, 208] width 4 height 4
click at [375, 209] on div "Send Details On SMS Email" at bounding box center [418, 208] width 157 height 8
click at [377, 209] on label at bounding box center [378, 208] width 5 height 5
click at [377, 209] on input "checkbox" at bounding box center [378, 208] width 4 height 4
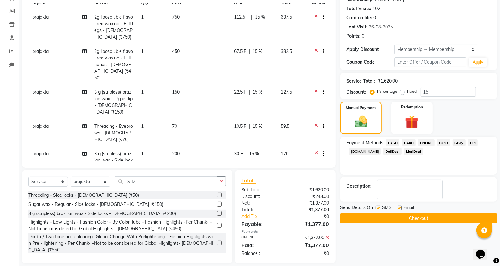
scroll to position [36, 0]
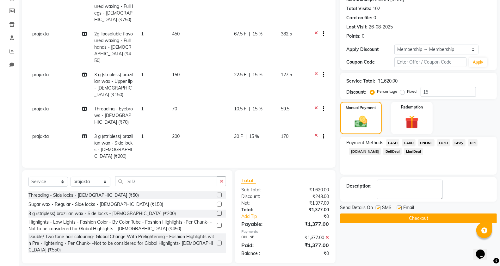
click at [380, 218] on button "Checkout" at bounding box center [418, 218] width 157 height 10
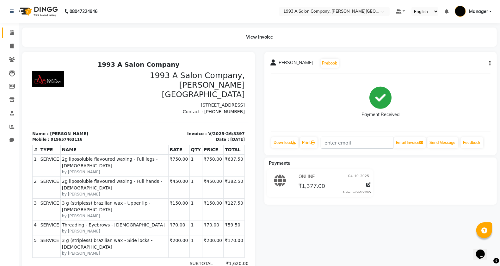
drag, startPoint x: 9, startPoint y: 22, endPoint x: 10, endPoint y: 36, distance: 14.3
click at [9, 25] on app-home "08047224946 Select Location × 1993 A Salon Company, Prabhat Road Default Panel …" at bounding box center [250, 154] width 500 height 308
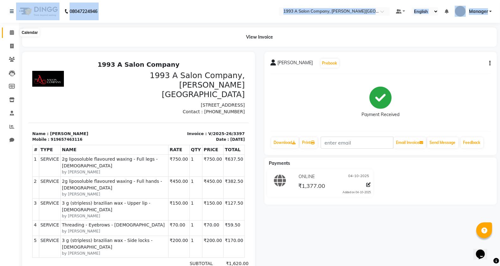
click at [10, 36] on span at bounding box center [11, 32] width 11 height 7
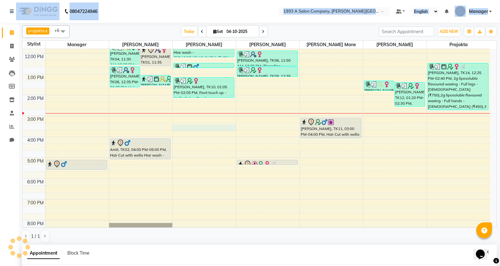
scroll to position [123, 0]
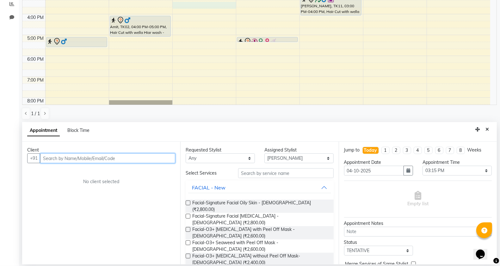
click at [71, 158] on input "text" at bounding box center [107, 158] width 135 height 10
click at [141, 159] on input "text" at bounding box center [107, 158] width 135 height 10
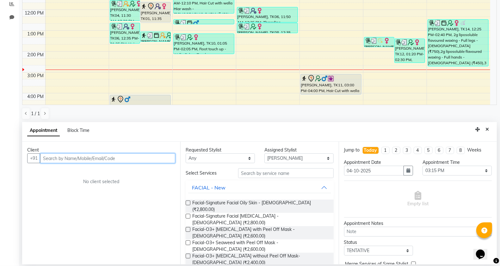
scroll to position [40, 0]
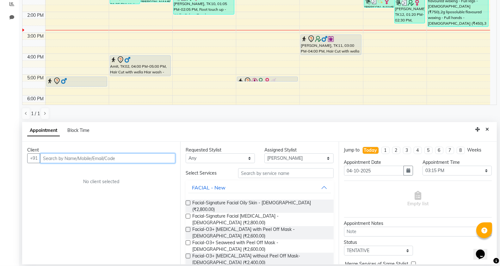
click at [105, 156] on input "text" at bounding box center [107, 158] width 135 height 10
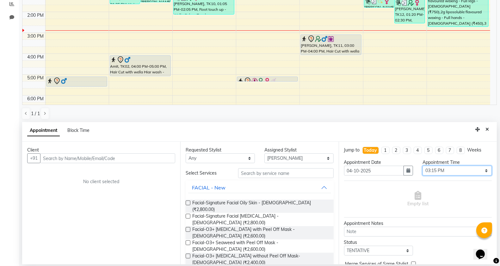
click at [466, 168] on select "Select 09:00 AM 09:15 AM 09:30 AM 09:45 AM 10:00 AM 10:15 AM 10:30 AM 10:45 AM …" at bounding box center [457, 171] width 69 height 10
click at [423, 166] on select "Select 09:00 AM 09:15 AM 09:30 AM 09:45 AM 10:00 AM 10:15 AM 10:30 AM 10:45 AM …" at bounding box center [457, 171] width 69 height 10
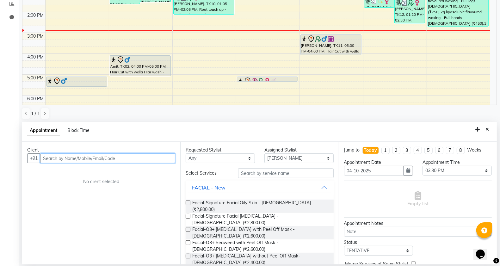
click at [139, 160] on input "text" at bounding box center [107, 158] width 135 height 10
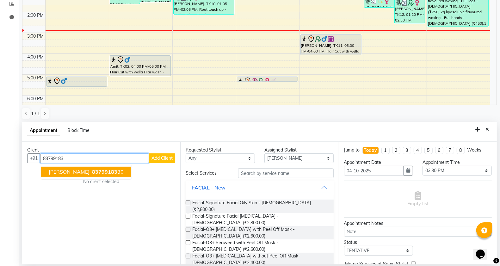
click at [96, 173] on span "83799183" at bounding box center [104, 172] width 25 height 6
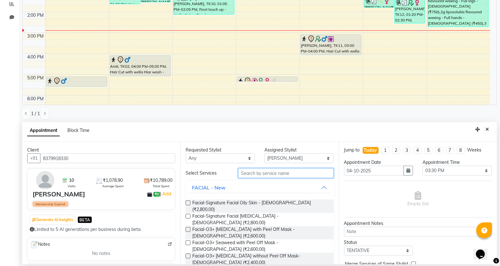
click at [249, 176] on input "text" at bounding box center [286, 173] width 96 height 10
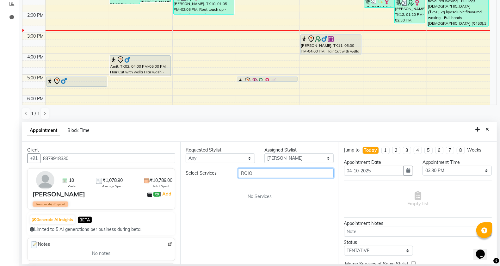
drag, startPoint x: 233, startPoint y: 175, endPoint x: 230, endPoint y: 175, distance: 3.2
click at [230, 175] on div "Select Services ROIO" at bounding box center [259, 173] width 157 height 10
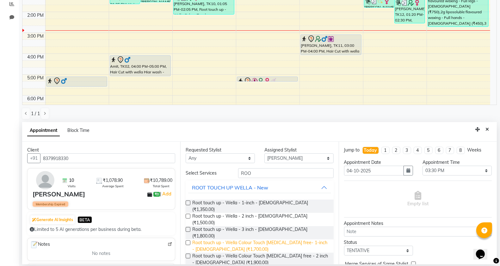
click at [251, 239] on span "Root touch up - Wella Colour Touch Ammonia free- 1-inch - Female (₹1,700.00)" at bounding box center [260, 245] width 136 height 13
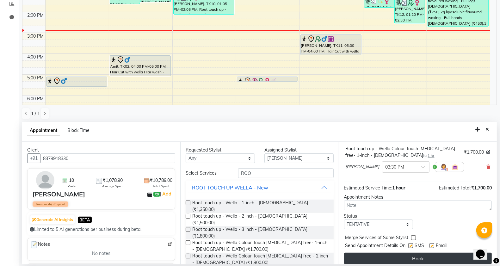
click at [412, 257] on button "Book" at bounding box center [418, 258] width 148 height 11
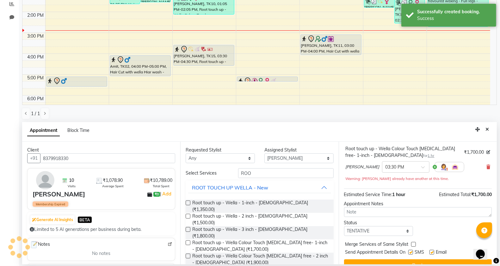
scroll to position [0, 0]
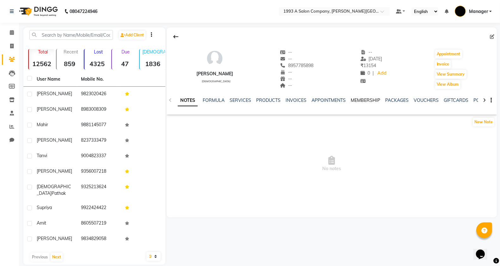
click at [358, 103] on div "NOTES FORMULA SERVICES PRODUCTS INVOICES APPOINTMENTS MEMBERSHIP PACKAGES VOUCH…" at bounding box center [324, 103] width 293 height 12
click at [358, 102] on link "MEMBERSHIP" at bounding box center [365, 100] width 29 height 6
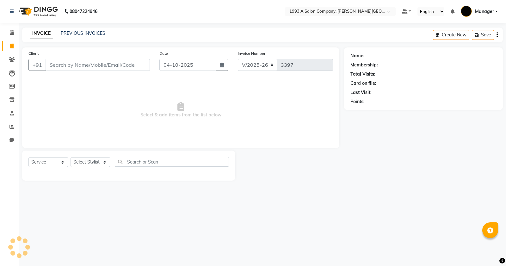
select select "613"
select select "service"
click at [12, 35] on span at bounding box center [11, 32] width 11 height 7
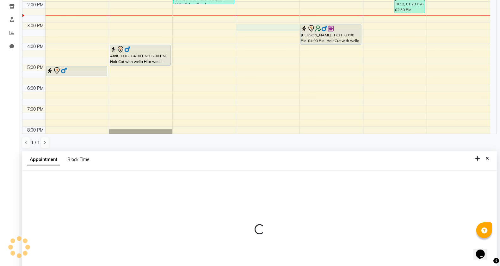
scroll to position [123, 0]
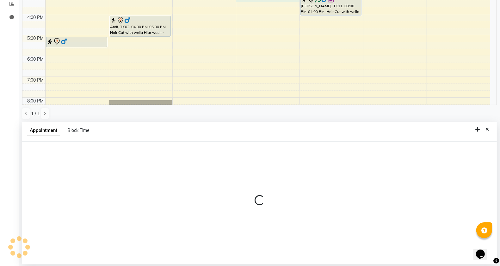
select select "67605"
select select "tentative"
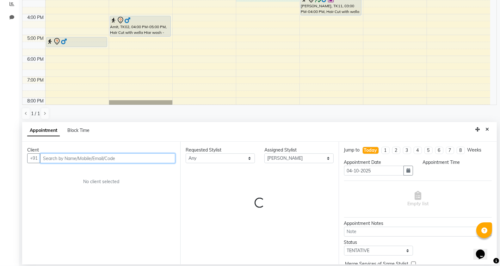
select select "900"
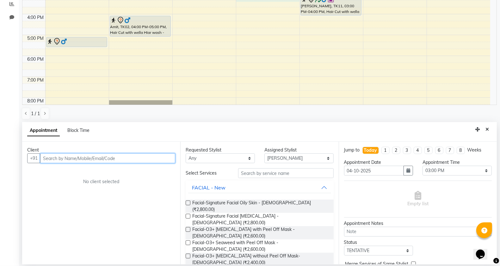
click at [83, 157] on input "text" at bounding box center [107, 158] width 135 height 10
click at [485, 129] on button "Close" at bounding box center [487, 130] width 9 height 10
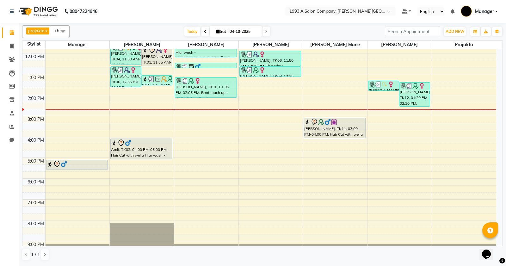
select select "67605"
select select "tentative"
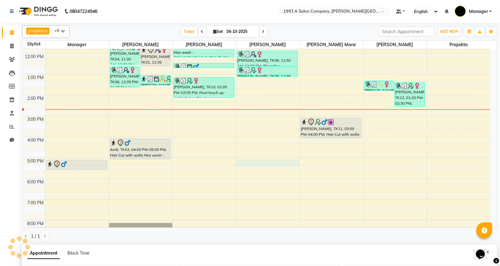
select select "1020"
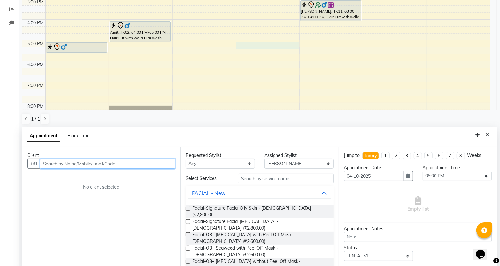
scroll to position [123, 0]
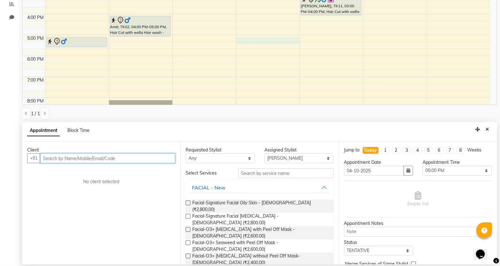
click at [121, 159] on input "text" at bounding box center [107, 158] width 135 height 10
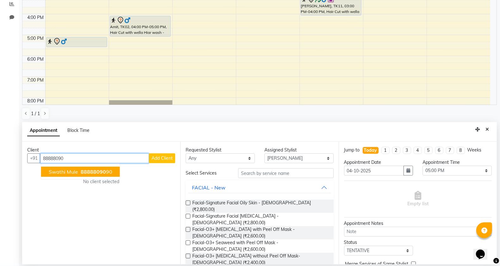
click at [69, 175] on button "Swathi mule 88888090 90" at bounding box center [80, 172] width 79 height 10
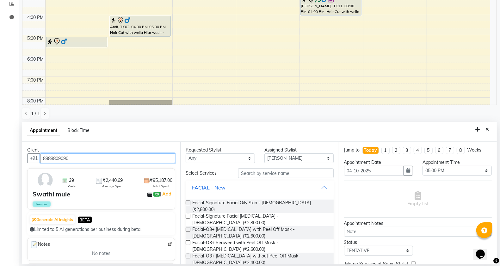
type input "8888809090"
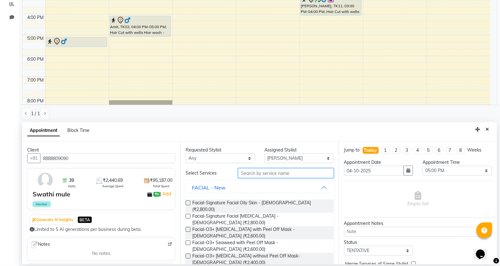
click at [266, 173] on input "text" at bounding box center [286, 173] width 96 height 10
click at [255, 171] on input "text" at bounding box center [286, 173] width 96 height 10
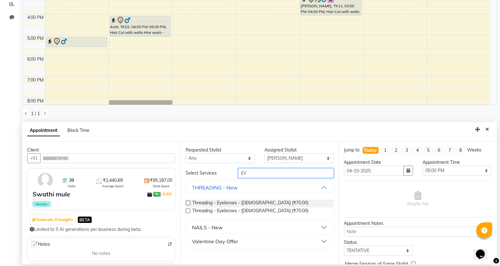
type input "EY"
click at [192, 200] on div "Threading - Eyebrows - Female (₹70.00)" at bounding box center [260, 204] width 148 height 8
click at [185, 204] on div "Requested Stylist Any Bhagyashri Kaifee Khan Manager Max Ansari Prachi Mahamuni…" at bounding box center [259, 203] width 158 height 123
click at [188, 202] on label at bounding box center [188, 203] width 5 height 5
click at [188, 202] on input "checkbox" at bounding box center [188, 203] width 4 height 4
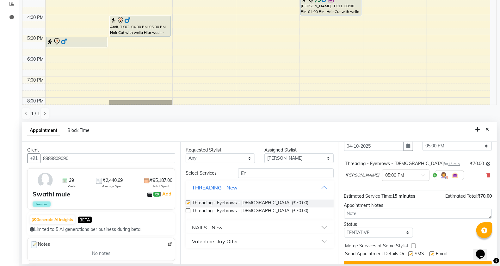
checkbox input "false"
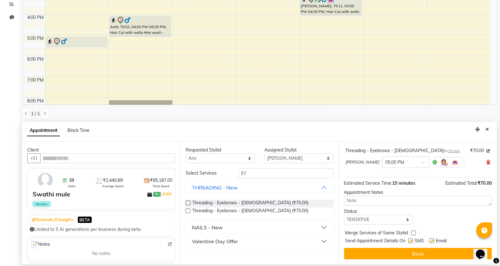
click at [387, 259] on div "Jump to Today 1 2 3 4 5 6 7 8 Weeks Appointment Date 04-10-2025 Appointment Tim…" at bounding box center [418, 203] width 158 height 123
click at [372, 256] on button "Book" at bounding box center [418, 253] width 148 height 11
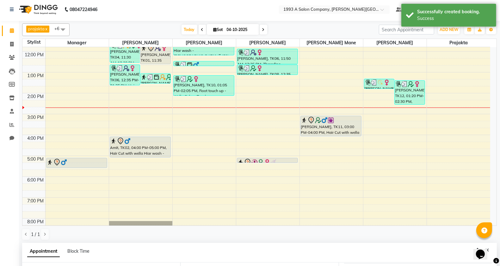
scroll to position [0, 0]
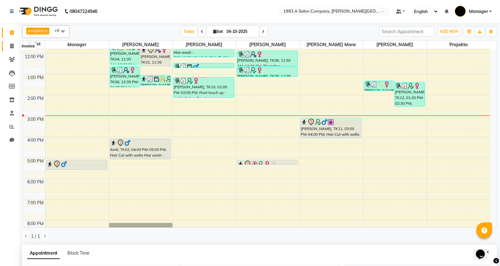
click at [12, 43] on span at bounding box center [11, 46] width 11 height 7
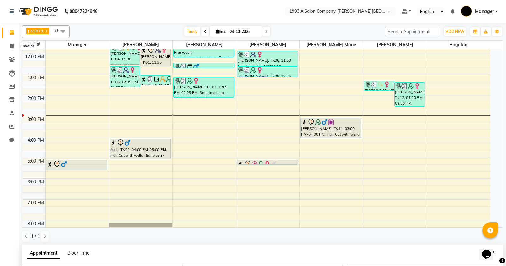
select select "613"
select select "service"
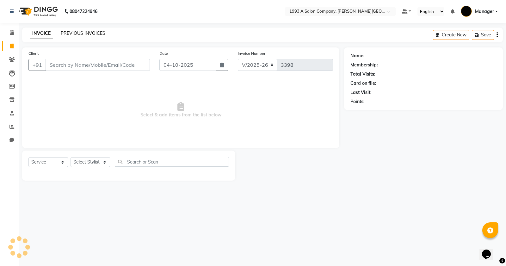
click at [81, 30] on link "PREVIOUS INVOICES" at bounding box center [83, 33] width 45 height 6
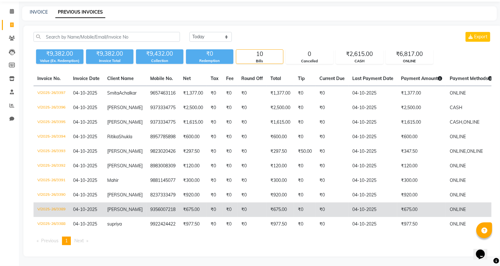
scroll to position [45, 0]
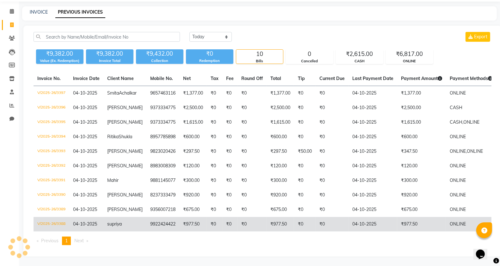
click at [267, 217] on td "₹977.50" at bounding box center [281, 224] width 28 height 15
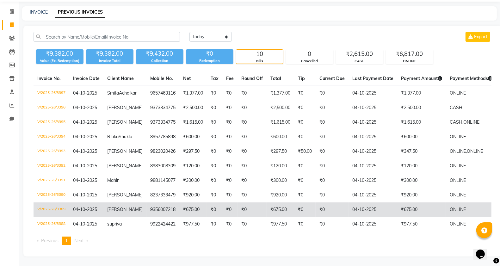
click at [227, 202] on td "₹0" at bounding box center [229, 209] width 15 height 15
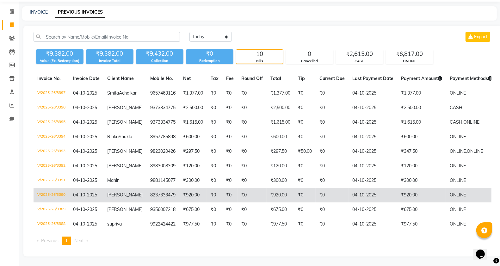
click at [213, 188] on td "₹0" at bounding box center [214, 195] width 15 height 15
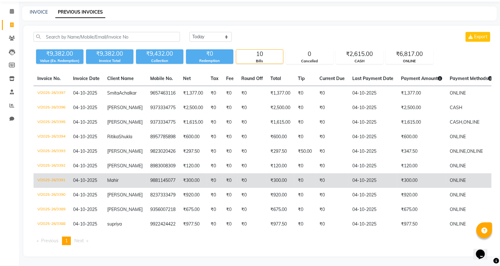
click at [210, 173] on td "₹0" at bounding box center [214, 180] width 15 height 15
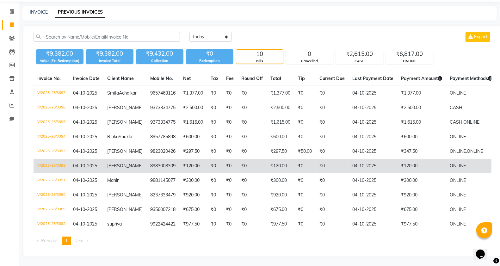
click at [185, 159] on td "₹120.00" at bounding box center [193, 166] width 28 height 15
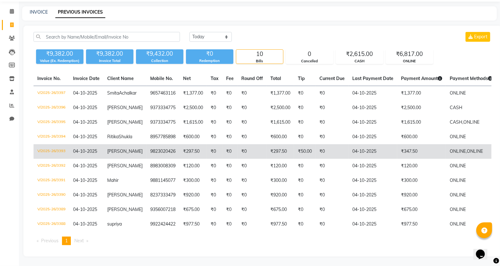
click at [192, 144] on td "₹297.50" at bounding box center [193, 151] width 28 height 15
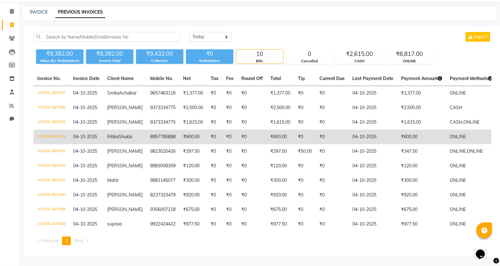
click at [183, 130] on td "₹600.00" at bounding box center [193, 137] width 28 height 15
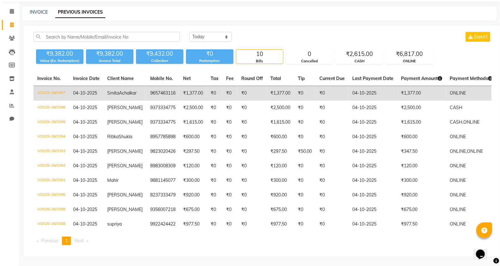
scroll to position [5, 0]
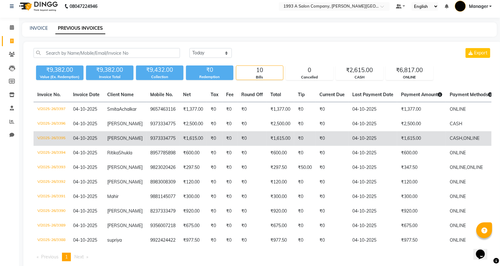
click at [154, 146] on td "9373334775" at bounding box center [162, 138] width 33 height 15
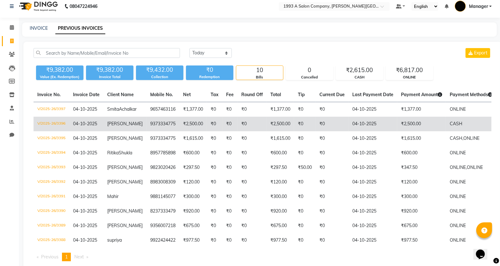
click at [211, 131] on td "₹0" at bounding box center [214, 124] width 15 height 15
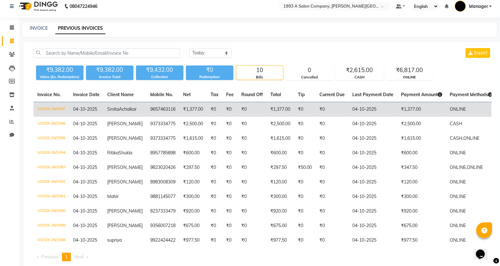
click at [189, 112] on td "₹1,377.00" at bounding box center [193, 109] width 28 height 15
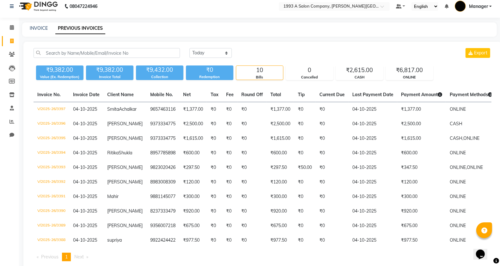
click at [8, 36] on link "Invoice" at bounding box center [9, 41] width 15 height 10
select select "service"
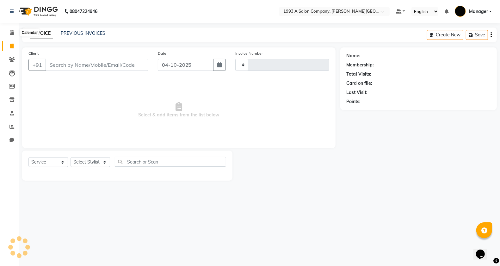
type input "3398"
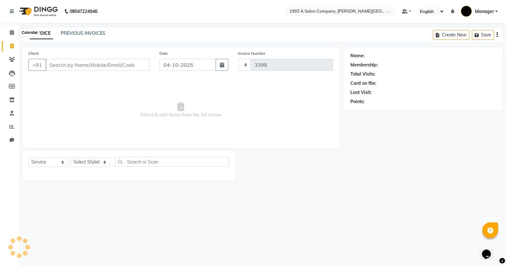
select select "613"
click at [10, 29] on span at bounding box center [11, 32] width 11 height 7
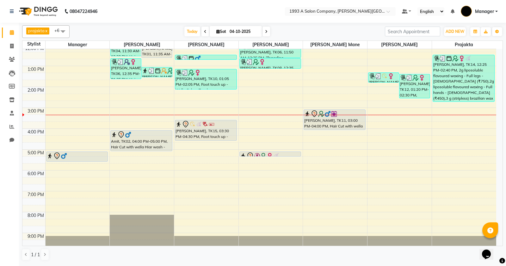
scroll to position [59, 0]
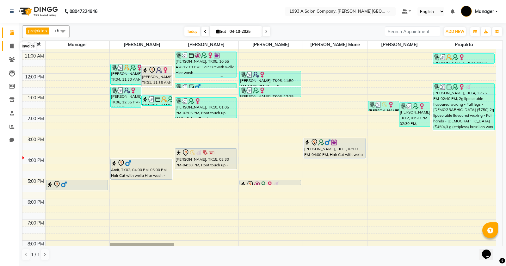
click at [8, 43] on span at bounding box center [11, 46] width 11 height 7
select select "service"
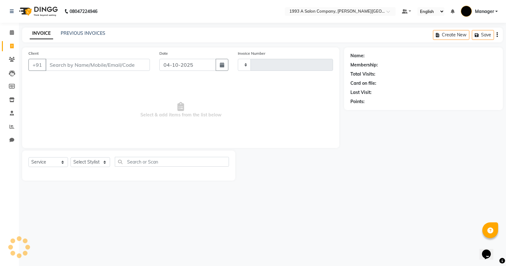
type input "3399"
select select "613"
click at [15, 26] on li "Calendar" at bounding box center [9, 33] width 19 height 14
click at [90, 30] on link "PREVIOUS INVOICES" at bounding box center [83, 33] width 45 height 6
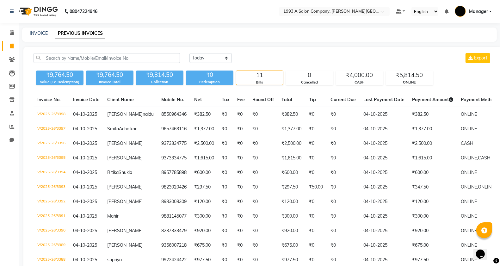
click at [220, 52] on div "Today Yesterday Custom Range Export ₹9,764.50 Value (Ex. Redemption) ₹9,764.50 …" at bounding box center [262, 169] width 478 height 245
click at [228, 61] on select "[DATE] [DATE] Custom Range" at bounding box center [210, 58] width 42 height 10
select select "range"
click at [189, 53] on select "[DATE] [DATE] Custom Range" at bounding box center [210, 58] width 42 height 10
click at [280, 59] on input "04-10-2025" at bounding box center [262, 58] width 44 height 9
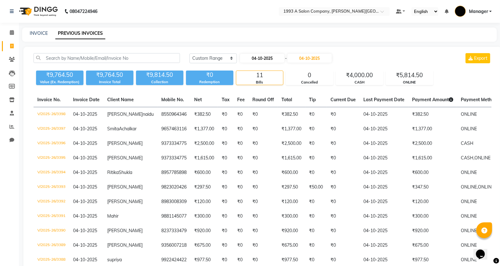
select select "10"
select select "2025"
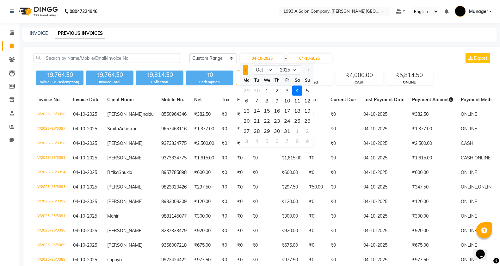
click at [243, 70] on button "Previous month" at bounding box center [245, 70] width 5 height 10
select select "9"
click at [257, 130] on div "30" at bounding box center [257, 131] width 10 height 10
type input "30-09-2025"
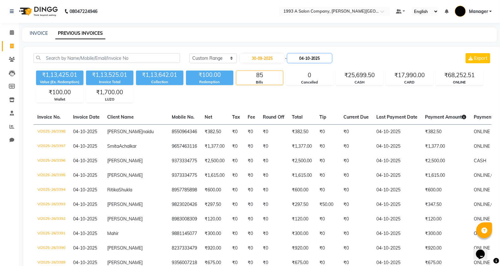
click at [317, 56] on input "04-10-2025" at bounding box center [310, 58] width 44 height 9
select select "10"
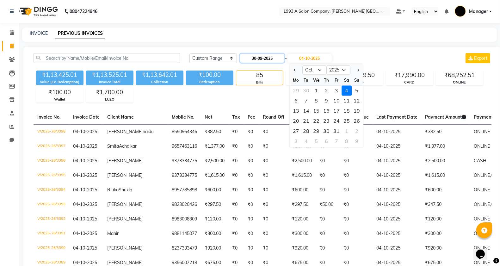
click at [252, 62] on input "30-09-2025" at bounding box center [262, 58] width 44 height 9
select select "9"
select select "2025"
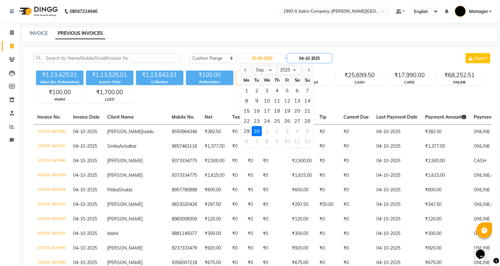
click at [316, 61] on input "04-10-2025" at bounding box center [310, 58] width 44 height 9
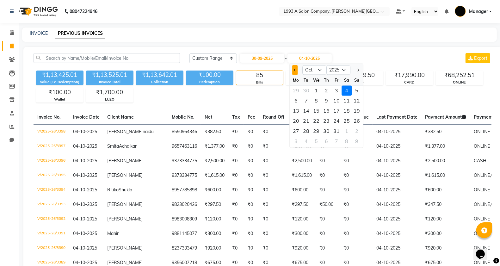
click at [295, 69] on span "Previous month" at bounding box center [295, 70] width 3 height 3
select select "9"
click at [307, 129] on div "30" at bounding box center [306, 131] width 10 height 10
type input "30-09-2025"
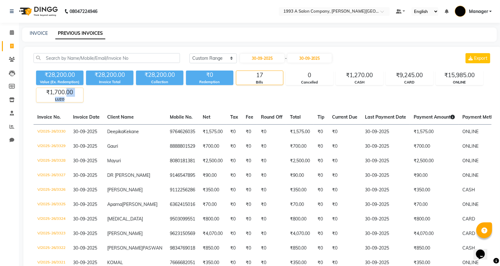
click at [70, 98] on div "₹1,700.00 LUZO" at bounding box center [59, 95] width 47 height 15
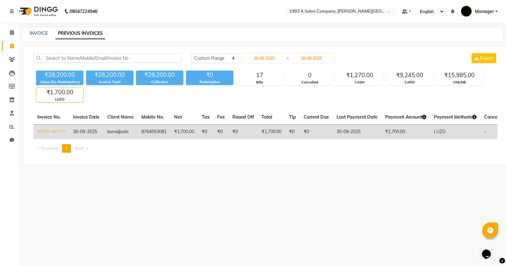
click at [417, 135] on td "₹1,700.00" at bounding box center [405, 131] width 49 height 15
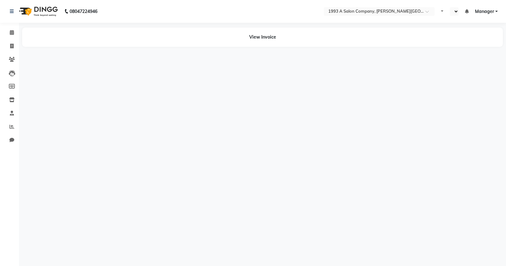
select select "en"
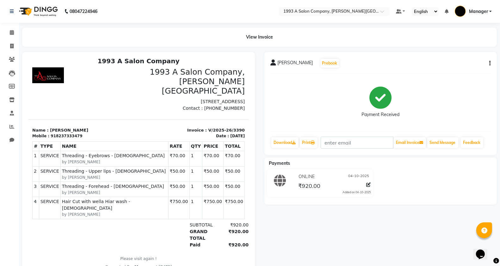
scroll to position [5, 0]
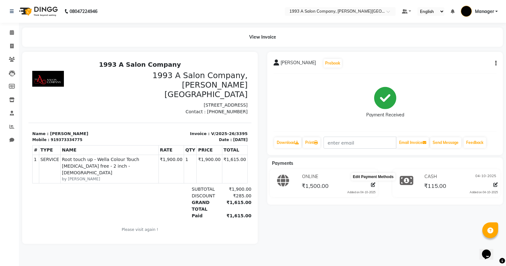
click at [371, 183] on icon at bounding box center [373, 184] width 4 height 4
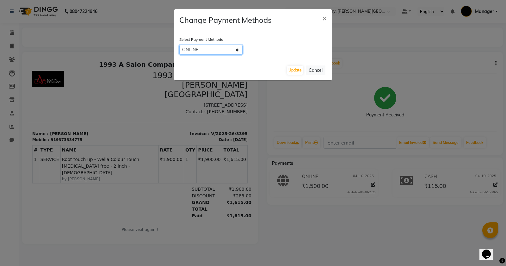
click at [221, 50] on select "CASH CARD ONLINE LUZO GPay UPI Deal.mu DefiDeal MariDeal" at bounding box center [210, 50] width 63 height 10
select select "1"
click at [179, 45] on select "CASH CARD ONLINE LUZO GPay UPI Deal.mu DefiDeal MariDeal" at bounding box center [210, 50] width 63 height 10
click at [292, 68] on button "Update" at bounding box center [295, 70] width 16 height 9
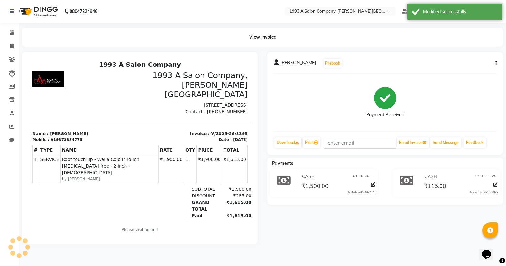
click at [498, 183] on div "CASH 04-10-2025 ₹115.00 Added on 04-10-2025" at bounding box center [460, 183] width 84 height 23
click at [497, 183] on icon at bounding box center [495, 184] width 4 height 4
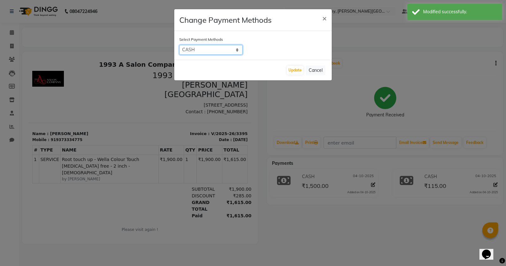
click at [217, 46] on select "CASH CARD ONLINE LUZO GPay UPI Deal.mu DefiDeal MariDeal" at bounding box center [210, 50] width 63 height 10
select select "3"
click at [179, 45] on select "CASH CARD ONLINE LUZO GPay UPI Deal.mu DefiDeal MariDeal" at bounding box center [210, 50] width 63 height 10
click at [294, 72] on button "Update" at bounding box center [295, 70] width 16 height 9
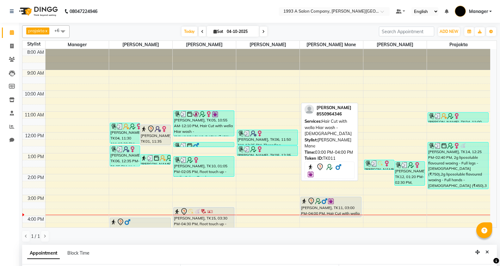
select select "70852"
select select "930"
select select "tentative"
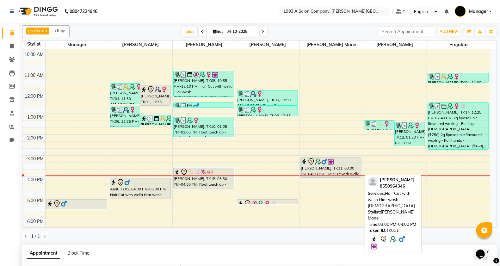
click at [348, 170] on div "[PERSON_NAME], TK11, 03:00 PM-04:00 PM, Hair Cut with wella Hiar wash - [DEMOGR…" at bounding box center [331, 168] width 60 height 20
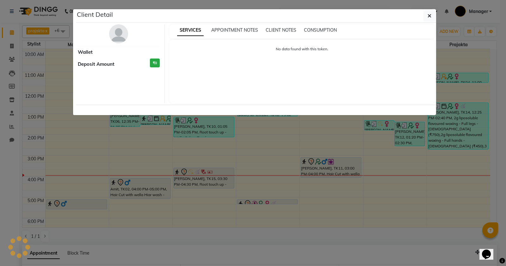
select select "7"
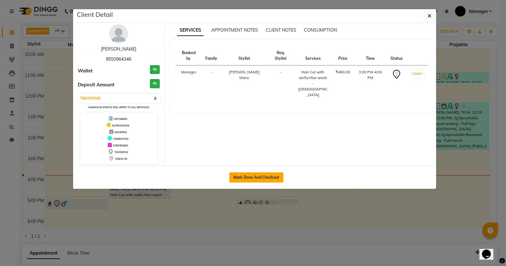
click at [261, 180] on button "Mark Done And Checkout" at bounding box center [256, 177] width 54 height 10
select select "613"
select select "service"
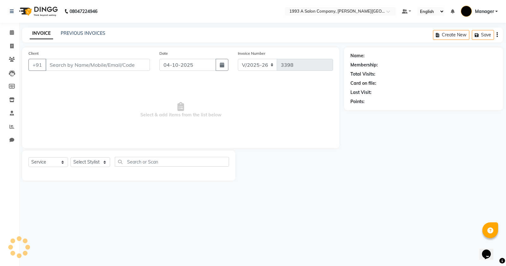
type input "8550964346"
select select "57487"
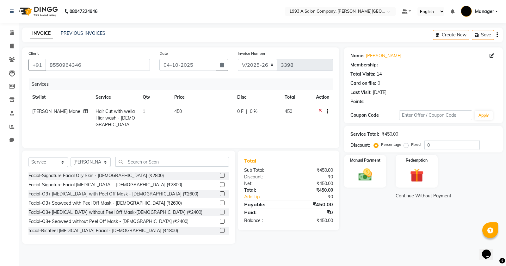
select select "1: Object"
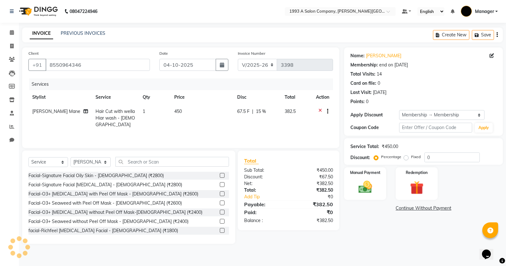
type input "15"
click at [375, 195] on img at bounding box center [365, 187] width 23 height 16
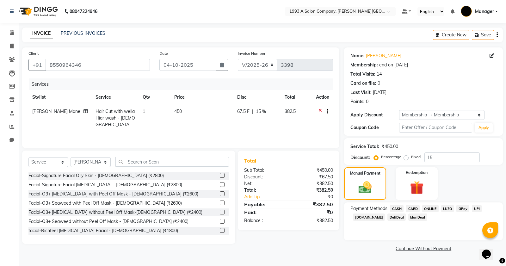
click at [434, 208] on span "ONLINE" at bounding box center [430, 208] width 16 height 7
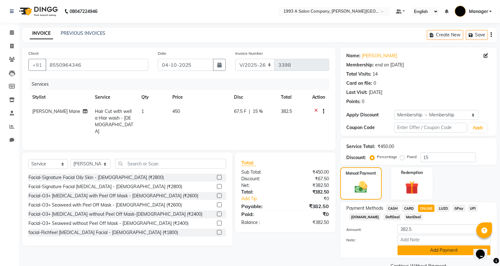
click at [436, 249] on button "Add Payment" at bounding box center [444, 250] width 93 height 10
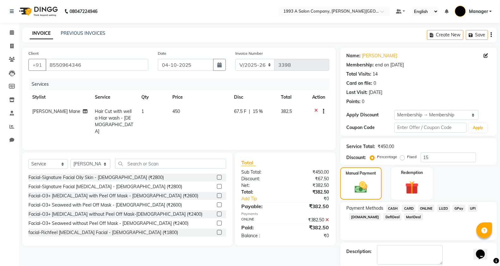
scroll to position [32, 0]
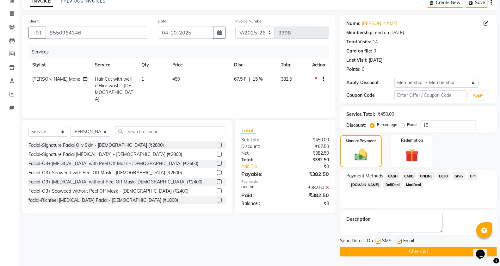
click at [385, 255] on button "Checkout" at bounding box center [418, 252] width 157 height 10
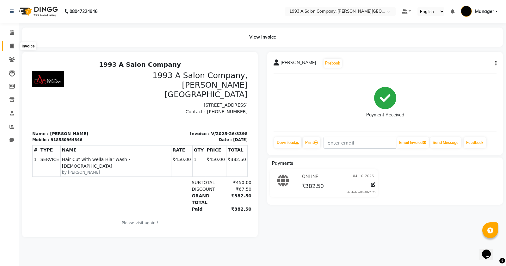
click at [7, 45] on span at bounding box center [11, 46] width 11 height 7
select select "613"
select select "service"
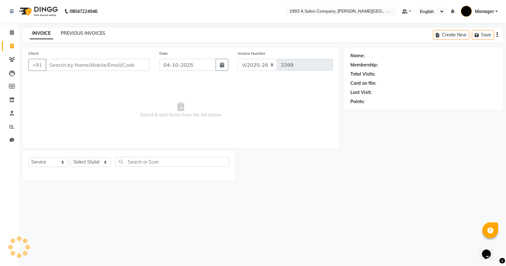
click at [67, 33] on link "PREVIOUS INVOICES" at bounding box center [83, 33] width 45 height 6
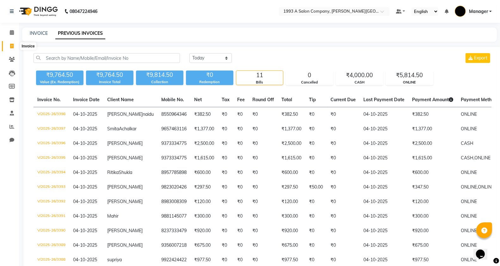
click at [8, 46] on span at bounding box center [11, 46] width 11 height 7
select select "613"
select select "service"
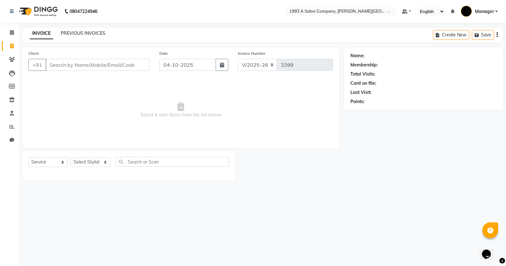
click at [103, 33] on link "PREVIOUS INVOICES" at bounding box center [83, 33] width 45 height 6
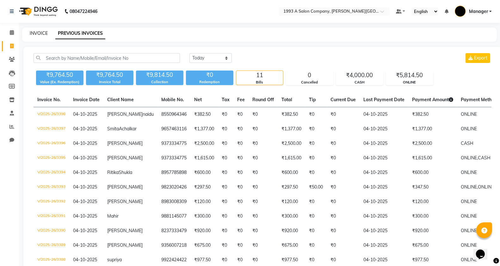
click at [34, 34] on link "INVOICE" at bounding box center [39, 33] width 18 height 6
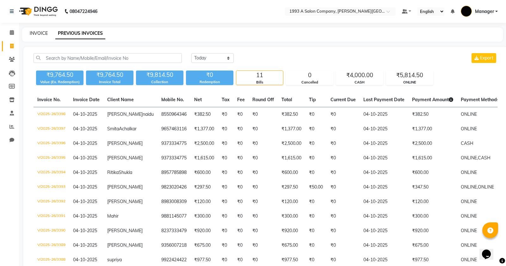
select select "613"
select select "service"
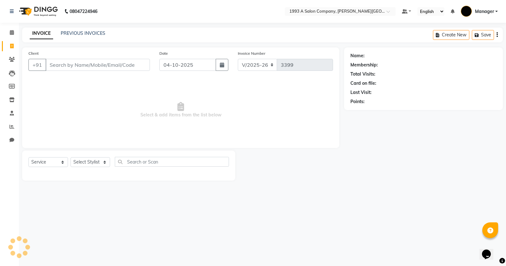
click at [84, 29] on div "INVOICE PREVIOUS INVOICES Create New Save" at bounding box center [262, 35] width 481 height 15
click at [80, 30] on link "PREVIOUS INVOICES" at bounding box center [83, 33] width 45 height 6
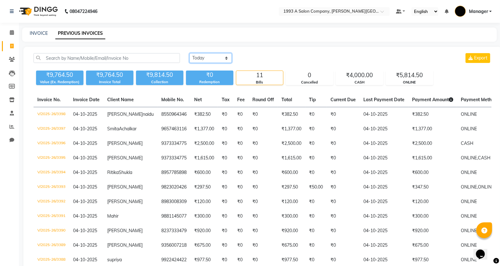
click at [217, 59] on select "Today Yesterday Custom Range" at bounding box center [210, 58] width 42 height 10
select select "range"
click at [189, 53] on select "Today Yesterday Custom Range" at bounding box center [210, 58] width 42 height 10
click at [327, 97] on th "Current Due Current Due Amount" at bounding box center [343, 100] width 33 height 15
click at [320, 92] on div "Today Yesterday Custom Range 04-10-2025 - 04-10-2025 Export ₹9,764.50 Value (Ex…" at bounding box center [262, 169] width 478 height 245
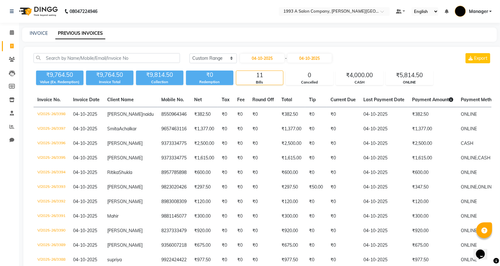
click at [13, 26] on li "Calendar" at bounding box center [9, 33] width 19 height 14
click at [14, 31] on span at bounding box center [11, 32] width 11 height 7
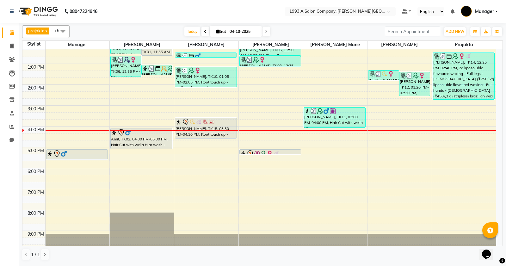
scroll to position [98, 0]
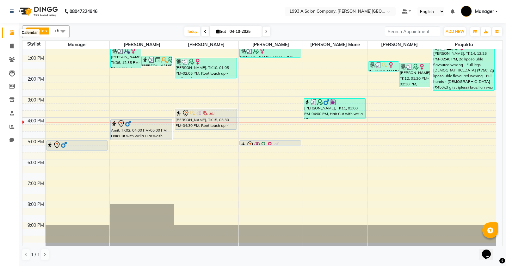
click at [8, 32] on span at bounding box center [11, 32] width 11 height 7
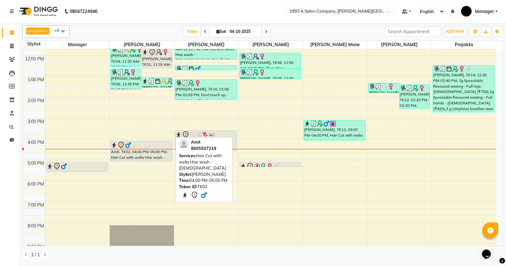
scroll to position [59, 0]
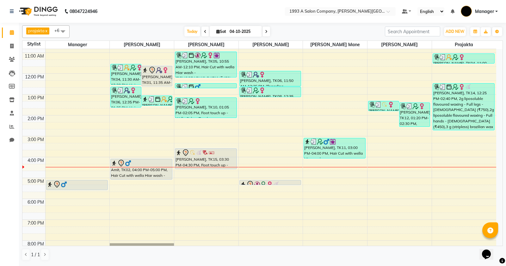
click at [263, 28] on span at bounding box center [267, 32] width 8 height 10
type input "05-10-2025"
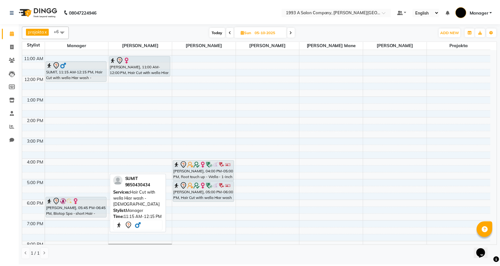
scroll to position [0, 0]
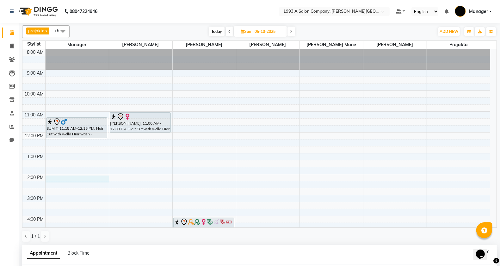
select select "58501"
select select "840"
select select "tentative"
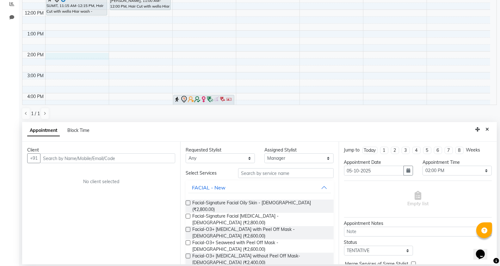
click at [76, 157] on input "text" at bounding box center [107, 158] width 135 height 10
drag, startPoint x: 100, startPoint y: 157, endPoint x: 34, endPoint y: 168, distance: 66.8
click at [34, 168] on div "Client +91 880662099 Add Client No client selected" at bounding box center [101, 203] width 158 height 123
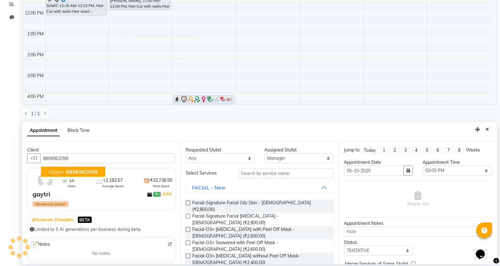
click at [72, 172] on span "8806962099" at bounding box center [82, 172] width 32 height 6
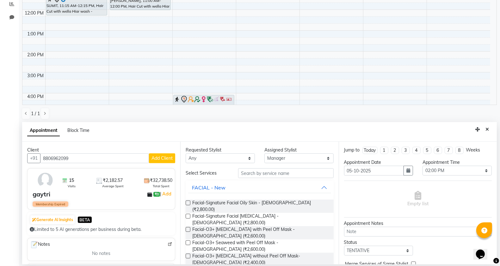
type input "8806962099"
click at [261, 176] on input "text" at bounding box center [286, 173] width 96 height 10
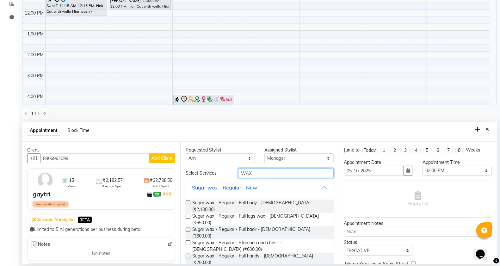
type input "WAX"
click at [309, 159] on select "Select Bhagyashri Kaifee Khan Manager Max Ansari Prachi Mahamuni prajakta Shita…" at bounding box center [298, 158] width 69 height 10
select select "57488"
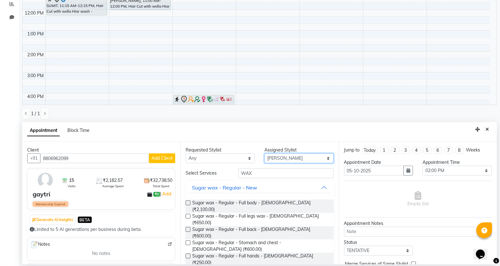
click at [264, 153] on select "Select Bhagyashri Kaifee Khan Manager Max Ansari Prachi Mahamuni prajakta Shita…" at bounding box center [298, 158] width 69 height 10
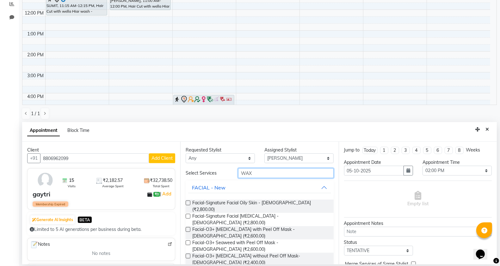
click at [267, 173] on input "WAX" at bounding box center [286, 173] width 96 height 10
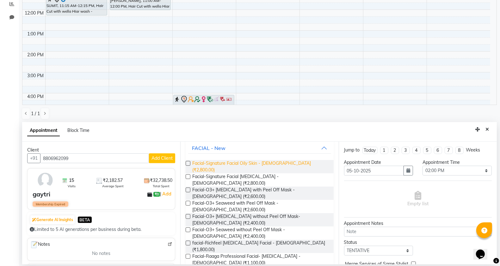
scroll to position [0, 0]
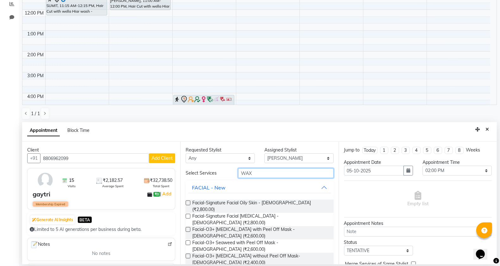
drag, startPoint x: 251, startPoint y: 176, endPoint x: 211, endPoint y: 180, distance: 40.6
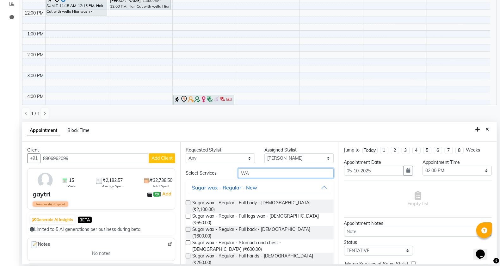
type input "WAX"
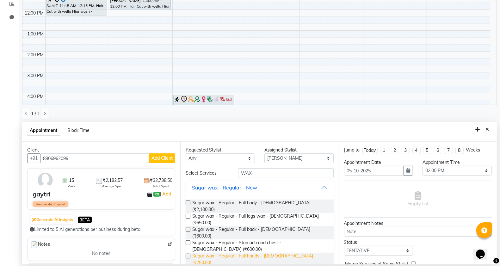
click at [275, 253] on span "Sugar wax - Regular - Full hands - [DEMOGRAPHIC_DATA] (₹250.00)" at bounding box center [260, 259] width 136 height 13
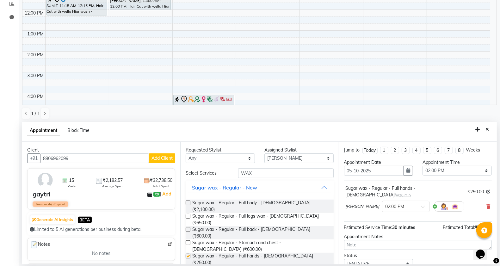
checkbox input "false"
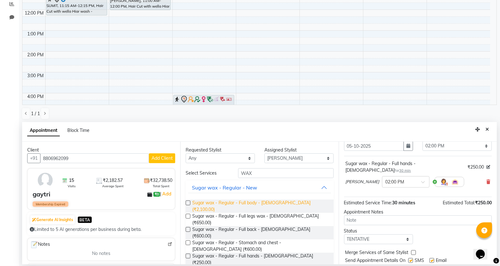
scroll to position [38, 0]
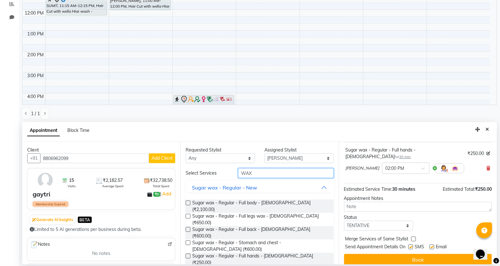
drag, startPoint x: 243, startPoint y: 173, endPoint x: 206, endPoint y: 182, distance: 38.3
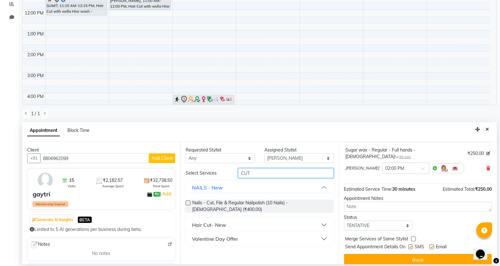
type input "CUT"
click at [220, 221] on div "Hair Cut- New" at bounding box center [209, 225] width 34 height 8
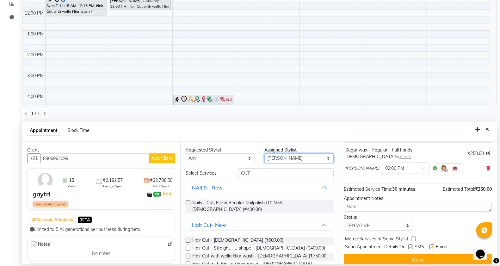
click at [285, 157] on select "Select Bhagyashri Kaifee Khan Manager Max Ansari Prachi Mahamuni prajakta Shita…" at bounding box center [298, 158] width 69 height 10
select select "58501"
click at [264, 153] on select "Select Bhagyashri Kaifee Khan Manager Max Ansari Prachi Mahamuni prajakta Shita…" at bounding box center [298, 158] width 69 height 10
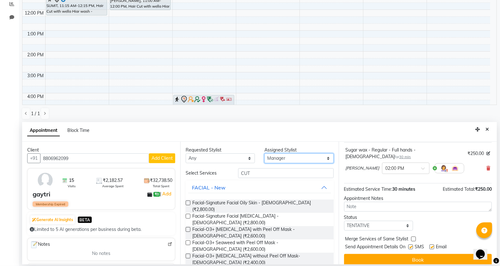
drag, startPoint x: 280, startPoint y: 158, endPoint x: 274, endPoint y: 162, distance: 7.2
click at [277, 158] on select "Select Bhagyashri Kaifee Khan Manager Max Ansari Prachi Mahamuni prajakta Shita…" at bounding box center [298, 158] width 69 height 10
click at [246, 174] on input "CUT" at bounding box center [286, 173] width 96 height 10
click at [260, 176] on input "CUT" at bounding box center [286, 173] width 96 height 10
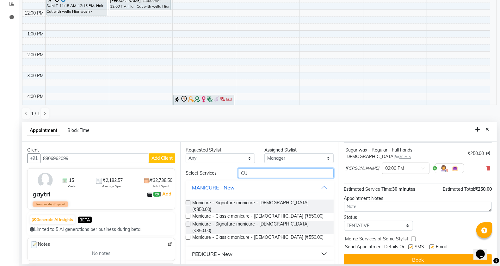
type input "CUT"
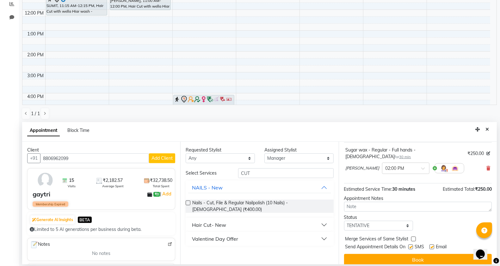
click at [222, 221] on div "Hair Cut- New" at bounding box center [209, 225] width 34 height 8
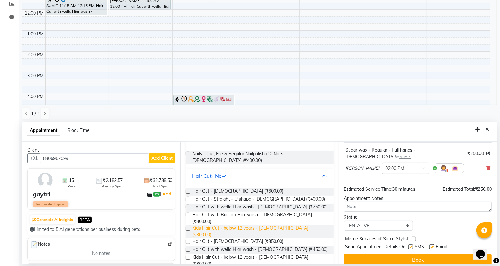
scroll to position [50, 0]
click at [280, 210] on span "Hair Cut with wella Hiar wash - Female (₹750.00)" at bounding box center [259, 207] width 135 height 8
checkbox input "false"
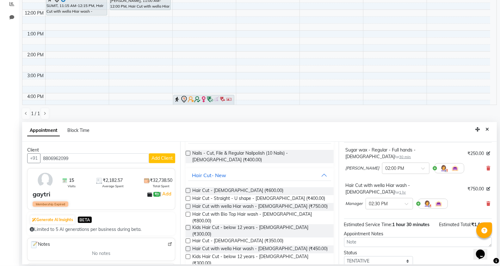
scroll to position [73, 0]
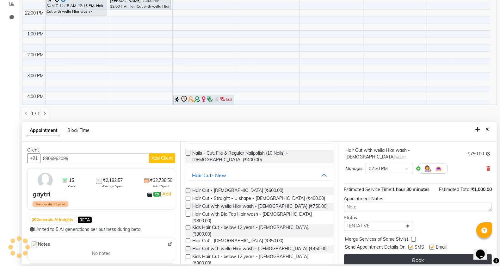
click at [391, 254] on button "Book" at bounding box center [418, 259] width 148 height 11
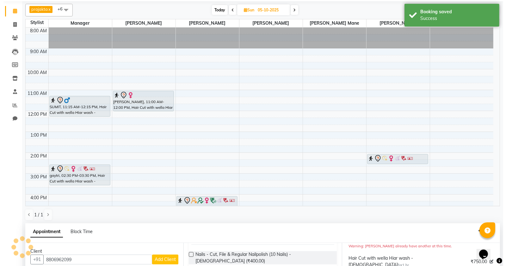
scroll to position [80, 0]
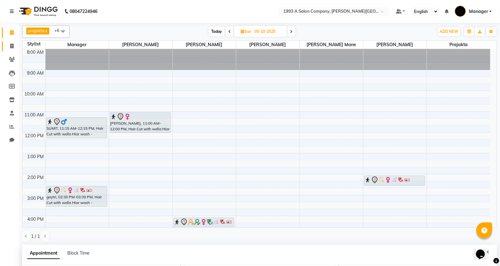
click at [3, 47] on link "Invoice" at bounding box center [9, 46] width 15 height 10
select select "service"
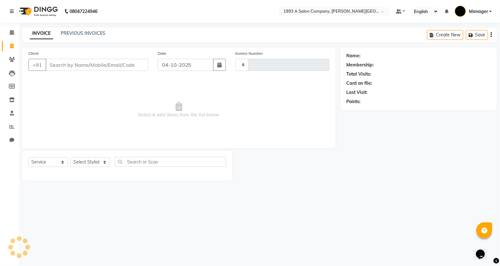
type input "3399"
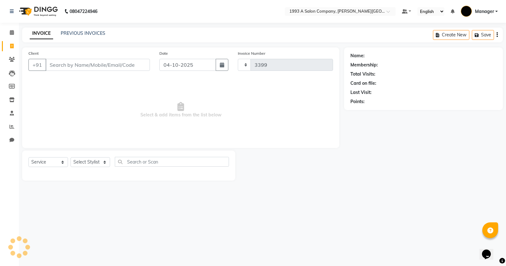
select select "613"
drag, startPoint x: 65, startPoint y: 61, endPoint x: 109, endPoint y: 49, distance: 45.9
click at [67, 60] on input "Client" at bounding box center [98, 65] width 104 height 12
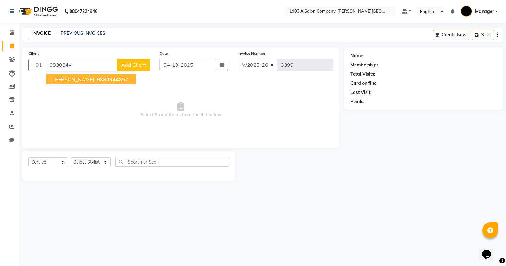
click at [88, 75] on button "Animesh 9830944 857" at bounding box center [91, 79] width 90 height 10
type input "9830944857"
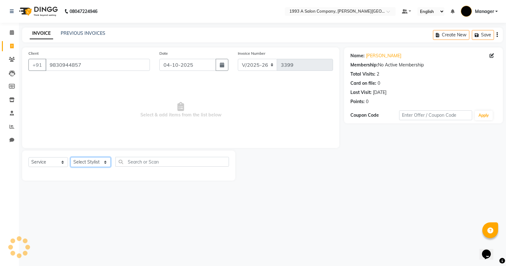
click at [88, 163] on select "Select Stylist [PERSON_NAME] Manager [PERSON_NAME] Mr [PERSON_NAME] (owner) [PE…" at bounding box center [91, 162] width 40 height 10
click at [71, 157] on select "Select Stylist [PERSON_NAME] Manager [PERSON_NAME] Mr [PERSON_NAME] (owner) [PE…" at bounding box center [91, 162] width 40 height 10
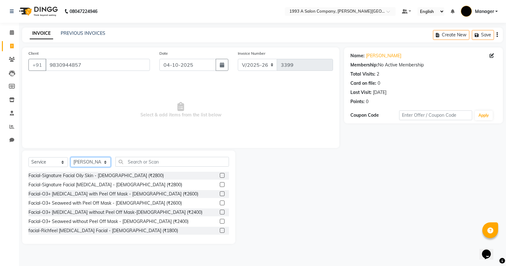
click at [90, 160] on select "Select Stylist [PERSON_NAME] Manager [PERSON_NAME] Mr [PERSON_NAME] (owner) [PE…" at bounding box center [91, 162] width 40 height 10
select select "70852"
click at [71, 157] on select "Select Stylist [PERSON_NAME] Manager [PERSON_NAME] Mr [PERSON_NAME] (owner) [PE…" at bounding box center [91, 162] width 40 height 10
click at [143, 164] on input "text" at bounding box center [172, 162] width 114 height 10
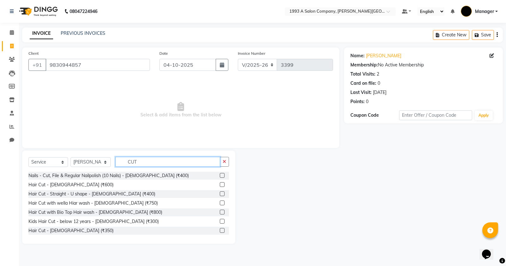
type input "CUT"
click at [220, 203] on label at bounding box center [222, 203] width 5 height 5
click at [220, 203] on input "checkbox" at bounding box center [222, 203] width 4 height 4
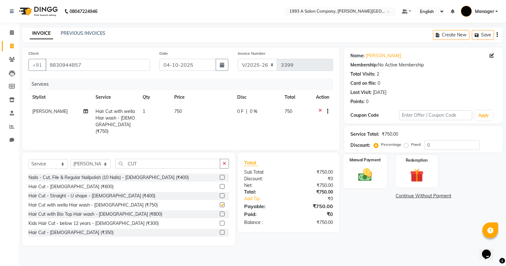
checkbox input "false"
click at [366, 167] on img at bounding box center [365, 175] width 23 height 16
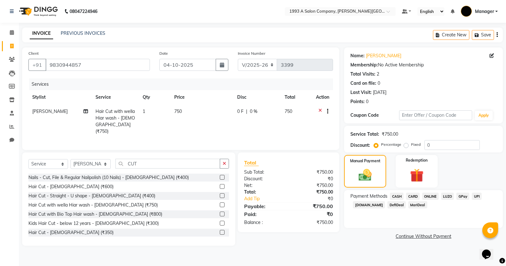
click at [320, 111] on icon at bounding box center [320, 112] width 3 height 8
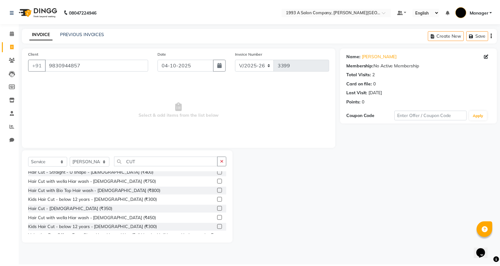
scroll to position [34, 0]
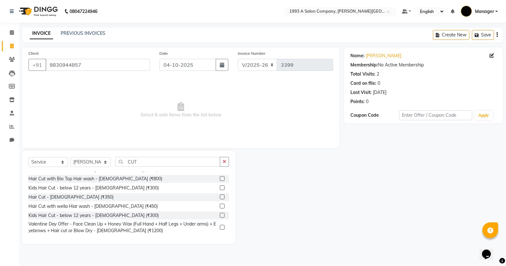
click at [220, 204] on label at bounding box center [222, 206] width 5 height 5
click at [220, 204] on input "checkbox" at bounding box center [222, 206] width 4 height 4
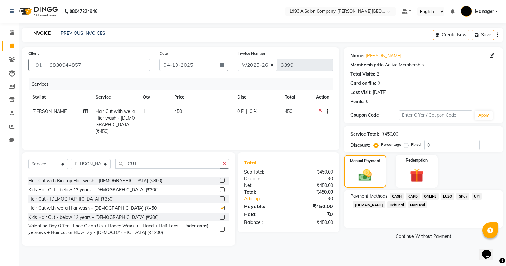
checkbox input "false"
click at [357, 180] on img at bounding box center [365, 175] width 22 height 15
click at [424, 196] on span "ONLINE" at bounding box center [430, 196] width 16 height 7
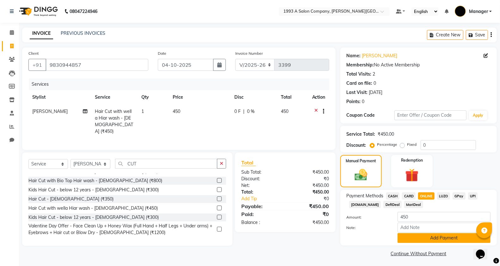
click at [425, 236] on button "Add Payment" at bounding box center [444, 238] width 93 height 10
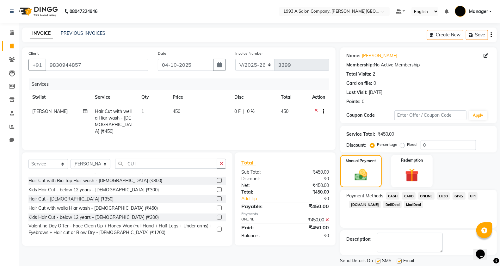
scroll to position [20, 0]
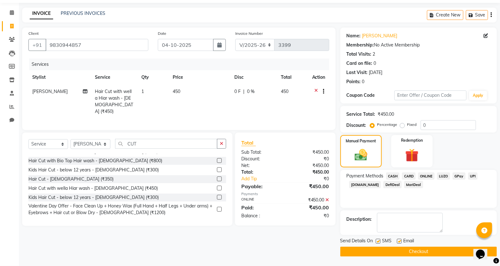
click at [380, 241] on label at bounding box center [378, 241] width 5 height 5
click at [380, 241] on input "checkbox" at bounding box center [378, 241] width 4 height 4
checkbox input "false"
click at [383, 250] on button "Checkout" at bounding box center [418, 252] width 157 height 10
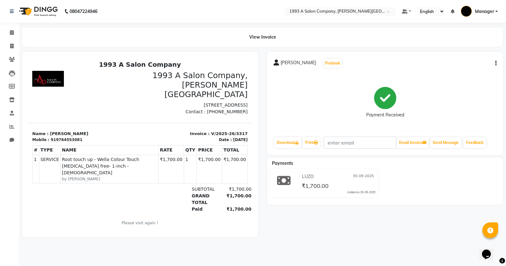
drag, startPoint x: 242, startPoint y: 153, endPoint x: 301, endPoint y: 200, distance: 75.9
click at [6, 34] on span at bounding box center [11, 32] width 11 height 7
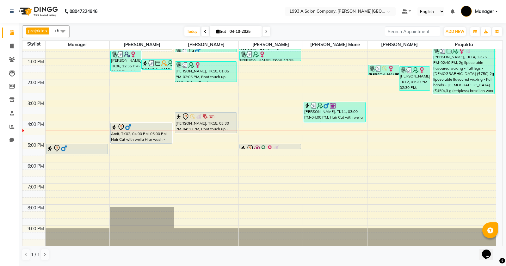
scroll to position [98, 0]
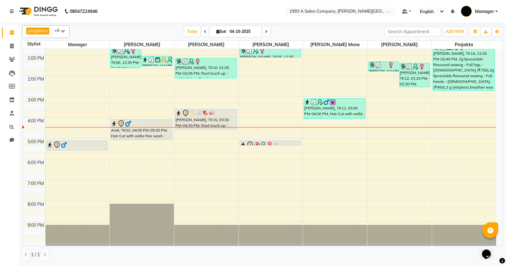
click at [260, 32] on span "Sat 04-10-2025" at bounding box center [236, 31] width 52 height 11
click at [264, 32] on span at bounding box center [267, 32] width 8 height 10
type input "05-10-2025"
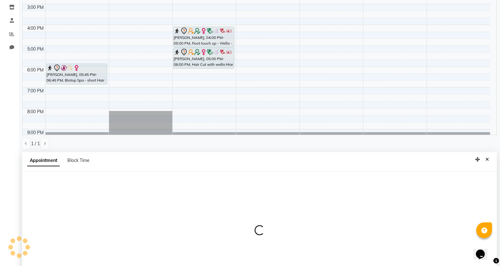
scroll to position [123, 0]
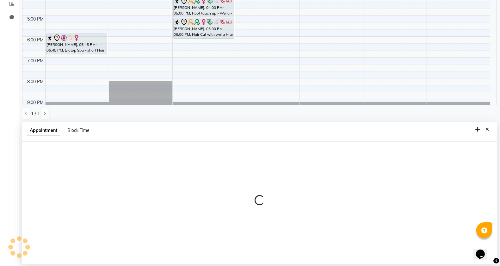
select select "58501"
select select "840"
select select "tentative"
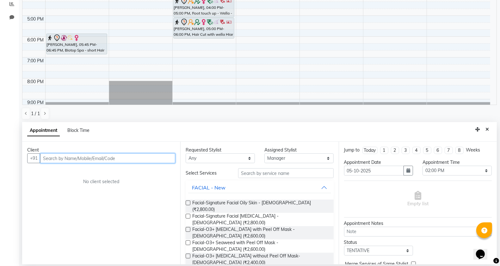
click at [95, 163] on input "text" at bounding box center [107, 158] width 135 height 10
click at [137, 154] on input "text" at bounding box center [107, 158] width 135 height 10
click at [79, 157] on input "text" at bounding box center [107, 158] width 135 height 10
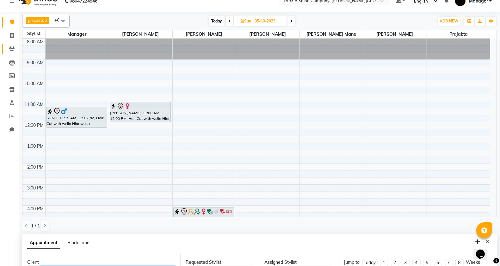
scroll to position [4, 0]
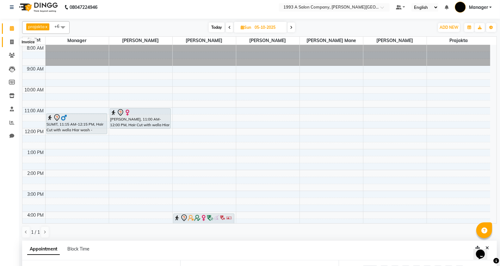
click at [7, 41] on span at bounding box center [11, 42] width 11 height 7
select select "service"
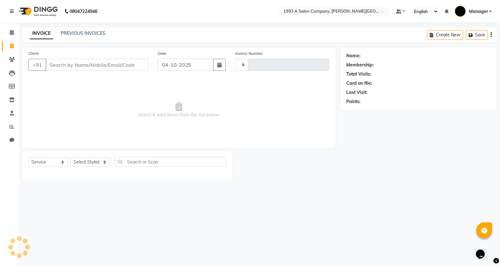
type input "3399"
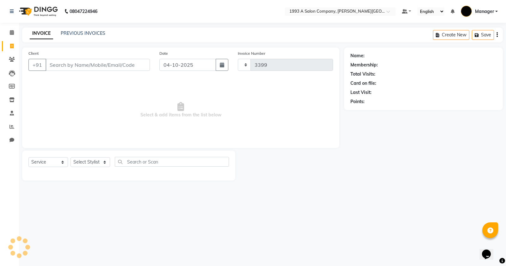
select select "613"
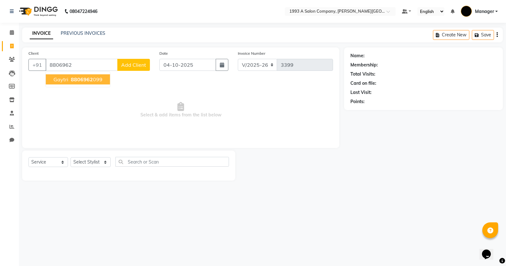
click at [53, 82] on span "gaytri" at bounding box center [60, 79] width 15 height 6
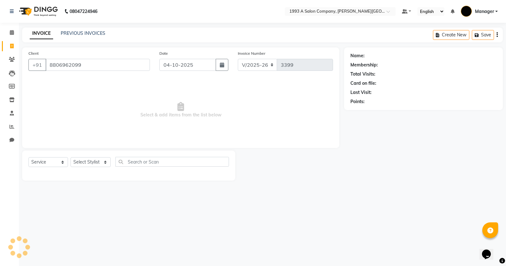
type input "8806962099"
click at [369, 55] on link "Gaytri" at bounding box center [372, 56] width 12 height 7
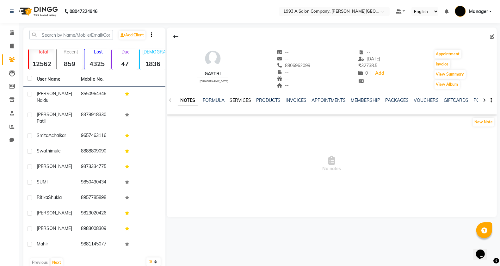
click at [238, 100] on link "SERVICES" at bounding box center [241, 100] width 22 height 6
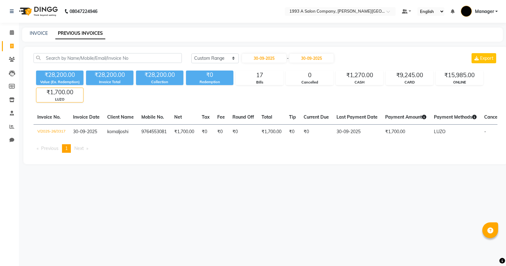
select select "range"
click at [8, 45] on span at bounding box center [11, 46] width 11 height 7
select select "service"
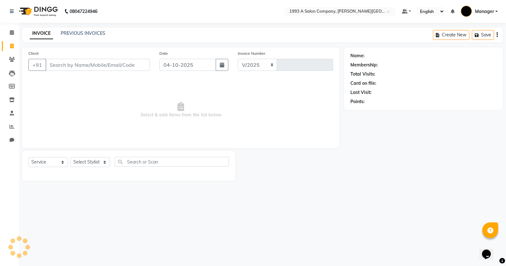
select select "613"
type input "3400"
click at [76, 62] on input "Client" at bounding box center [98, 65] width 104 height 12
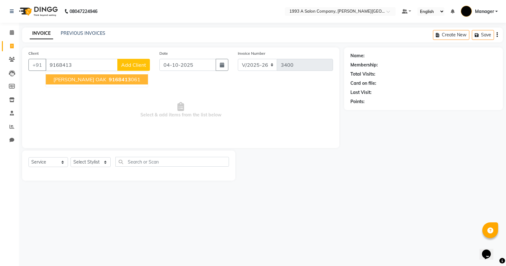
click at [127, 81] on ngb-highlight "9168413 061" at bounding box center [124, 79] width 33 height 6
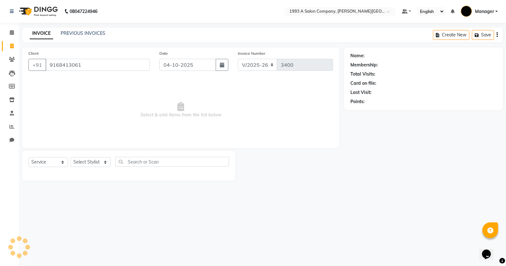
type input "9168413061"
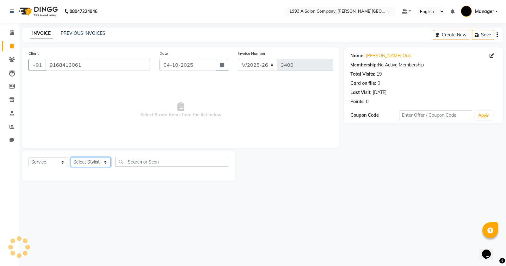
click at [88, 162] on select "Select Stylist [PERSON_NAME] Manager [PERSON_NAME] Mr [PERSON_NAME] (owner) [PE…" at bounding box center [91, 162] width 40 height 10
select select "57487"
click at [71, 157] on select "Select Stylist [PERSON_NAME] Manager [PERSON_NAME] Mr [PERSON_NAME] (owner) [PE…" at bounding box center [91, 162] width 40 height 10
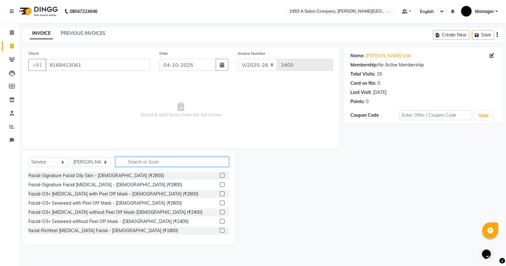
click at [148, 159] on input "text" at bounding box center [172, 162] width 114 height 10
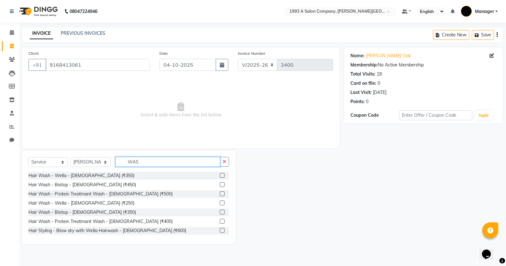
type input "WAS"
click at [220, 185] on label at bounding box center [222, 184] width 5 height 5
click at [220, 185] on input "checkbox" at bounding box center [222, 185] width 4 height 4
checkbox input "true"
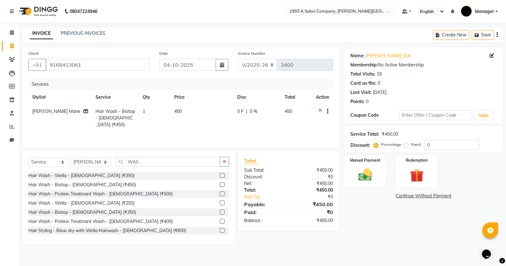
drag, startPoint x: 226, startPoint y: 162, endPoint x: 214, endPoint y: 162, distance: 12.7
click at [226, 162] on button "button" at bounding box center [224, 162] width 9 height 10
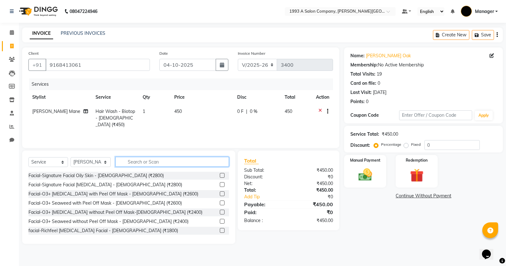
click at [201, 163] on input "text" at bounding box center [172, 162] width 114 height 10
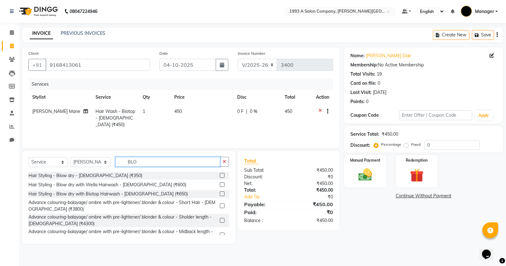
type input "BLO"
click at [220, 176] on label at bounding box center [222, 175] width 5 height 5
click at [220, 176] on input "checkbox" at bounding box center [222, 176] width 4 height 4
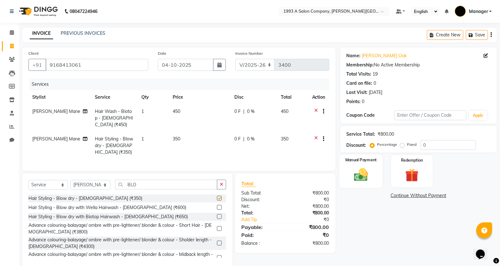
checkbox input "false"
click at [350, 180] on img at bounding box center [361, 175] width 22 height 16
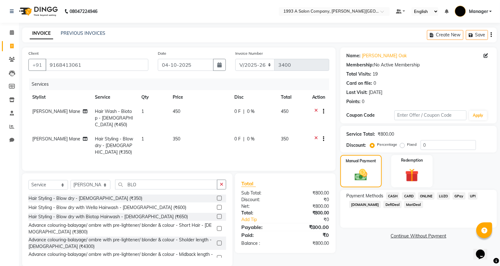
click at [423, 195] on span "ONLINE" at bounding box center [426, 195] width 16 height 7
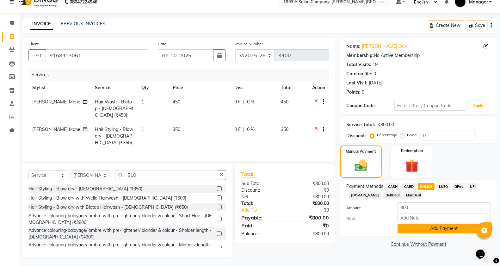
click at [419, 224] on button "Add Payment" at bounding box center [444, 229] width 93 height 10
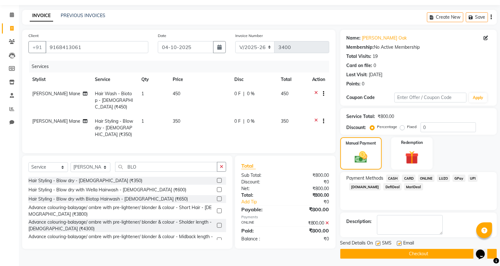
scroll to position [20, 0]
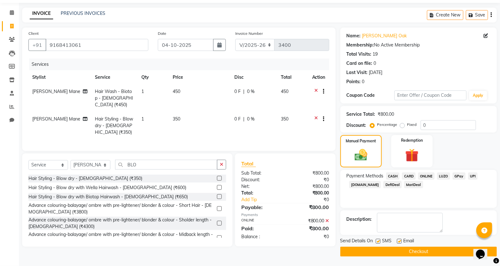
click at [376, 242] on label at bounding box center [378, 241] width 5 height 5
click at [376, 242] on input "checkbox" at bounding box center [378, 241] width 4 height 4
checkbox input "false"
click at [385, 244] on span "SMS" at bounding box center [386, 242] width 9 height 8
click at [395, 250] on button "Checkout" at bounding box center [418, 252] width 157 height 10
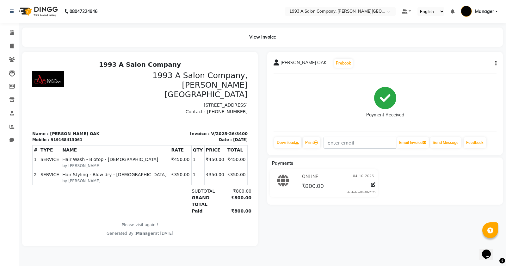
click at [11, 52] on li "Invoice" at bounding box center [9, 47] width 19 height 14
click at [18, 40] on div "View Invoice" at bounding box center [262, 37] width 490 height 19
click at [15, 42] on link "Invoice" at bounding box center [9, 46] width 15 height 10
select select "service"
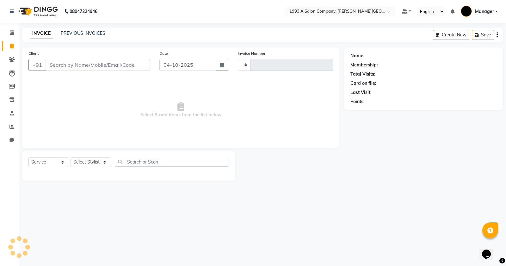
type input "3401"
select select "613"
click at [82, 168] on div "Select Service Product Membership Package Voucher Prepaid Gift Card Select Styl…" at bounding box center [128, 164] width 201 height 15
click at [85, 163] on select "Select Stylist [PERSON_NAME] Manager [PERSON_NAME] Mr [PERSON_NAME] (owner) [PE…" at bounding box center [91, 162] width 40 height 10
select select "82880"
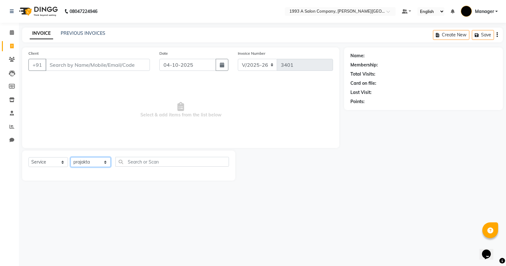
click at [71, 157] on select "Select Stylist [PERSON_NAME] Manager [PERSON_NAME] Mr [PERSON_NAME] (owner) [PE…" at bounding box center [91, 162] width 40 height 10
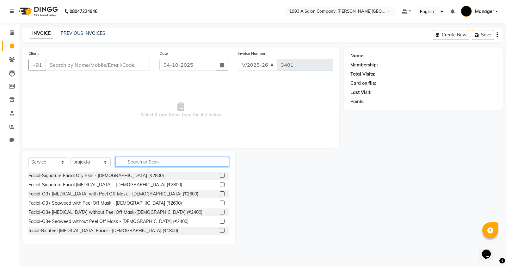
click at [172, 163] on input "text" at bounding box center [172, 162] width 114 height 10
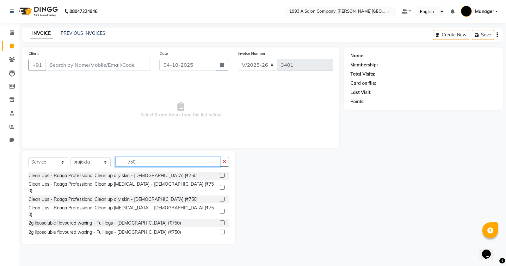
type input "750"
click at [220, 220] on label at bounding box center [222, 222] width 5 height 5
click at [220, 221] on input "checkbox" at bounding box center [222, 223] width 4 height 4
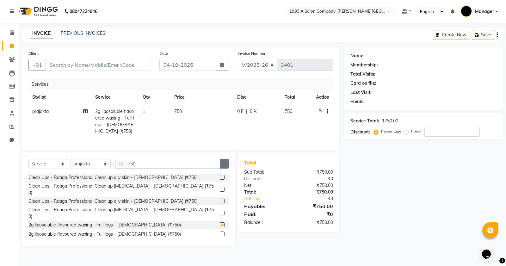
checkbox input "false"
click at [224, 166] on icon "button" at bounding box center [224, 163] width 3 height 4
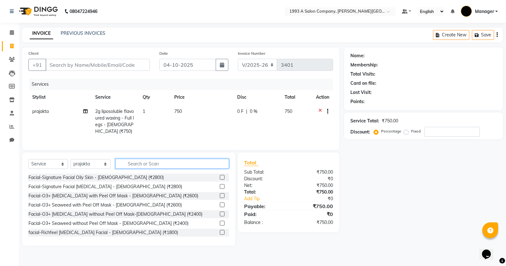
click at [188, 169] on input "text" at bounding box center [172, 164] width 114 height 10
type input "450"
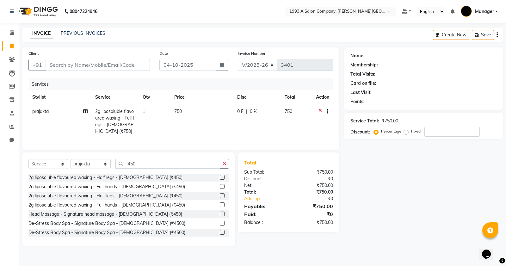
click at [220, 189] on label at bounding box center [222, 186] width 5 height 5
click at [220, 189] on input "checkbox" at bounding box center [222, 187] width 4 height 4
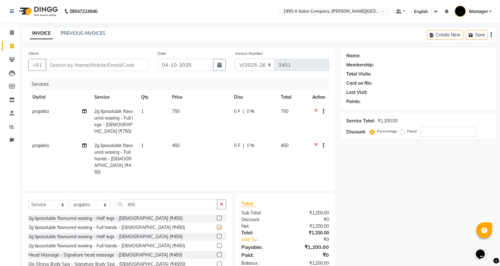
checkbox input "false"
click at [217, 200] on button "button" at bounding box center [221, 205] width 9 height 10
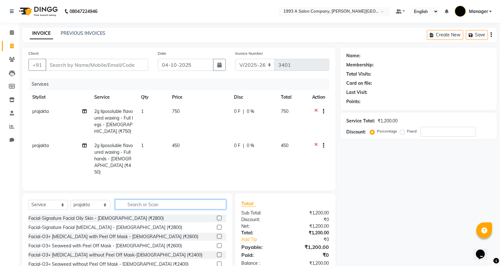
click at [184, 207] on input "text" at bounding box center [170, 205] width 111 height 10
type input "7"
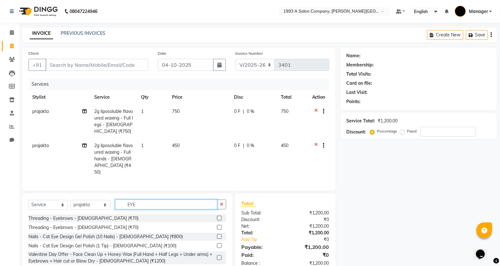
type input "EYE"
click at [218, 217] on label at bounding box center [219, 218] width 5 height 5
click at [218, 217] on input "checkbox" at bounding box center [219, 218] width 4 height 4
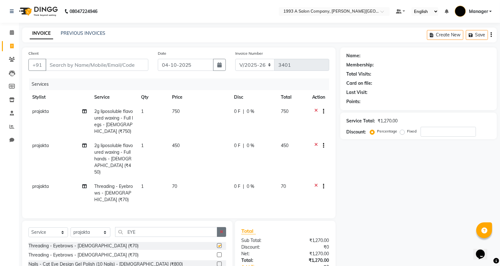
checkbox input "false"
click at [219, 232] on button "button" at bounding box center [221, 232] width 9 height 10
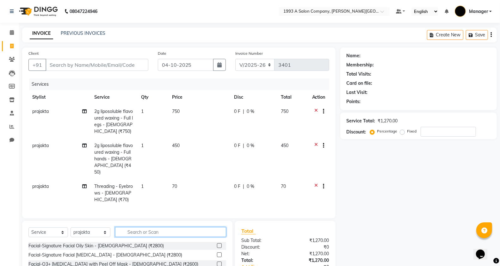
click at [151, 231] on input "text" at bounding box center [170, 232] width 111 height 10
type input "UPP"
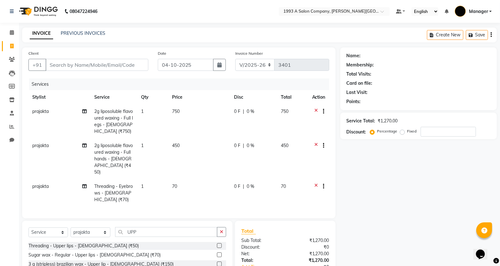
click at [217, 244] on label at bounding box center [219, 245] width 5 height 5
click at [217, 244] on input "checkbox" at bounding box center [219, 246] width 4 height 4
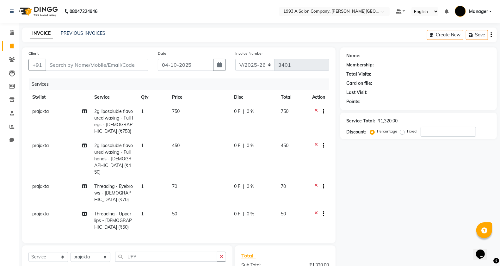
checkbox input "false"
click at [112, 67] on input "Client" at bounding box center [97, 65] width 103 height 12
type input "9"
type input "0"
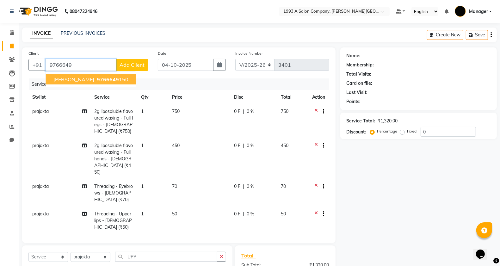
click at [97, 80] on span "9766649" at bounding box center [108, 79] width 22 height 6
type input "9766649150"
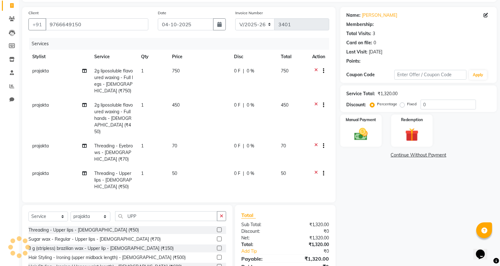
scroll to position [77, 0]
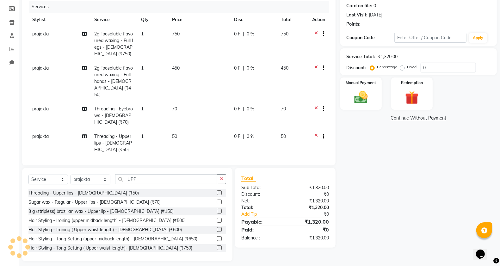
select select "1: Object"
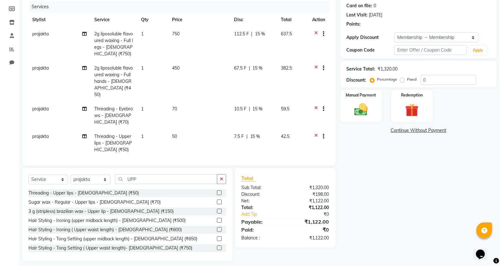
type input "15"
click at [358, 110] on img at bounding box center [361, 110] width 22 height 16
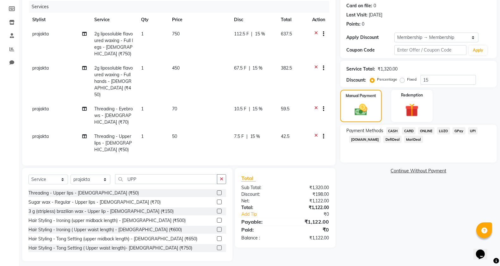
click at [421, 132] on span "ONLINE" at bounding box center [426, 130] width 16 height 7
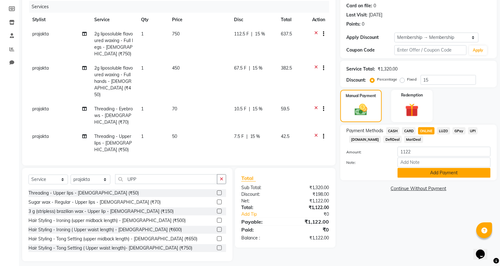
click at [425, 168] on button "Add Payment" at bounding box center [444, 173] width 93 height 10
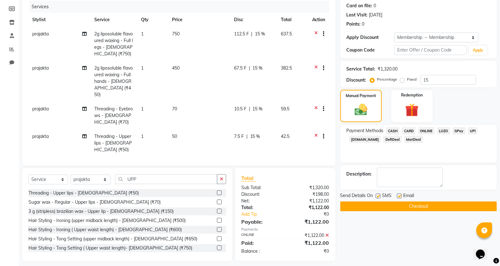
click at [376, 198] on label at bounding box center [378, 196] width 5 height 5
click at [376, 198] on input "checkbox" at bounding box center [378, 196] width 4 height 4
click at [376, 195] on label at bounding box center [378, 196] width 5 height 5
click at [376, 195] on input "checkbox" at bounding box center [378, 196] width 4 height 4
checkbox input "true"
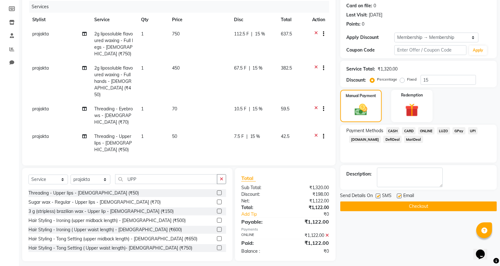
click at [382, 207] on button "Checkout" at bounding box center [418, 206] width 157 height 10
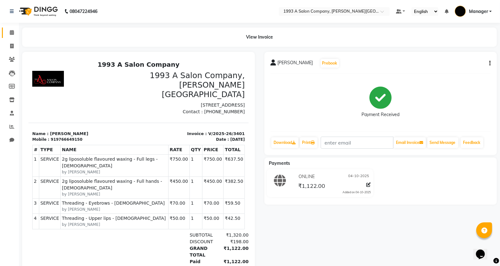
click at [4, 29] on link "Calendar" at bounding box center [9, 33] width 15 height 10
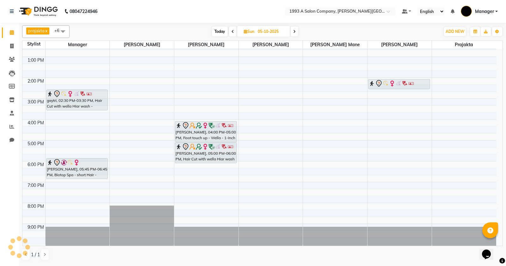
scroll to position [98, 0]
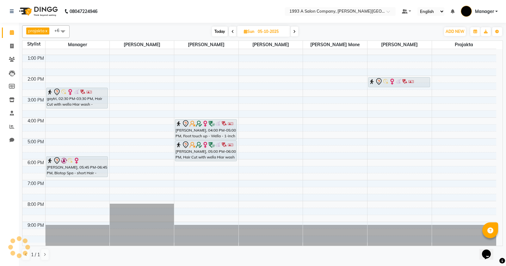
click at [252, 24] on div "[PERSON_NAME] x Manager x [PERSON_NAME] x [PERSON_NAME] x [PERSON_NAME] x [PERS…" at bounding box center [262, 143] width 481 height 240
click at [267, 34] on input "05-10-2025" at bounding box center [272, 31] width 32 height 9
select select "10"
select select "2025"
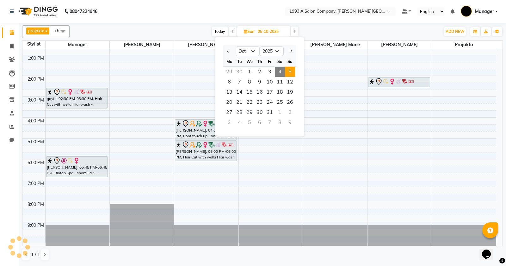
click at [276, 69] on span "4" at bounding box center [280, 72] width 10 height 10
type input "04-10-2025"
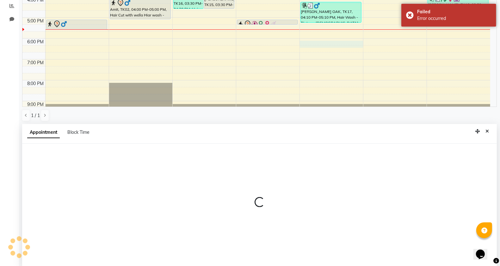
scroll to position [123, 0]
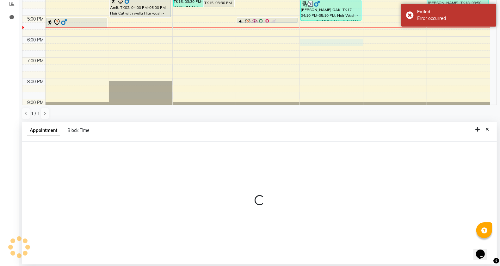
select select "57487"
select select "tentative"
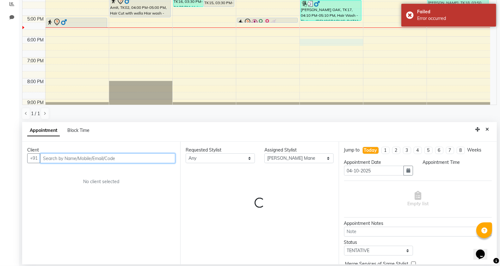
select select "1080"
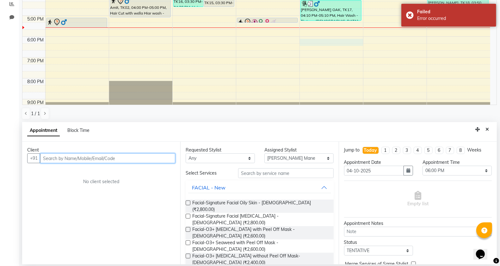
click at [103, 160] on input "text" at bounding box center [107, 158] width 135 height 10
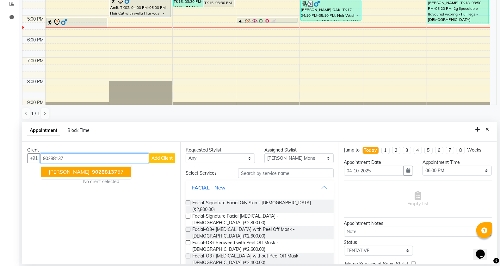
click at [91, 173] on ngb-highlight "90288137 57" at bounding box center [107, 172] width 33 height 6
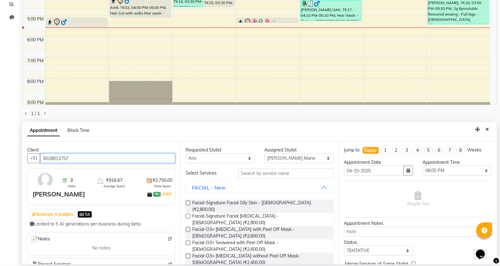
type input "9028813757"
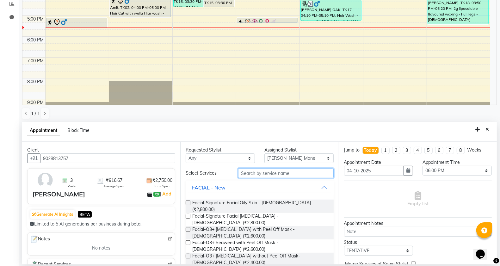
click at [290, 170] on input "text" at bounding box center [286, 173] width 96 height 10
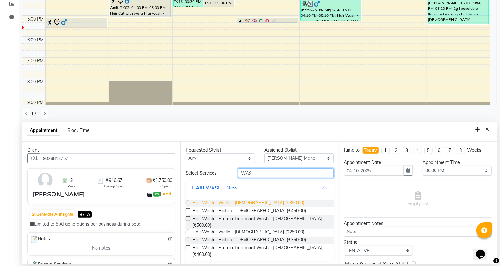
type input "WAS"
click at [249, 201] on span "Hair Wash - Wella - [DEMOGRAPHIC_DATA] (₹350.00)" at bounding box center [248, 204] width 112 height 8
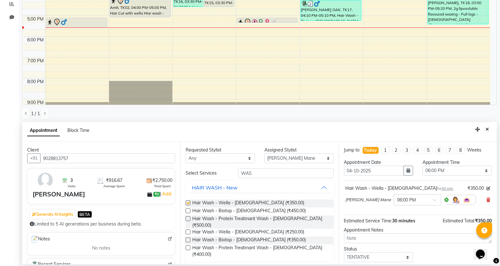
checkbox input "false"
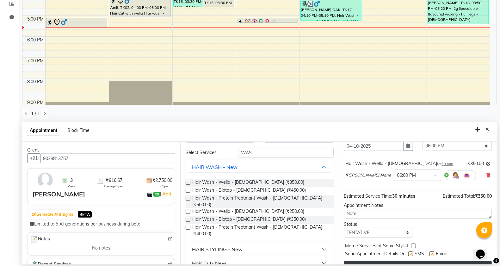
scroll to position [38, 0]
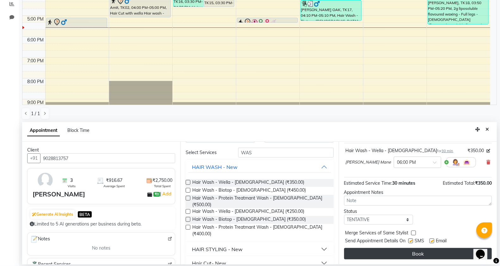
click at [401, 249] on button "Book" at bounding box center [418, 253] width 148 height 11
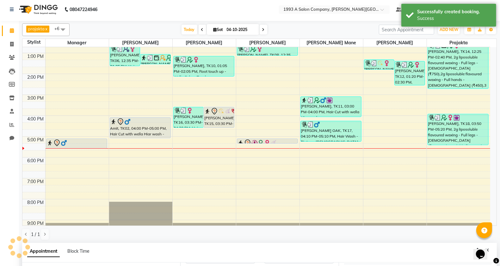
scroll to position [0, 0]
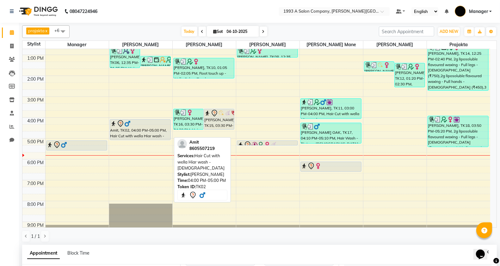
click at [156, 132] on div "Amit, TK02, 04:00 PM-05:00 PM, Hair Cut with wella Hiar wash - [DEMOGRAPHIC_DAT…" at bounding box center [140, 130] width 60 height 20
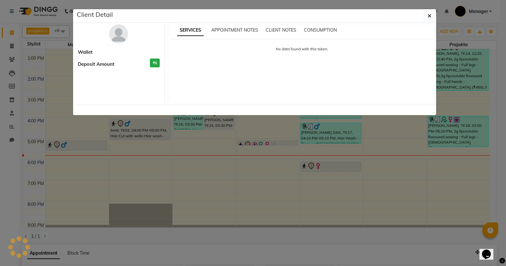
select select "7"
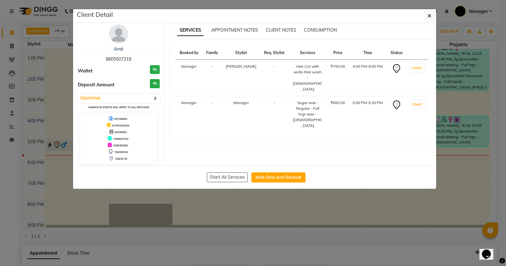
drag, startPoint x: 430, startPoint y: 20, endPoint x: 294, endPoint y: 83, distance: 149.7
click at [430, 21] on button "button" at bounding box center [430, 16] width 12 height 12
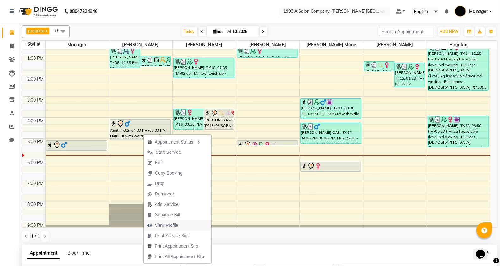
click at [170, 224] on span "View Profile" at bounding box center [166, 225] width 23 height 7
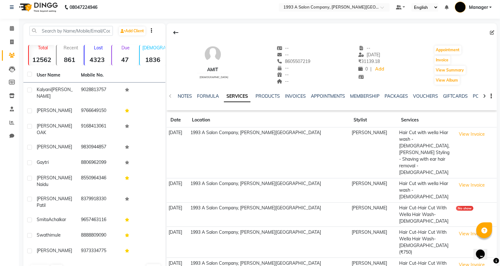
scroll to position [8, 0]
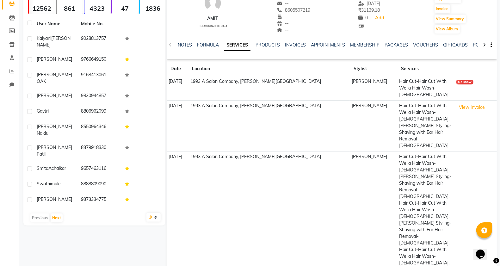
scroll to position [61, 0]
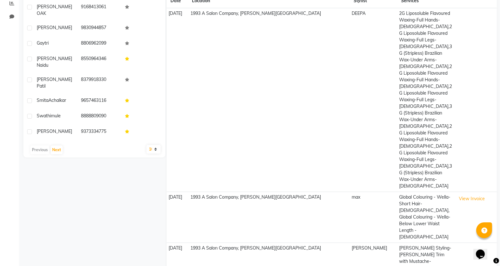
scroll to position [140, 0]
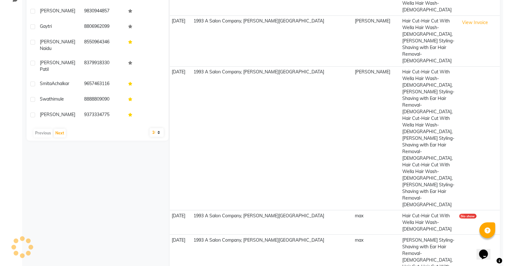
scroll to position [61, 0]
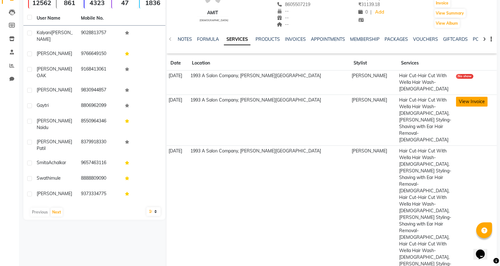
click at [459, 97] on button "View Invoice" at bounding box center [472, 102] width 32 height 10
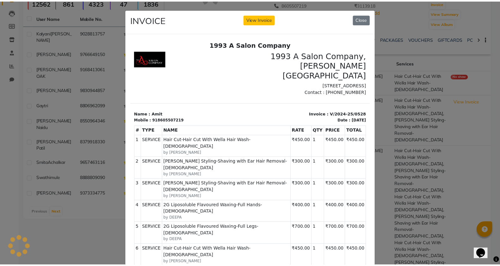
scroll to position [0, 0]
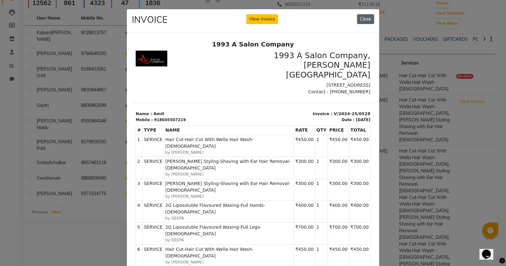
click at [359, 20] on button "Close" at bounding box center [365, 19] width 17 height 10
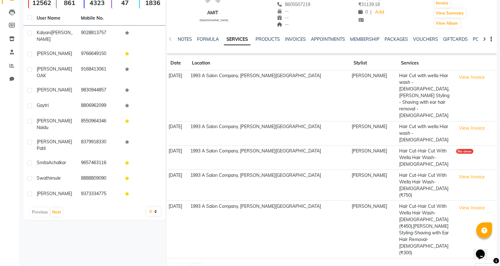
scroll to position [8, 0]
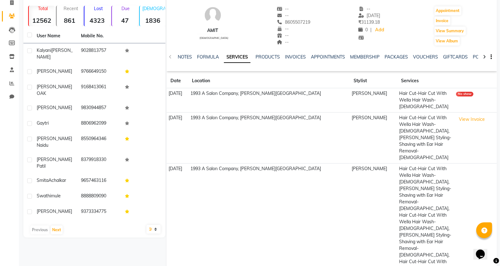
scroll to position [61, 0]
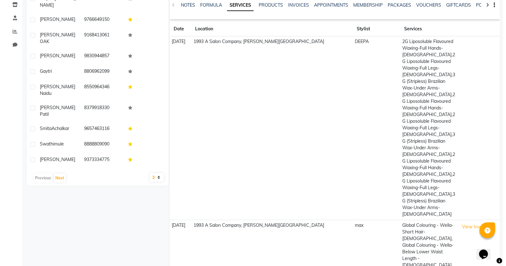
scroll to position [140, 0]
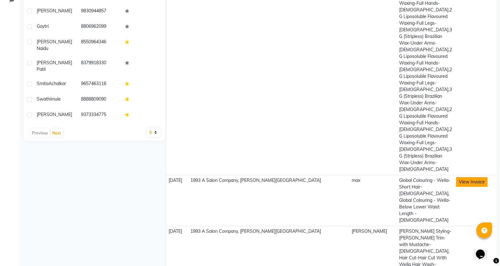
click at [464, 177] on button "View Invoice" at bounding box center [472, 182] width 32 height 10
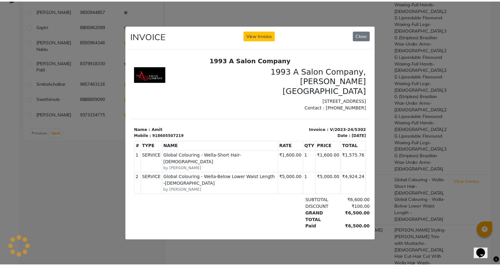
scroll to position [0, 0]
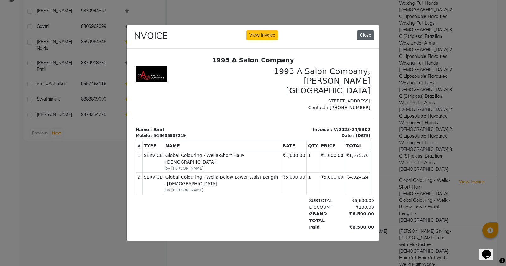
click at [365, 32] on button "Close" at bounding box center [365, 35] width 17 height 10
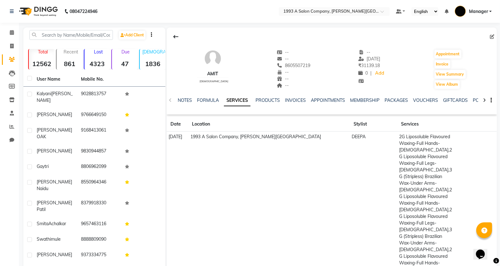
click at [9, 38] on li "Calendar" at bounding box center [9, 33] width 19 height 14
click at [10, 34] on icon at bounding box center [12, 32] width 4 height 5
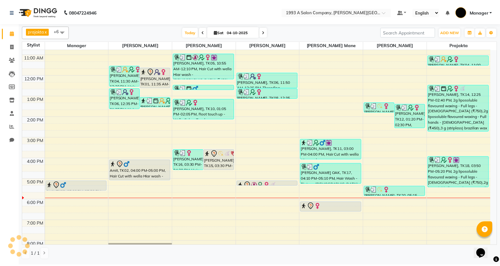
scroll to position [98, 0]
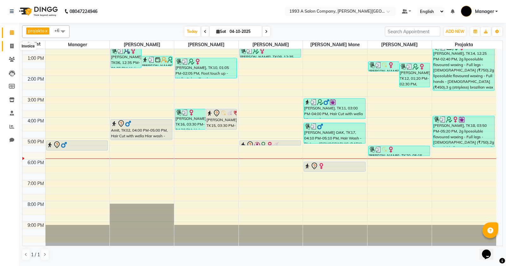
click at [7, 47] on span at bounding box center [11, 46] width 11 height 7
select select "613"
select select "service"
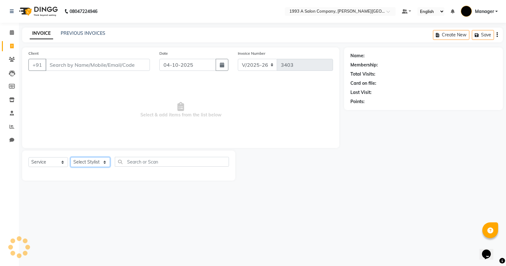
click at [98, 157] on select "Select Stylist" at bounding box center [91, 162] width 40 height 10
select select "67605"
click at [71, 157] on select "Select Stylist [PERSON_NAME] Manager [PERSON_NAME] Mr [PERSON_NAME] (owner) [PE…" at bounding box center [91, 162] width 40 height 10
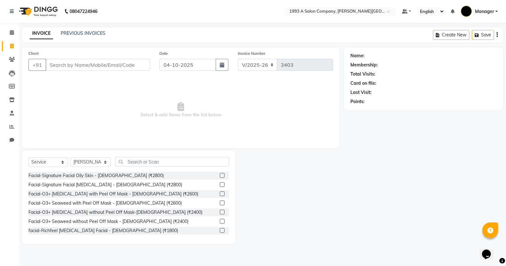
click at [141, 169] on div "Select Service Product Membership Package Voucher Prepaid Gift Card Select Styl…" at bounding box center [128, 164] width 201 height 15
click at [144, 165] on input "text" at bounding box center [172, 162] width 114 height 10
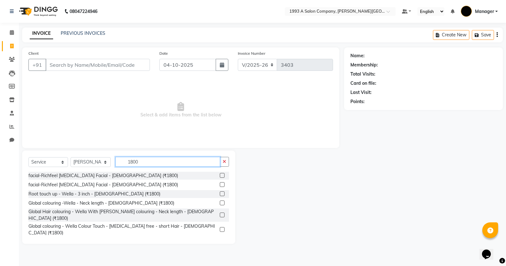
type input "1800"
click at [220, 176] on label at bounding box center [222, 175] width 5 height 5
click at [220, 176] on input "checkbox" at bounding box center [222, 176] width 4 height 4
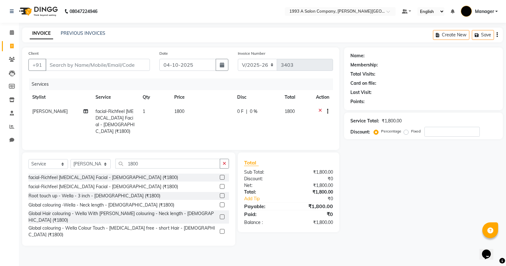
checkbox input "false"
click at [227, 164] on button "button" at bounding box center [224, 164] width 9 height 10
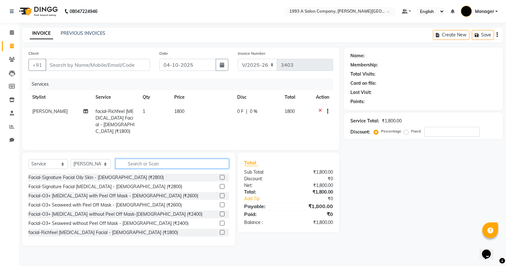
click at [189, 161] on input "text" at bounding box center [172, 164] width 114 height 10
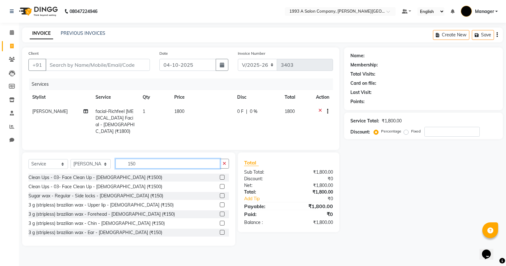
type input "150"
drag, startPoint x: 214, startPoint y: 195, endPoint x: 218, endPoint y: 194, distance: 3.2
click at [220, 195] on label at bounding box center [222, 195] width 5 height 5
click at [220, 195] on input "checkbox" at bounding box center [222, 196] width 4 height 4
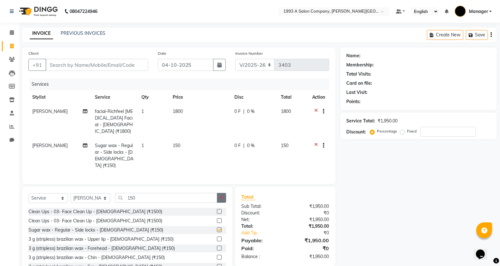
checkbox input "false"
click at [316, 142] on icon at bounding box center [316, 146] width 3 height 8
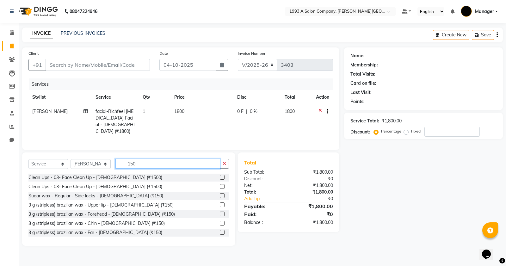
drag, startPoint x: 141, startPoint y: 164, endPoint x: 80, endPoint y: 163, distance: 61.7
click at [88, 164] on div "Select Service Product Membership Package Voucher Prepaid Gift Card Select Styl…" at bounding box center [128, 166] width 201 height 15
type input "UPP"
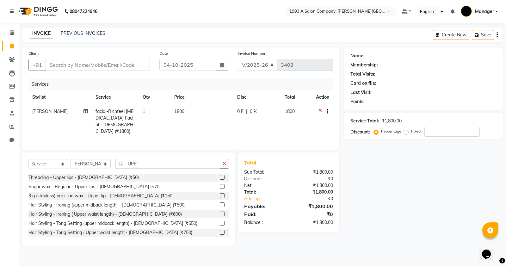
click at [220, 176] on label at bounding box center [222, 177] width 5 height 5
click at [220, 176] on input "checkbox" at bounding box center [222, 178] width 4 height 4
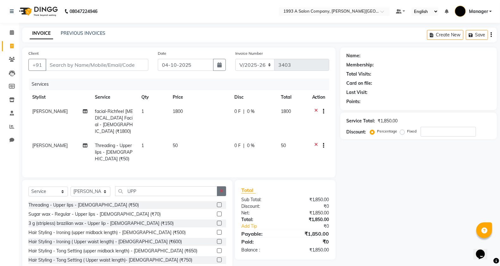
checkbox input "false"
drag, startPoint x: 224, startPoint y: 180, endPoint x: 213, endPoint y: 184, distance: 12.3
click at [221, 186] on button "button" at bounding box center [221, 191] width 9 height 10
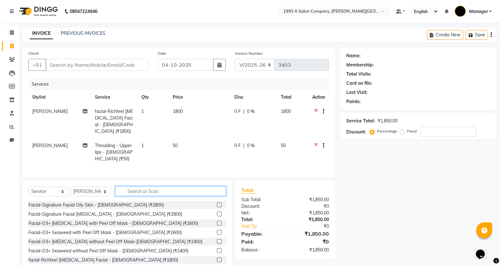
click at [197, 186] on input "text" at bounding box center [170, 191] width 111 height 10
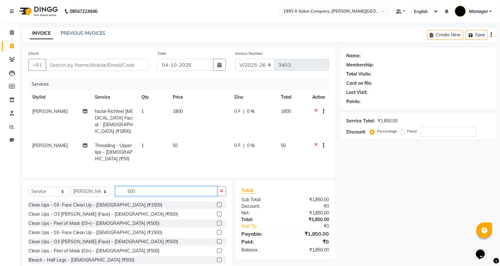
type input "500"
click at [217, 212] on label at bounding box center [219, 214] width 5 height 5
click at [217, 212] on input "checkbox" at bounding box center [219, 214] width 4 height 4
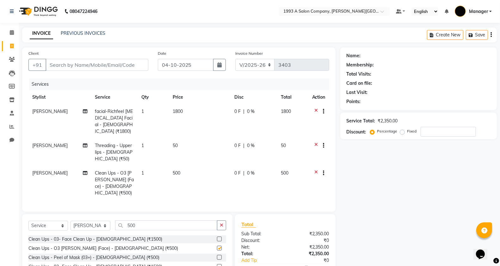
scroll to position [37, 0]
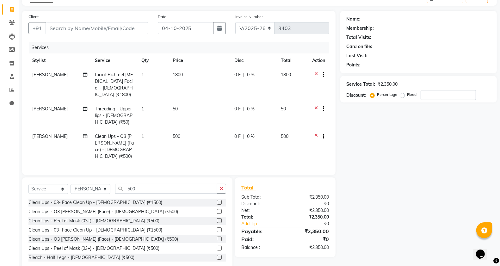
checkbox input "false"
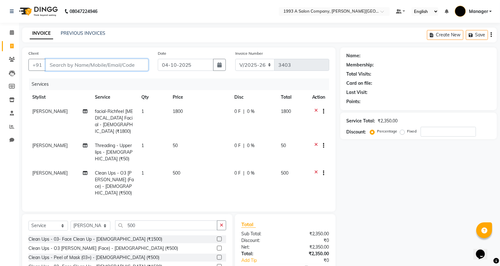
click at [117, 69] on input "Client" at bounding box center [97, 65] width 103 height 12
type input "9"
type input "0"
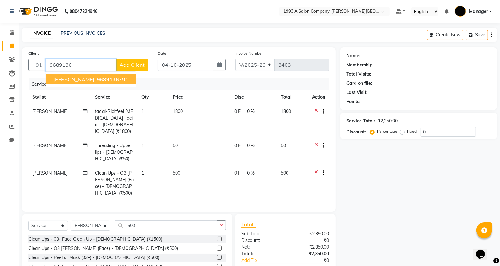
click at [105, 83] on button "[PERSON_NAME] 9689136 791" at bounding box center [91, 79] width 90 height 10
type input "9689136791"
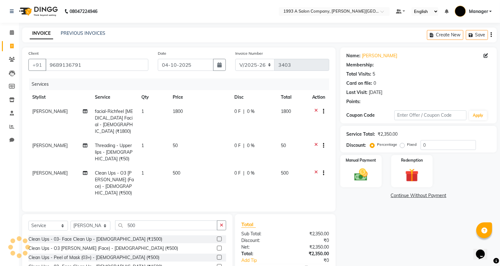
type input "15"
select select "1: Object"
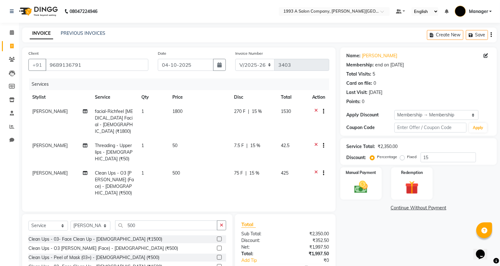
scroll to position [37, 0]
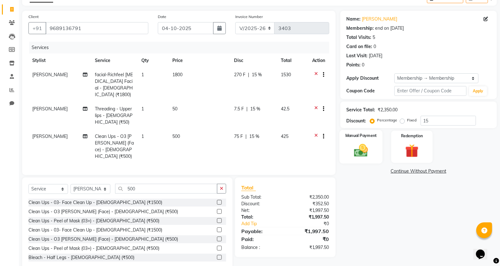
click at [356, 151] on img at bounding box center [361, 150] width 22 height 16
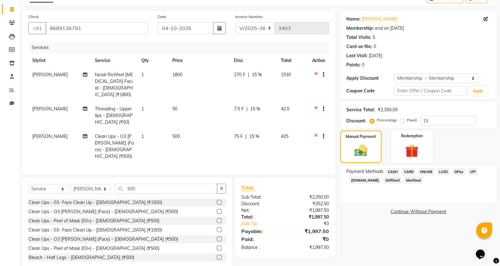
click at [424, 170] on span "ONLINE" at bounding box center [426, 171] width 16 height 7
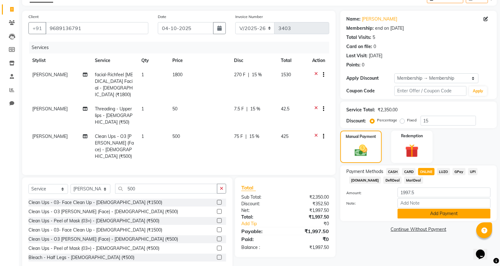
click at [433, 209] on button "Add Payment" at bounding box center [444, 214] width 93 height 10
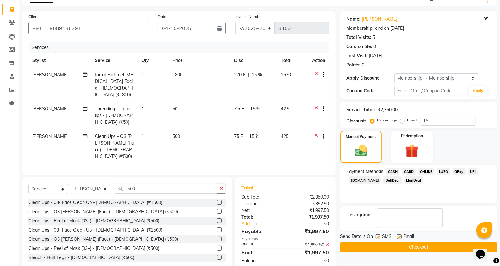
click at [378, 237] on label at bounding box center [378, 236] width 5 height 5
click at [378, 237] on input "checkbox" at bounding box center [378, 237] width 4 height 4
checkbox input "false"
click at [368, 248] on button "Checkout" at bounding box center [418, 247] width 157 height 10
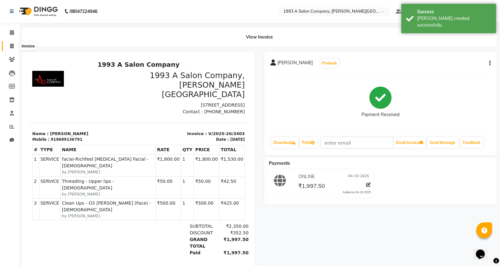
click at [10, 45] on icon at bounding box center [11, 46] width 3 height 5
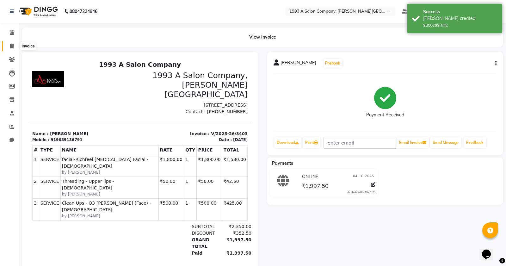
select select "613"
select select "service"
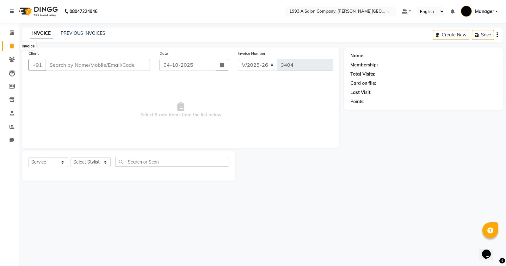
click at [8, 45] on span at bounding box center [11, 46] width 11 height 7
select select "613"
select select "service"
click at [67, 27] on div "08047224946 Select Location × 1993 A Salon Company, [PERSON_NAME] Road Default …" at bounding box center [253, 133] width 506 height 266
click at [74, 30] on link "PREVIOUS INVOICES" at bounding box center [83, 33] width 45 height 6
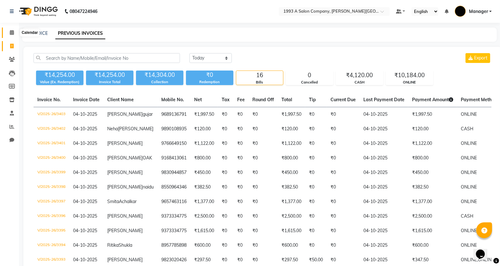
click at [13, 32] on icon at bounding box center [12, 32] width 4 height 5
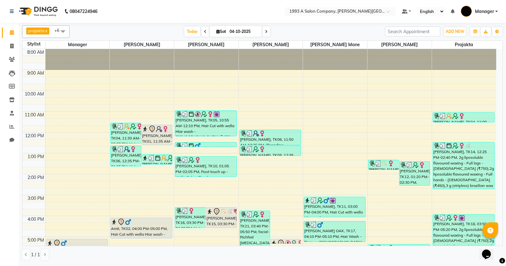
click at [266, 33] on icon at bounding box center [266, 32] width 3 height 4
type input "05-10-2025"
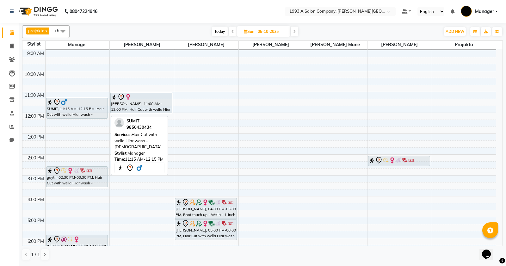
scroll to position [19, 0]
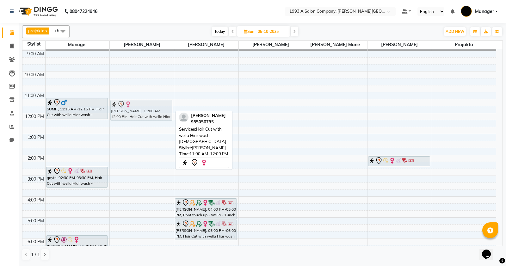
click at [142, 107] on div "ruhi sidhaye, 11:00 AM-12:00 PM, Hair Cut with wella Hiar wash - Female ruhi si…" at bounding box center [142, 176] width 64 height 292
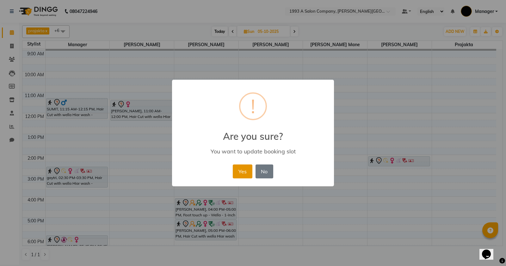
click at [233, 165] on button "Yes" at bounding box center [242, 171] width 19 height 14
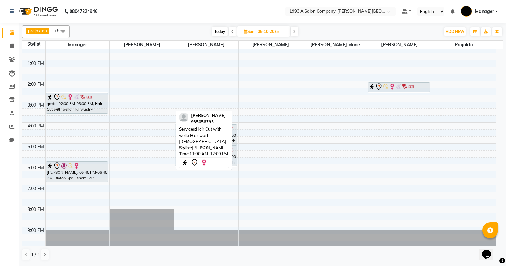
scroll to position [98, 0]
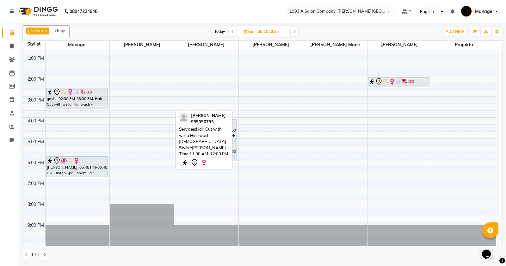
click at [276, 29] on input "05-10-2025" at bounding box center [272, 31] width 32 height 9
select select "10"
select select "2025"
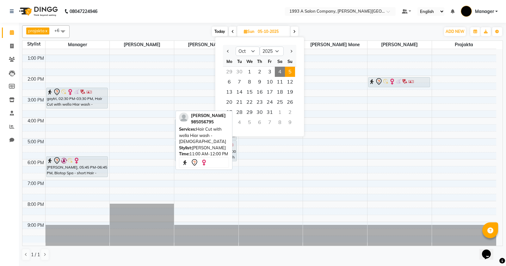
click at [278, 74] on span "4" at bounding box center [280, 72] width 10 height 10
type input "04-10-2025"
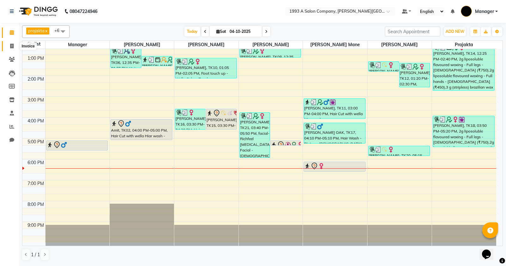
click at [11, 47] on icon at bounding box center [11, 46] width 3 height 5
select select "service"
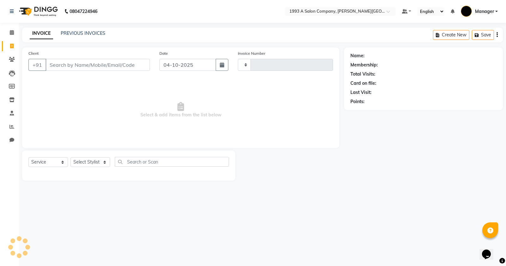
type input "3404"
select select "613"
click at [91, 165] on select "Select Stylist" at bounding box center [91, 162] width 40 height 10
select select "70852"
click at [71, 157] on select "Select Stylist [PERSON_NAME] Manager [PERSON_NAME] Mr [PERSON_NAME] (owner) [PE…" at bounding box center [91, 162] width 40 height 10
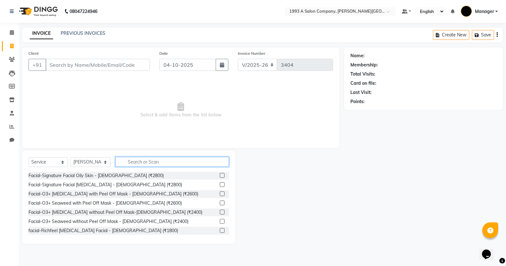
click at [149, 161] on input "text" at bounding box center [172, 162] width 114 height 10
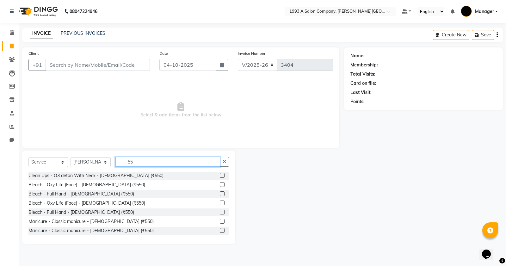
type input "5"
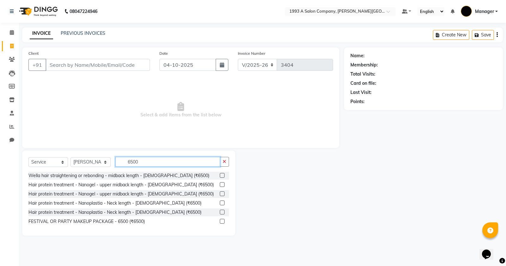
type input "6500"
click at [222, 176] on label at bounding box center [222, 175] width 5 height 5
click at [222, 176] on input "checkbox" at bounding box center [222, 176] width 4 height 4
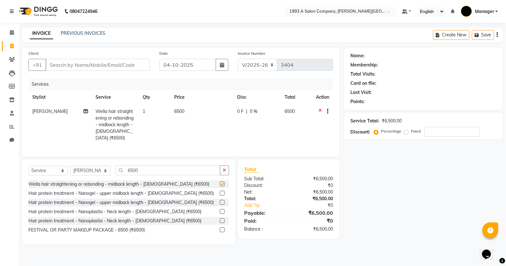
checkbox input "false"
click at [90, 60] on input "Client" at bounding box center [98, 65] width 104 height 12
type input "87"
type input "0"
type input "8"
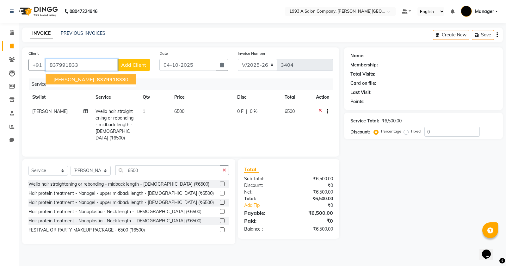
click at [97, 81] on span "837991833" at bounding box center [111, 79] width 28 height 6
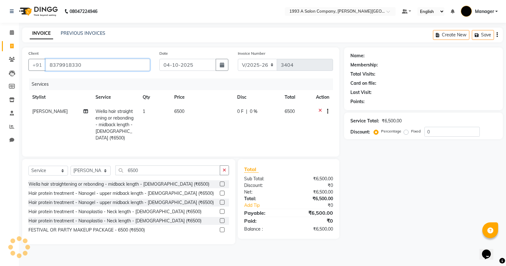
type input "8379918330"
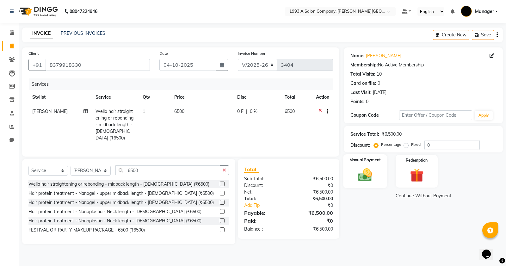
click at [358, 177] on img at bounding box center [365, 175] width 23 height 16
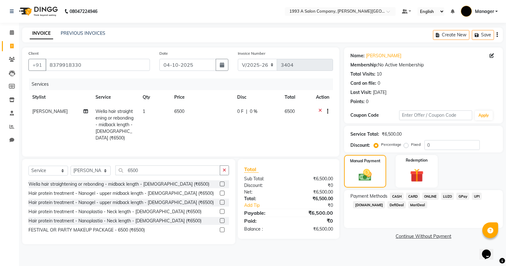
click at [432, 194] on span "ONLINE" at bounding box center [430, 196] width 16 height 7
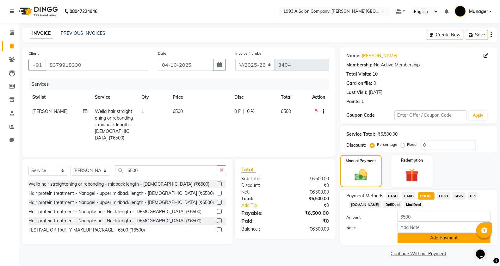
scroll to position [2, 0]
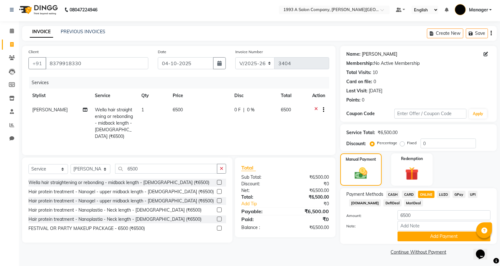
click at [379, 54] on link "Aporva Patil" at bounding box center [379, 54] width 35 height 7
click at [411, 235] on button "Add Payment" at bounding box center [444, 237] width 93 height 10
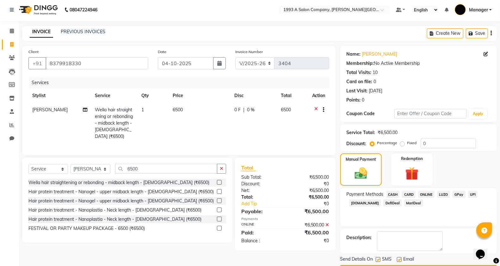
scroll to position [20, 0]
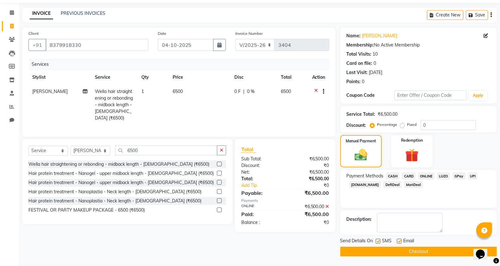
click at [373, 239] on div "Send Details On SMS Email" at bounding box center [418, 242] width 157 height 8
click at [377, 240] on label at bounding box center [378, 241] width 5 height 5
click at [377, 240] on input "checkbox" at bounding box center [378, 241] width 4 height 4
checkbox input "false"
click at [419, 251] on button "Checkout" at bounding box center [418, 252] width 157 height 10
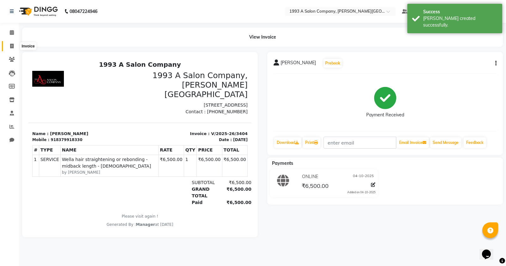
click at [12, 45] on icon at bounding box center [11, 46] width 3 height 5
select select "613"
select select "service"
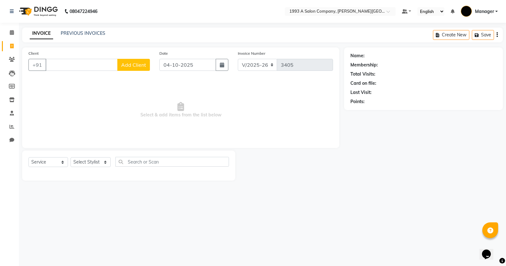
click at [59, 65] on input "Client" at bounding box center [82, 65] width 72 height 12
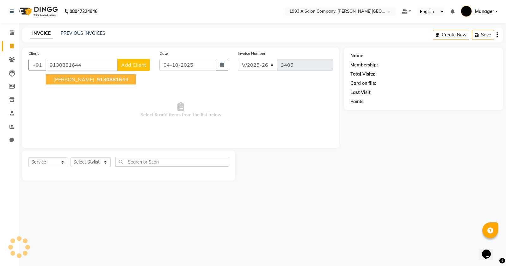
type input "9130881644"
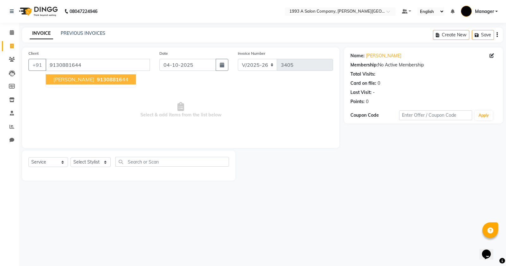
click at [61, 83] on button "Tejal 91308816 44" at bounding box center [91, 79] width 90 height 10
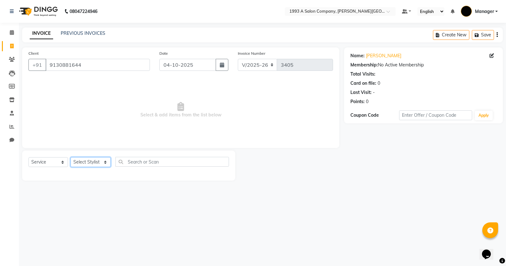
click at [94, 167] on select "Select Stylist [PERSON_NAME] Manager [PERSON_NAME] Mr [PERSON_NAME] (owner) [PE…" at bounding box center [91, 162] width 40 height 10
select select "11854"
click at [71, 157] on select "Select Stylist [PERSON_NAME] Manager [PERSON_NAME] Mr [PERSON_NAME] (owner) [PE…" at bounding box center [91, 162] width 40 height 10
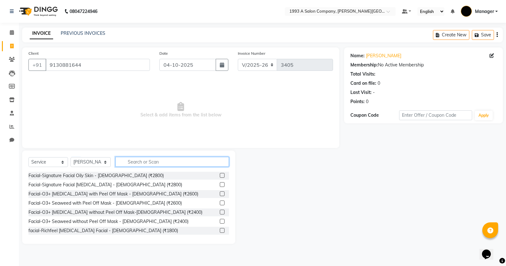
click at [139, 160] on input "text" at bounding box center [172, 162] width 114 height 10
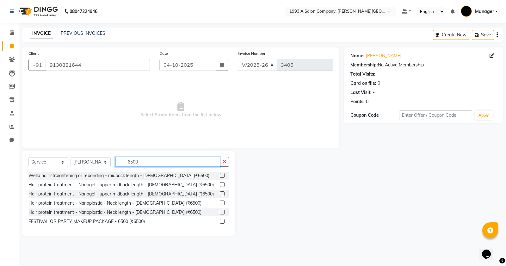
type input "6500"
click at [221, 176] on label at bounding box center [222, 175] width 5 height 5
click at [221, 176] on input "checkbox" at bounding box center [222, 176] width 4 height 4
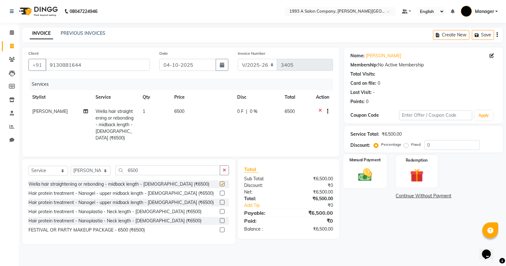
checkbox input "false"
click at [380, 172] on div "Manual Payment" at bounding box center [365, 171] width 44 height 34
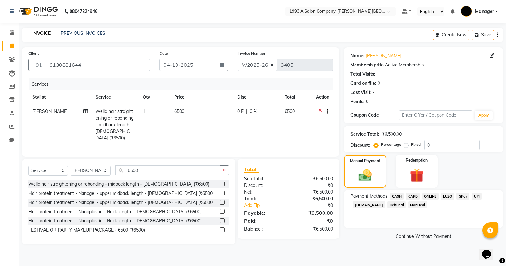
click at [431, 194] on span "ONLINE" at bounding box center [430, 196] width 16 height 7
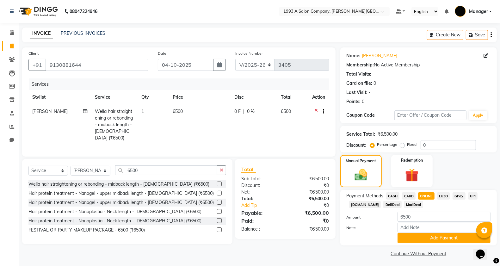
scroll to position [2, 0]
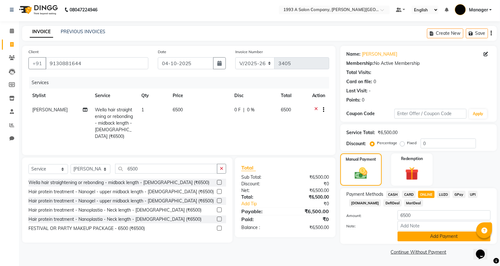
click at [413, 236] on button "Add Payment" at bounding box center [444, 237] width 93 height 10
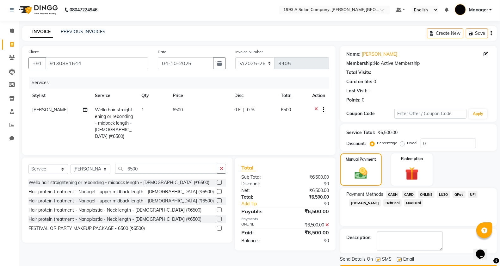
scroll to position [20, 0]
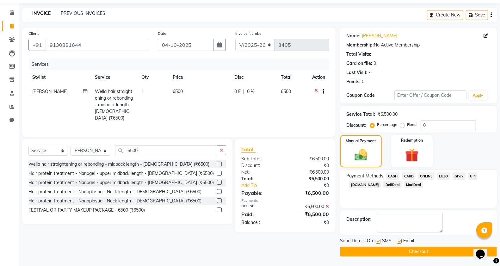
click at [377, 242] on label at bounding box center [378, 241] width 5 height 5
click at [377, 242] on input "checkbox" at bounding box center [378, 241] width 4 height 4
checkbox input "false"
click at [377, 249] on button "Checkout" at bounding box center [418, 252] width 157 height 10
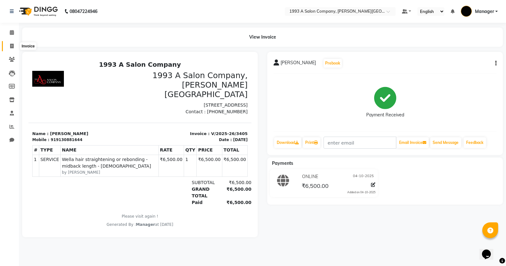
click at [10, 45] on icon at bounding box center [11, 46] width 3 height 5
select select "service"
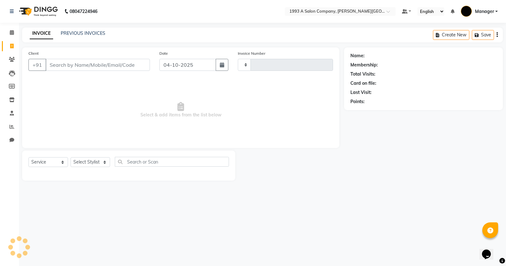
type input "3406"
select select "613"
click at [96, 152] on div "Select Service Product Membership Package Voucher Prepaid Gift Card Select Styl…" at bounding box center [128, 166] width 213 height 30
click at [98, 160] on select "Select Stylist" at bounding box center [91, 162] width 40 height 10
select select "82880"
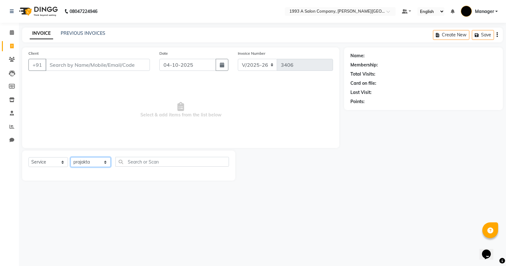
click at [71, 157] on select "Select Stylist Bhagyashri Kaifee Khan Manager Max Ansari Mr Shirish (owner) Pra…" at bounding box center [91, 162] width 40 height 10
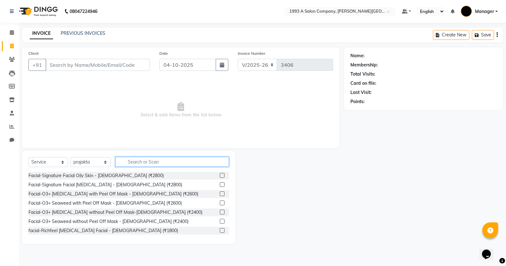
click at [158, 161] on input "text" at bounding box center [172, 162] width 114 height 10
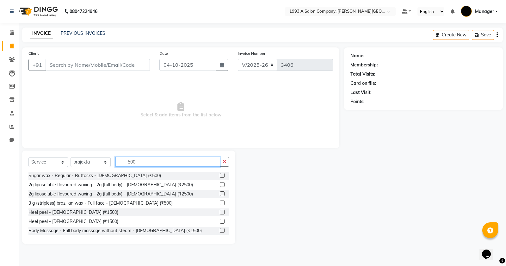
scroll to position [79, 0]
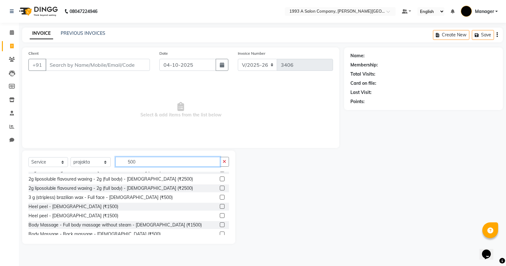
type input "500"
click at [220, 196] on label at bounding box center [222, 197] width 5 height 5
click at [220, 196] on input "checkbox" at bounding box center [222, 197] width 4 height 4
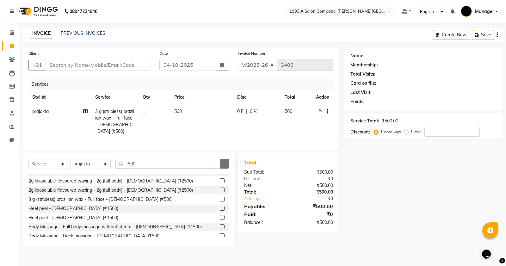
checkbox input "false"
click at [228, 164] on button "button" at bounding box center [224, 164] width 9 height 10
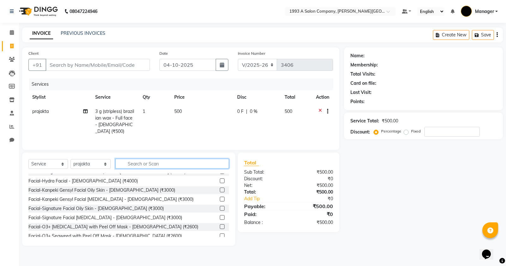
click at [171, 168] on input "text" at bounding box center [172, 164] width 114 height 10
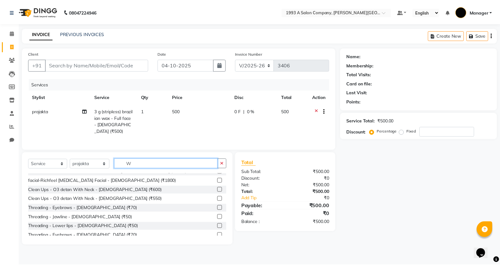
scroll to position [0, 0]
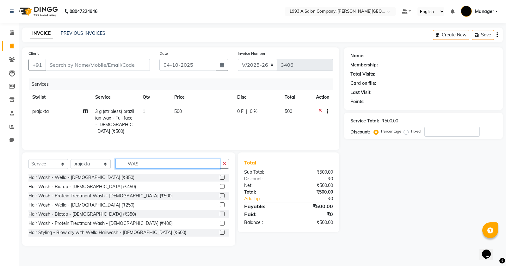
type input "WAS"
click at [220, 176] on label at bounding box center [222, 177] width 5 height 5
click at [220, 176] on input "checkbox" at bounding box center [222, 178] width 4 height 4
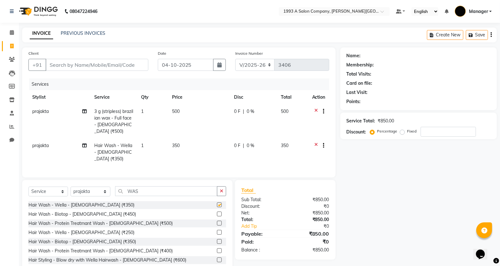
checkbox input "false"
click at [94, 62] on input "Client" at bounding box center [97, 65] width 103 height 12
type input "9"
type input "0"
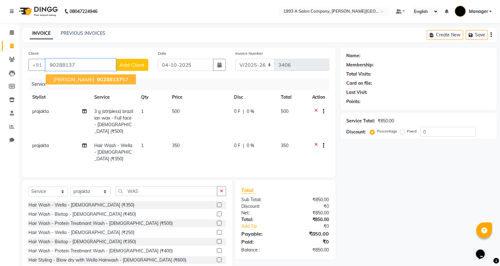
click at [96, 76] on ngb-highlight "90288137 57" at bounding box center [112, 79] width 33 height 6
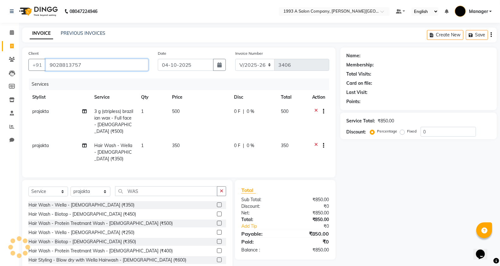
type input "9028813757"
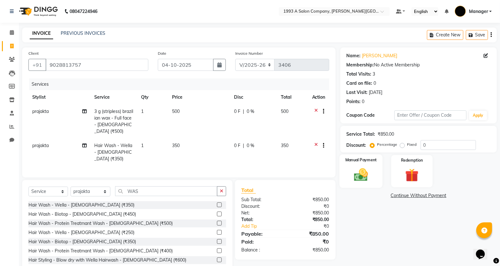
click at [355, 179] on img at bounding box center [361, 175] width 22 height 16
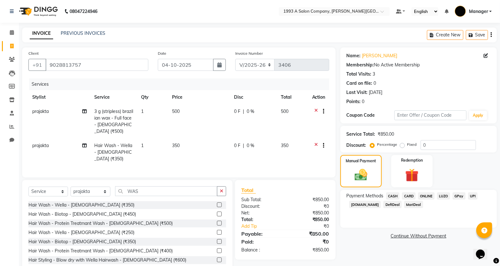
click at [391, 198] on span "CASH" at bounding box center [393, 195] width 14 height 7
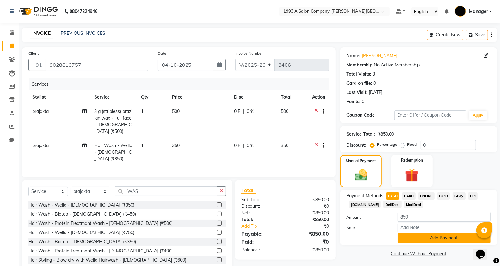
click at [425, 239] on button "Add Payment" at bounding box center [444, 238] width 93 height 10
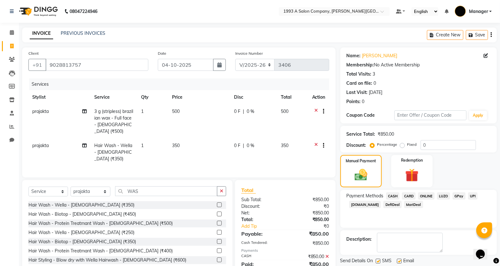
scroll to position [20, 0]
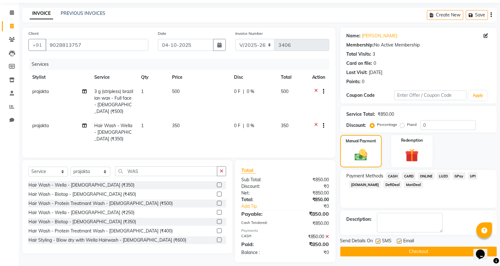
click at [377, 241] on label at bounding box center [378, 241] width 5 height 5
click at [377, 241] on input "checkbox" at bounding box center [378, 241] width 4 height 4
click at [380, 239] on label at bounding box center [378, 241] width 5 height 5
click at [380, 239] on input "checkbox" at bounding box center [378, 241] width 4 height 4
checkbox input "true"
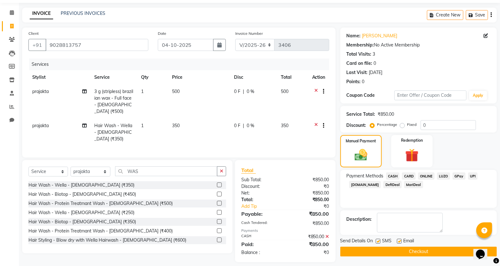
click at [383, 247] on button "Checkout" at bounding box center [418, 252] width 157 height 10
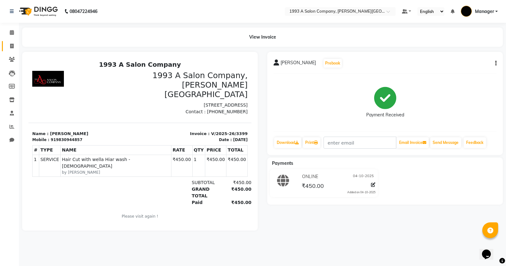
click at [5, 50] on link "Invoice" at bounding box center [9, 46] width 15 height 10
select select "service"
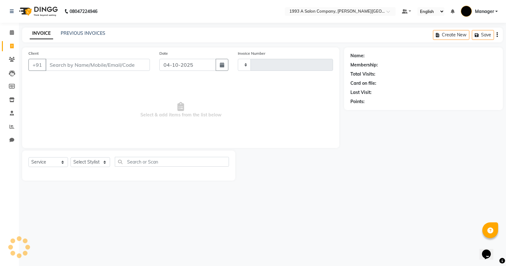
type input "3402"
select select "613"
click at [71, 66] on input "Client" at bounding box center [98, 65] width 104 height 12
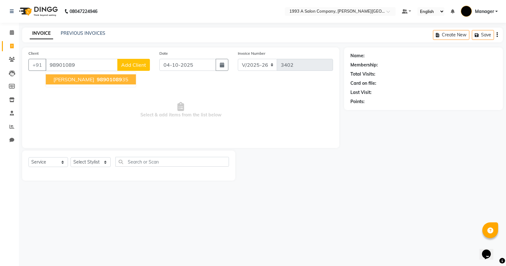
click at [97, 78] on span "98901089" at bounding box center [109, 79] width 25 height 6
type input "9890108935"
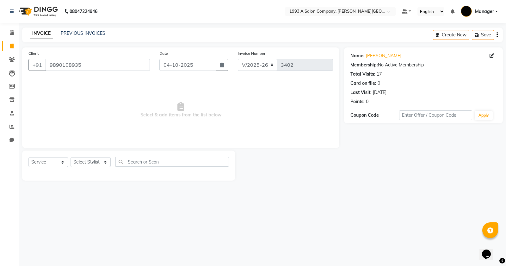
click at [77, 168] on div "Select Service Product Membership Package Voucher Prepaid Gift Card Select Styl…" at bounding box center [128, 164] width 201 height 15
click at [80, 158] on select "Select Stylist [PERSON_NAME] Manager [PERSON_NAME] Mr [PERSON_NAME] (owner) [PE…" at bounding box center [91, 162] width 40 height 10
select select "57488"
click at [71, 157] on select "Select Stylist [PERSON_NAME] Manager [PERSON_NAME] Mr [PERSON_NAME] (owner) [PE…" at bounding box center [91, 162] width 40 height 10
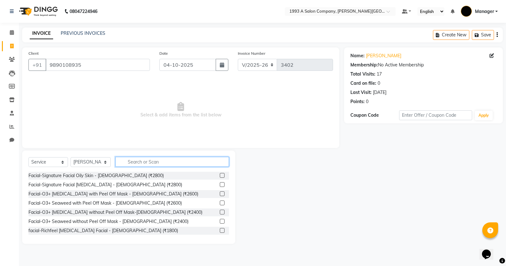
click at [133, 161] on input "text" at bounding box center [172, 162] width 114 height 10
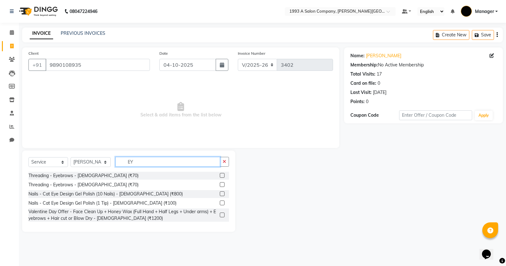
type input "EY"
click at [222, 176] on label at bounding box center [222, 175] width 5 height 5
click at [222, 176] on input "checkbox" at bounding box center [222, 176] width 4 height 4
checkbox input "true"
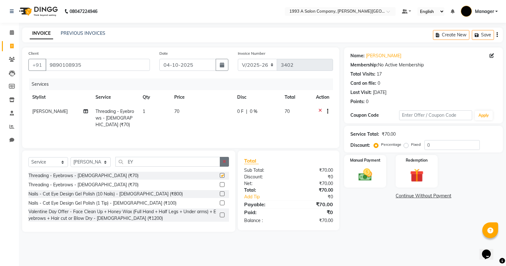
click at [223, 161] on icon "button" at bounding box center [224, 161] width 3 height 4
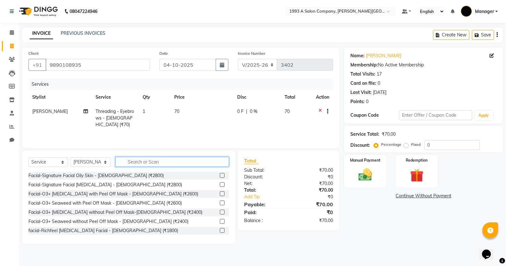
click at [195, 161] on input "text" at bounding box center [172, 162] width 114 height 10
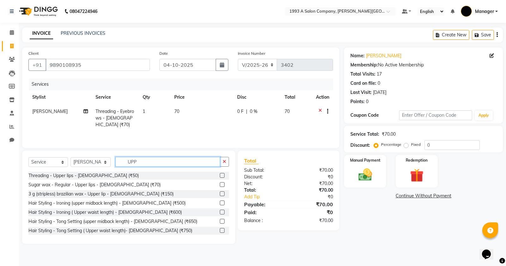
type input "UPP"
click at [220, 175] on label at bounding box center [222, 175] width 5 height 5
click at [220, 175] on input "checkbox" at bounding box center [222, 176] width 4 height 4
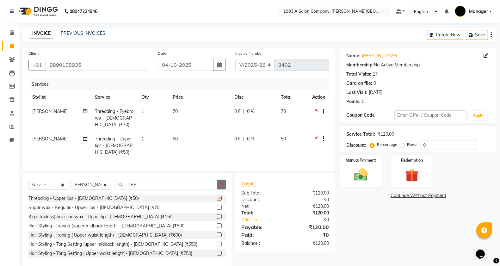
checkbox input "false"
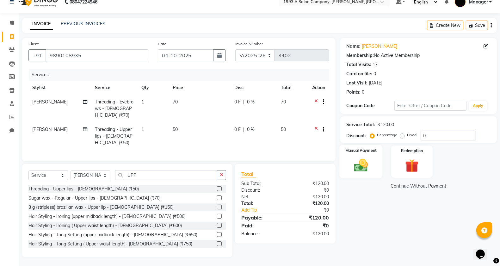
click at [371, 168] on img at bounding box center [361, 165] width 22 height 16
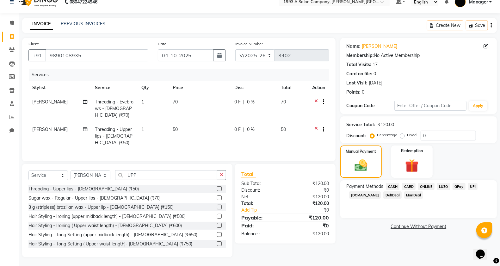
click at [431, 188] on span "ONLINE" at bounding box center [426, 186] width 16 height 7
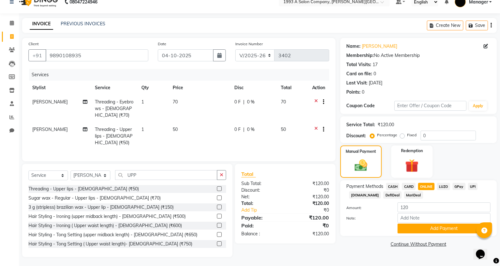
click at [390, 184] on span "CASH" at bounding box center [393, 186] width 14 height 7
click at [444, 227] on button "Add Payment" at bounding box center [444, 229] width 93 height 10
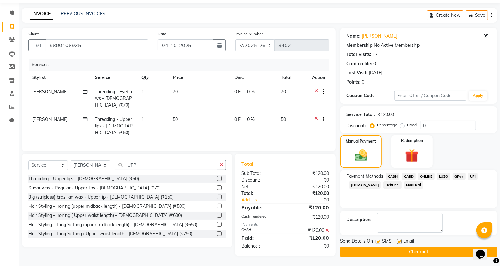
scroll to position [20, 0]
click at [402, 255] on button "Checkout" at bounding box center [418, 252] width 157 height 10
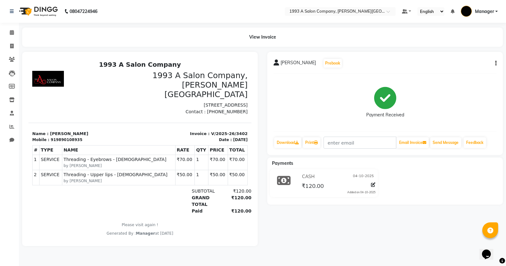
click at [18, 44] on div "View Invoice" at bounding box center [262, 37] width 490 height 19
click at [5, 44] on link "Invoice" at bounding box center [9, 46] width 15 height 10
select select "service"
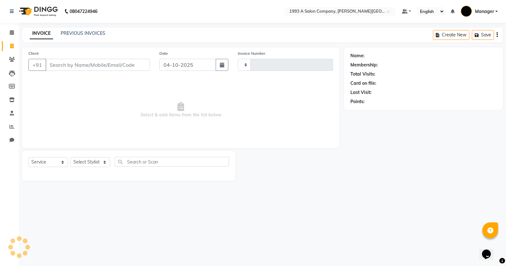
type input "3403"
select select "613"
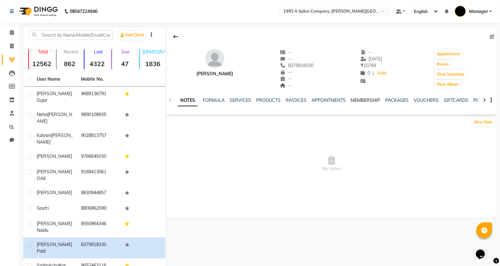
click at [355, 98] on link "MEMBERSHIP" at bounding box center [365, 100] width 29 height 6
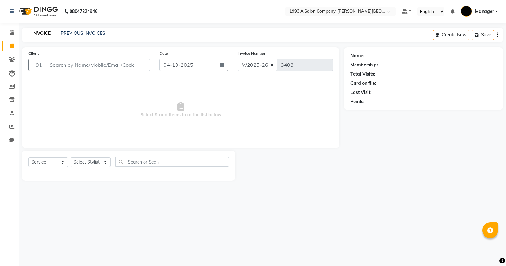
select select "613"
select select "service"
